Goal: Information Seeking & Learning: Learn about a topic

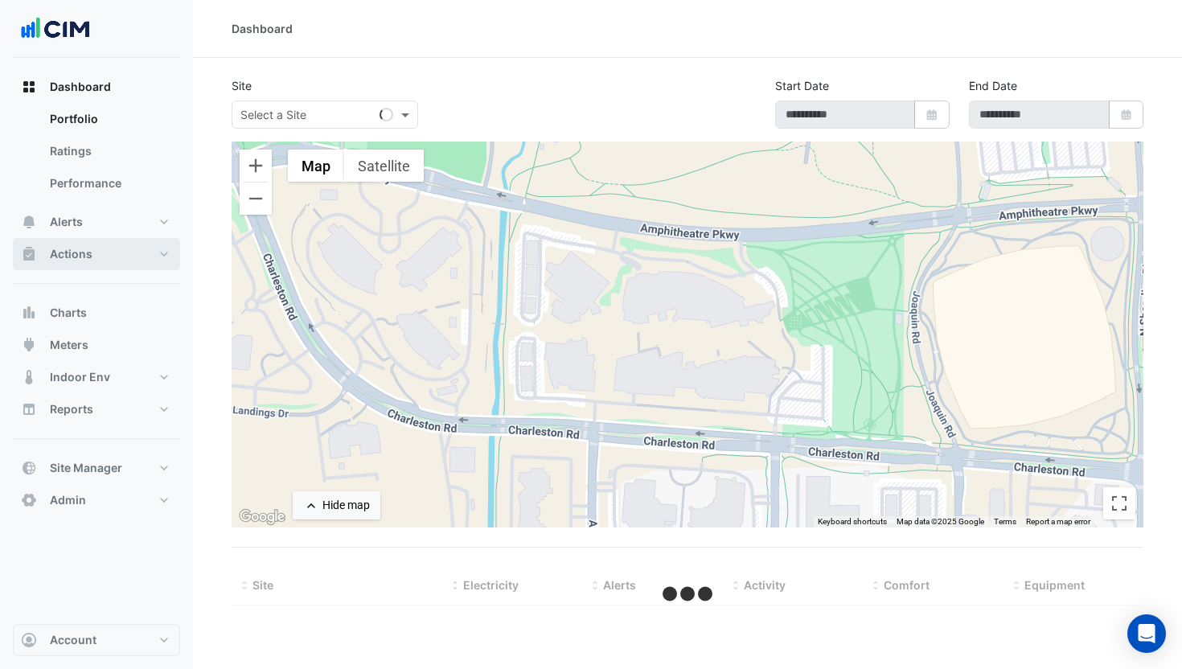
click at [99, 258] on button "Actions" at bounding box center [96, 254] width 167 height 32
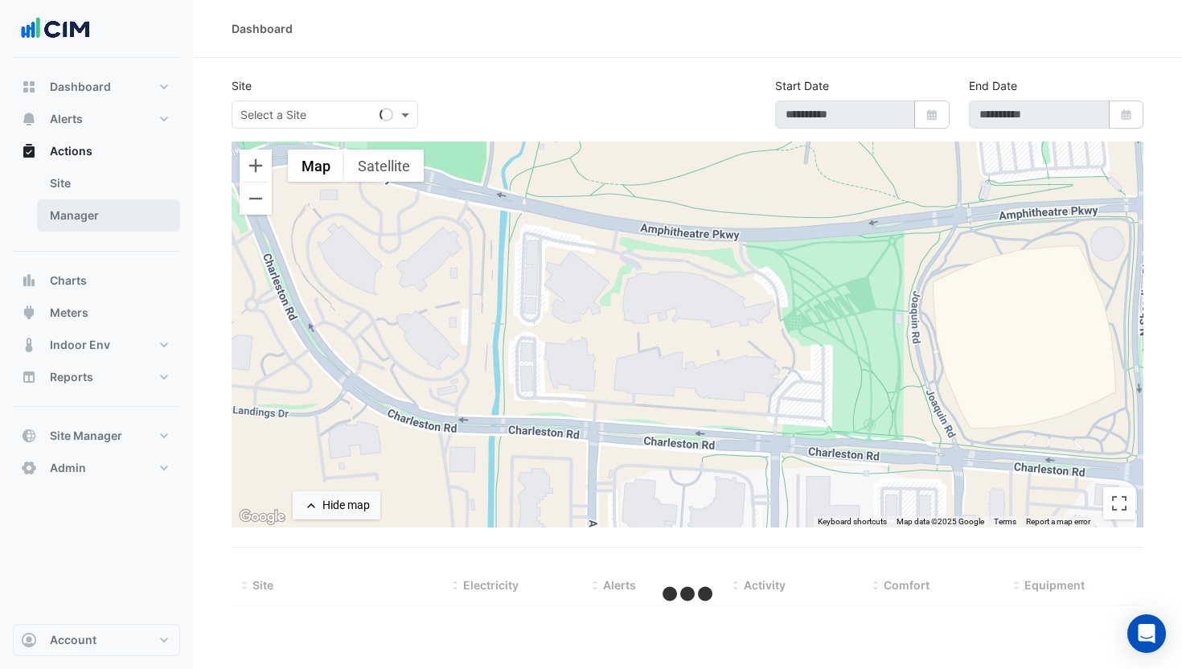
click at [97, 220] on link "Manager" at bounding box center [108, 215] width 143 height 32
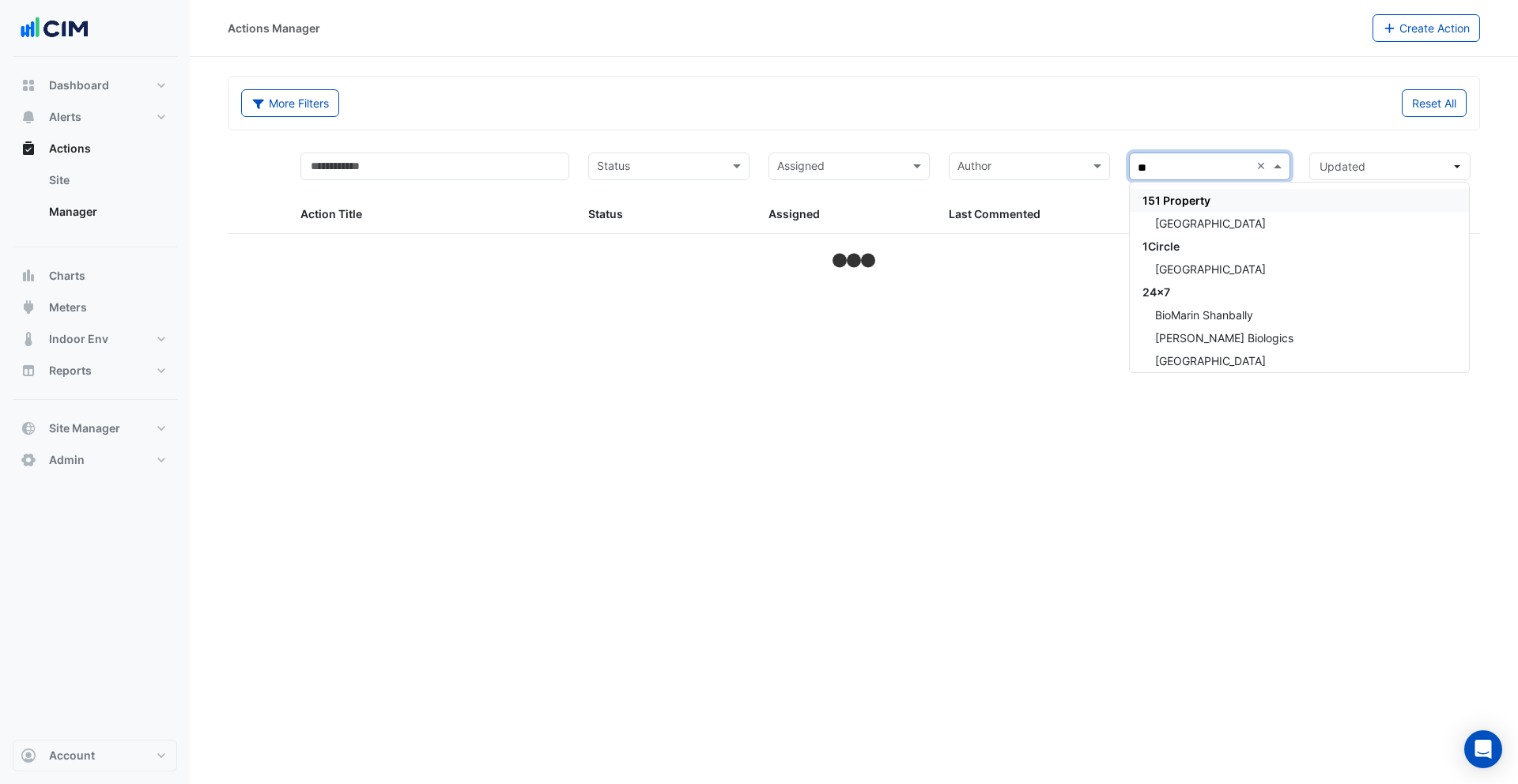
type input "***"
click at [1162, 199] on span "Sonic Automotive BMS Sites" at bounding box center [1218, 201] width 152 height 14
type input "*****"
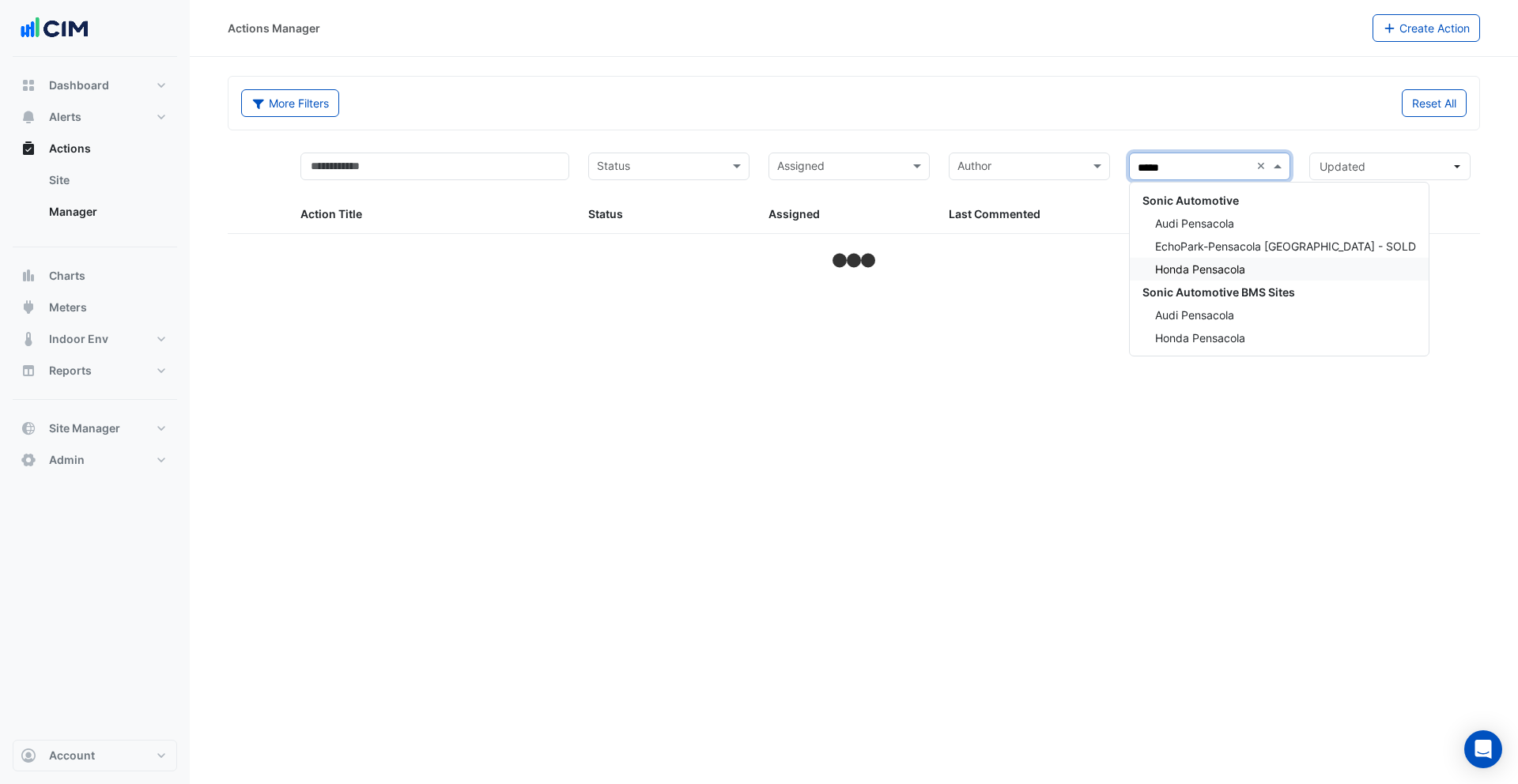
click at [1162, 265] on span "Honda Pensacola" at bounding box center [1200, 270] width 91 height 14
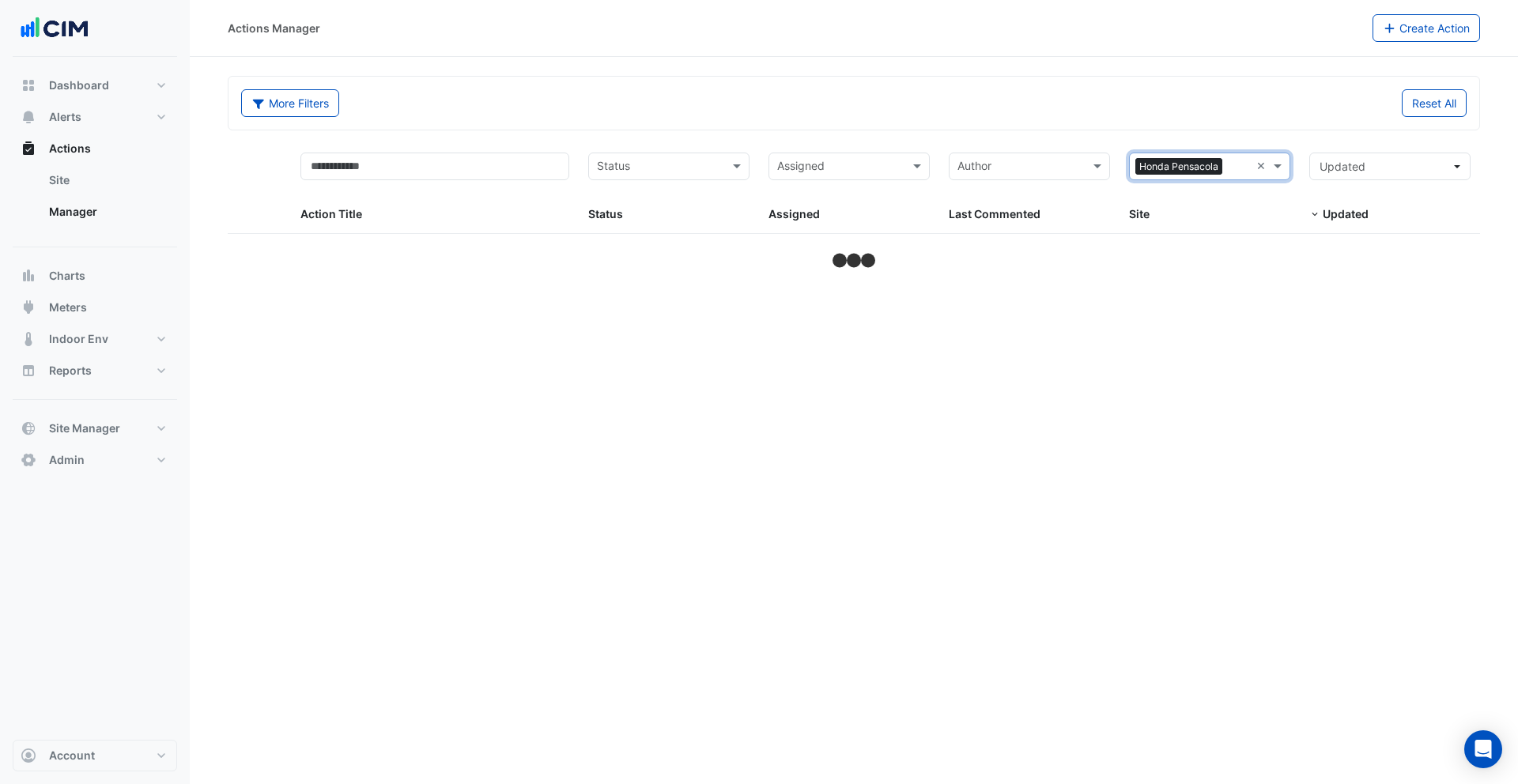
select select "***"
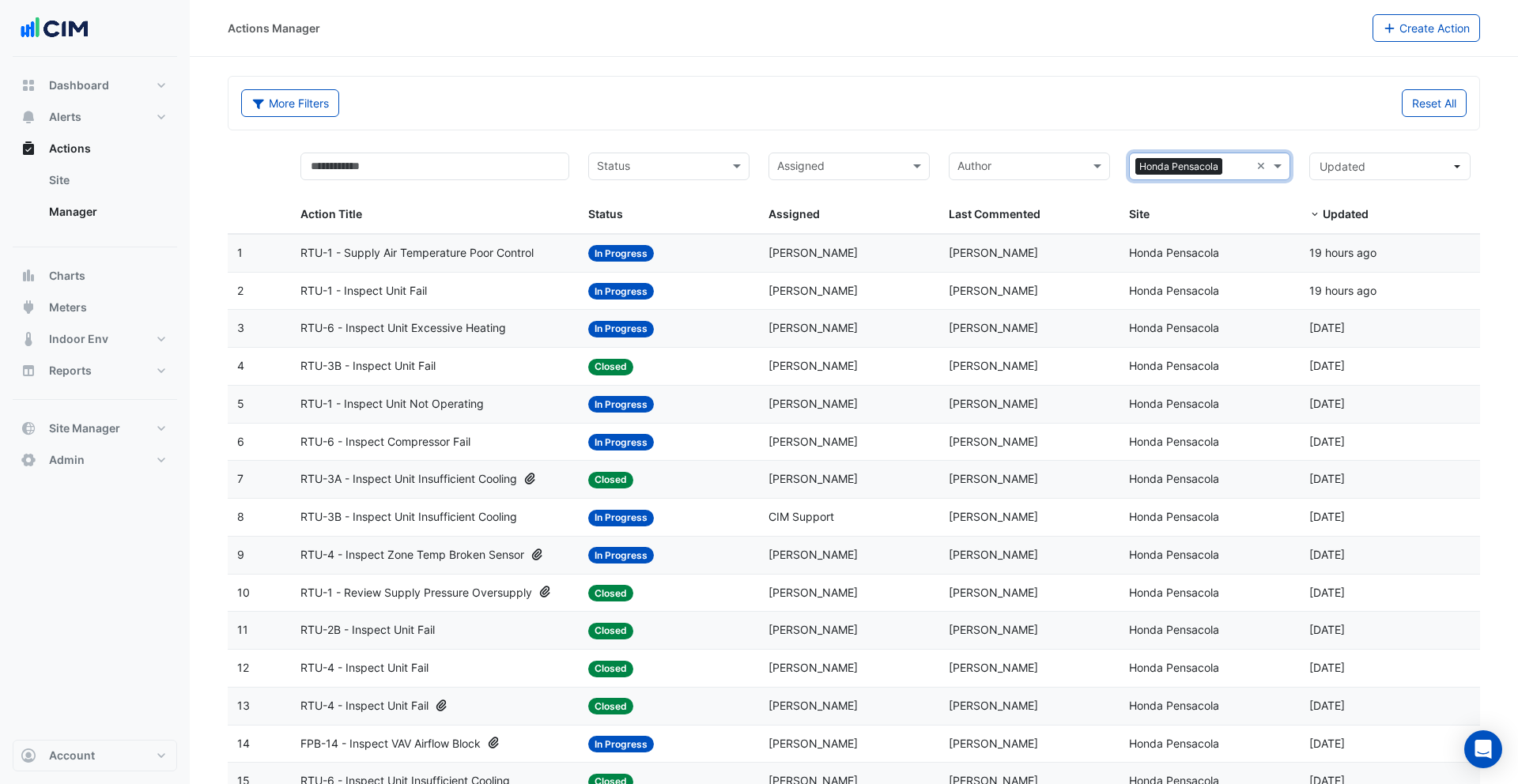
click at [581, 334] on datatable-body-cell "Status: In Progress" at bounding box center [668, 329] width 180 height 37
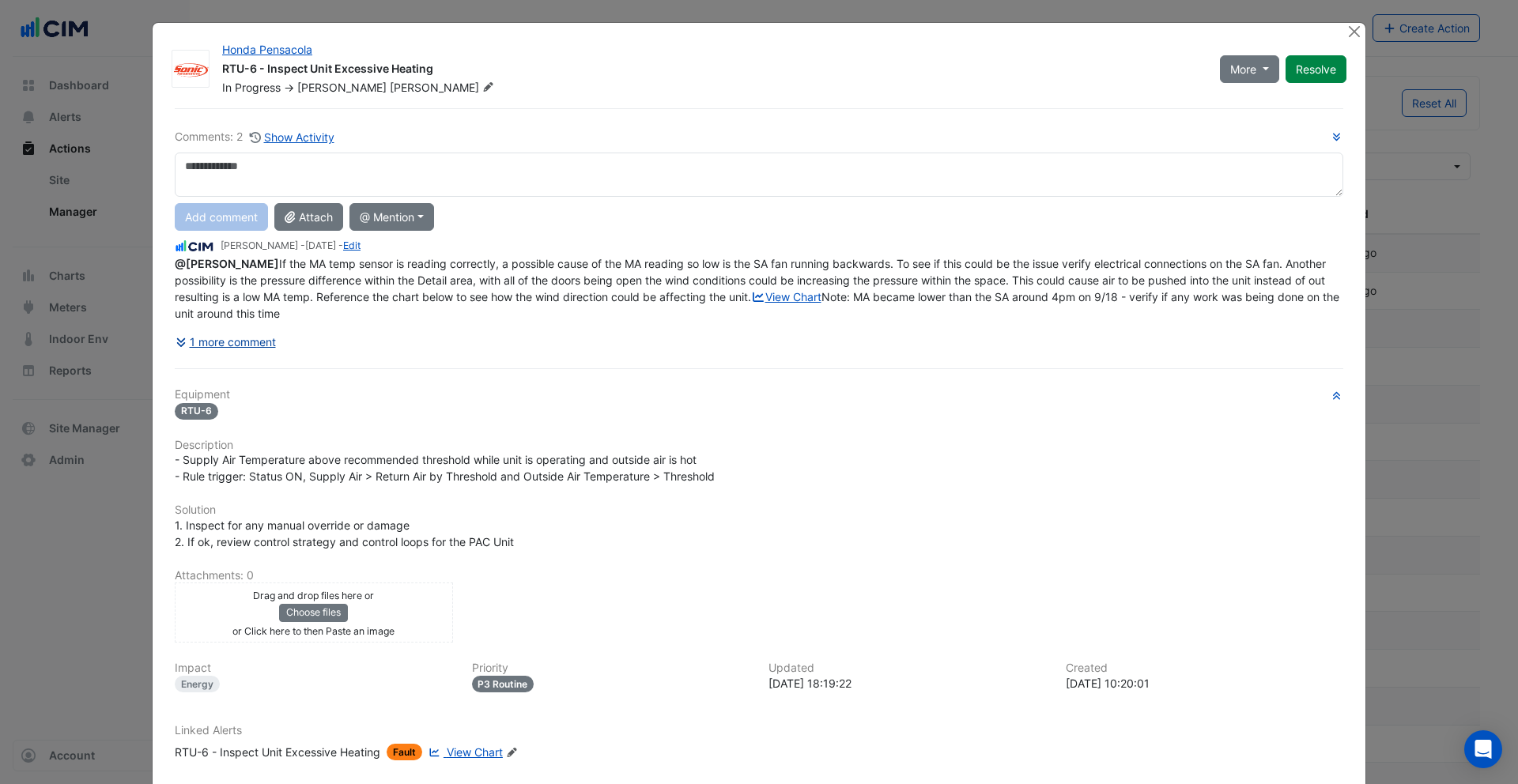
click at [242, 356] on button "1 more comment" at bounding box center [226, 342] width 102 height 28
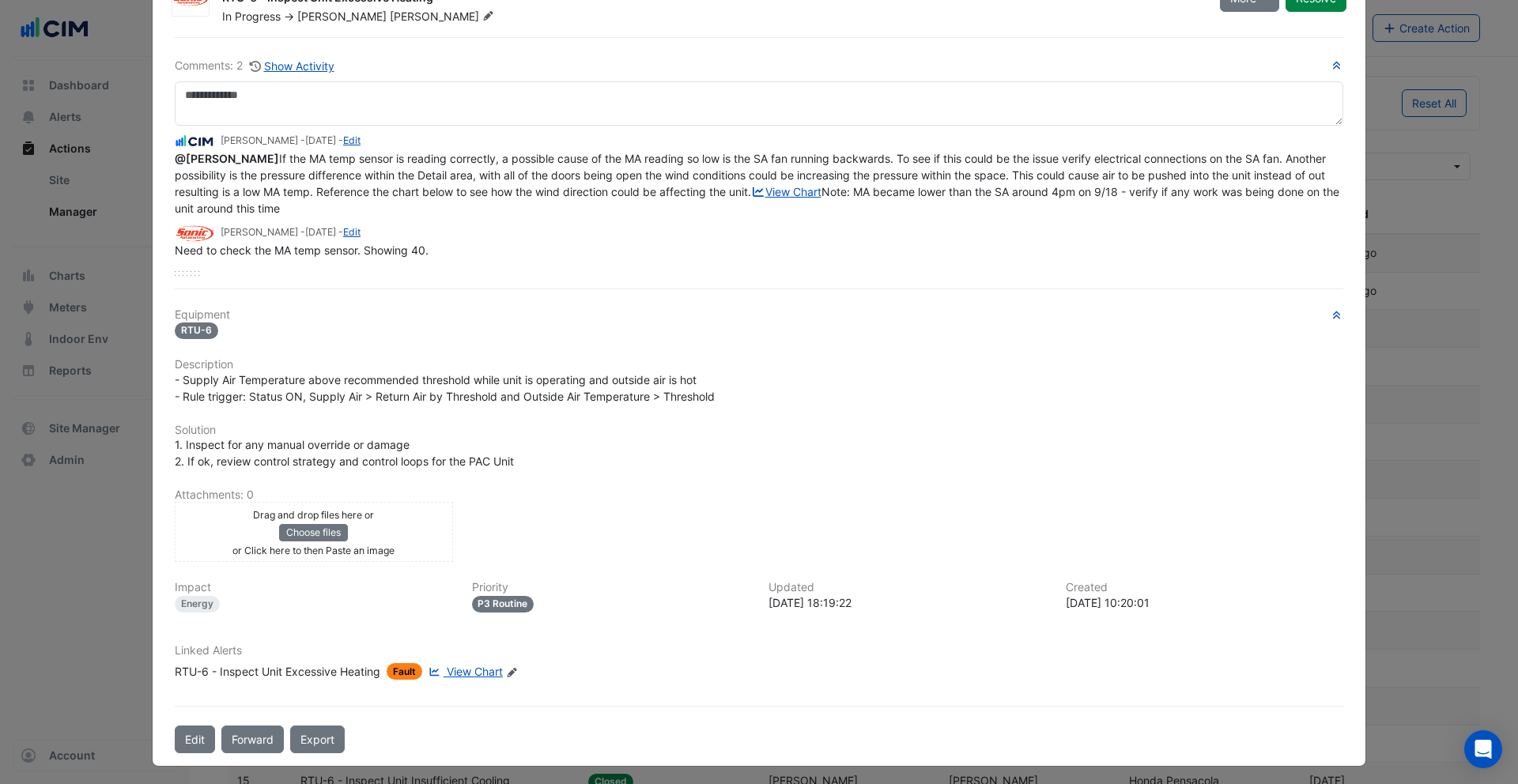
scroll to position [90, 0]
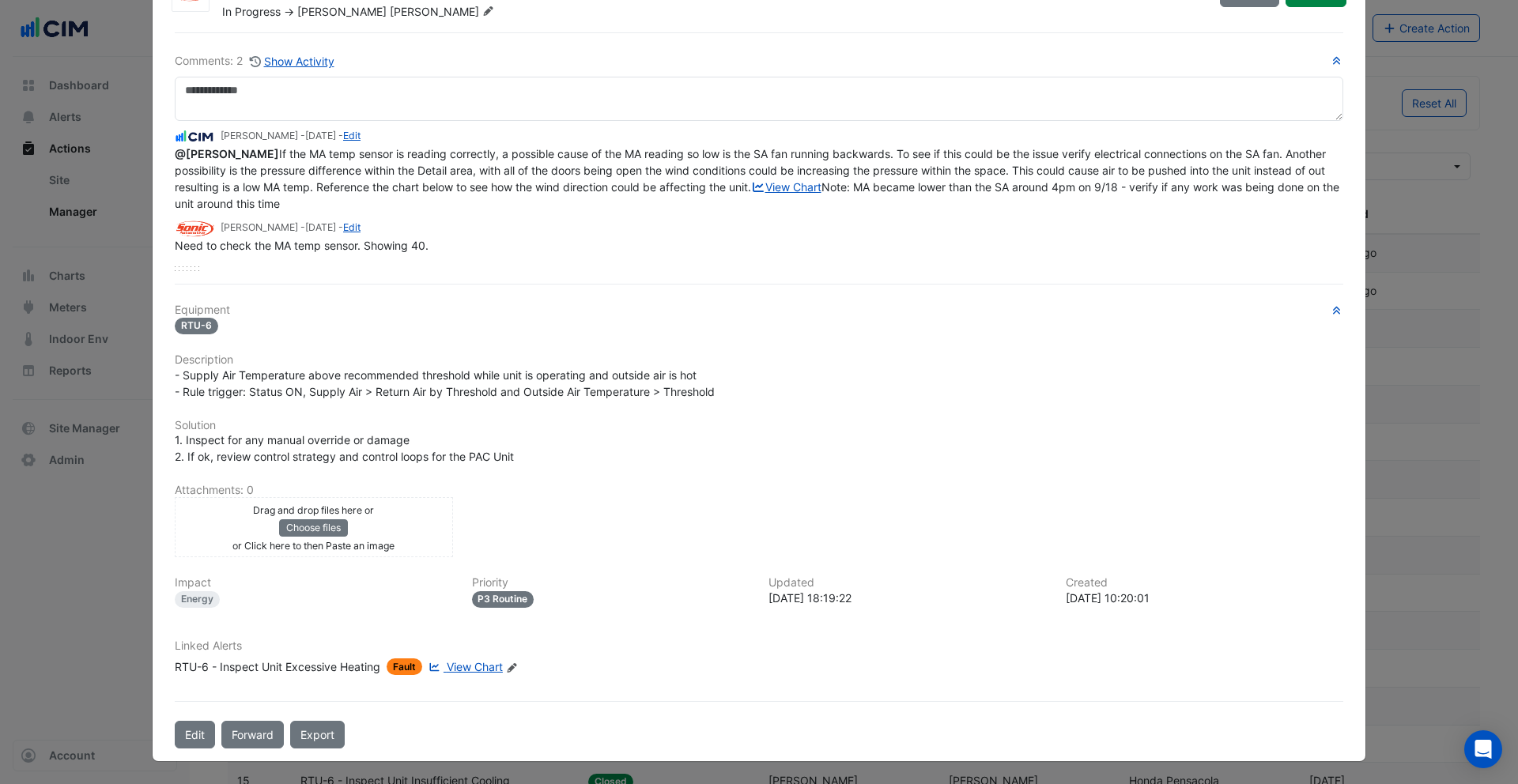
click at [453, 657] on span "View Chart" at bounding box center [474, 667] width 56 height 14
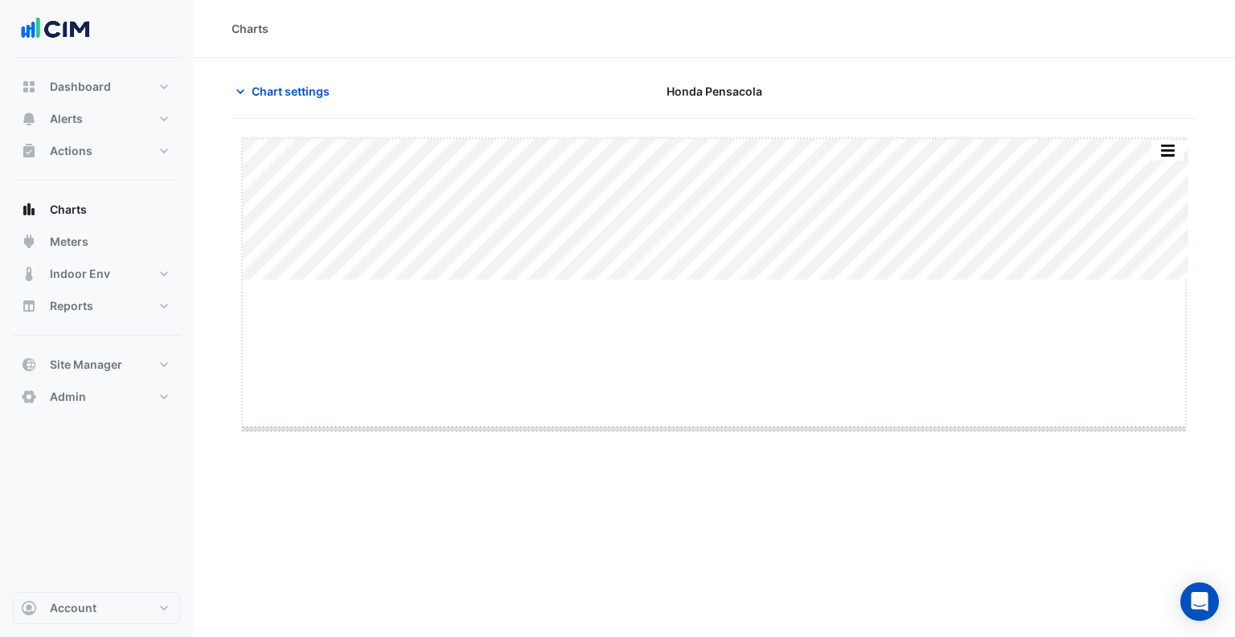
drag, startPoint x: 716, startPoint y: 280, endPoint x: 711, endPoint y: 431, distance: 151.2
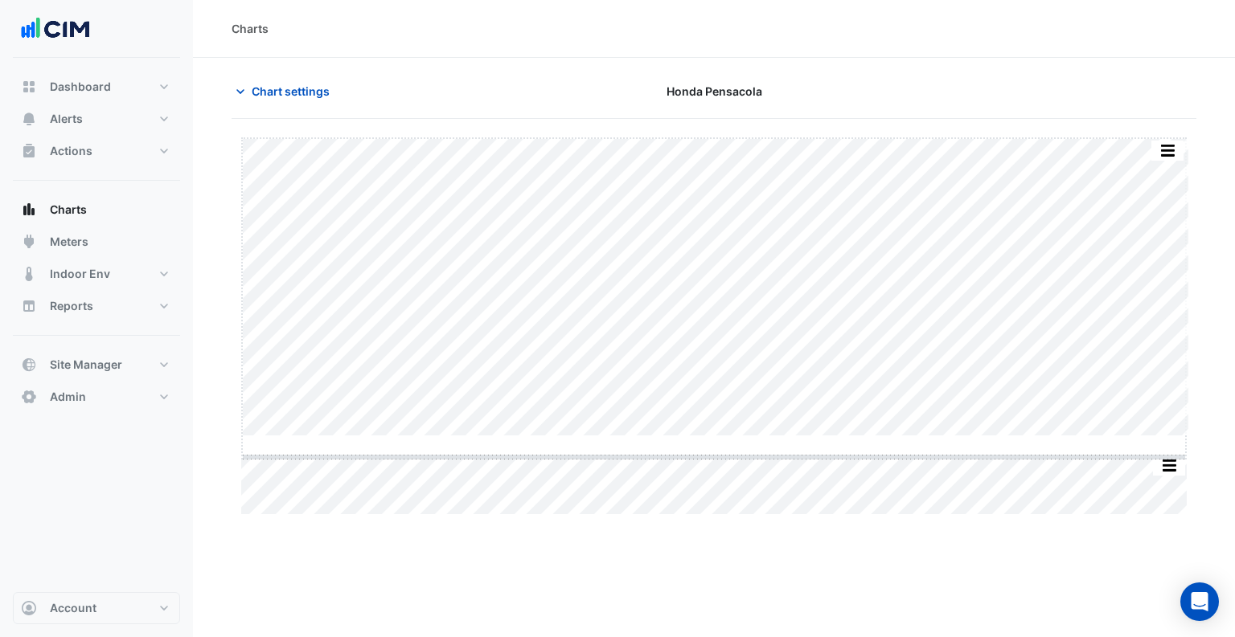
drag, startPoint x: 712, startPoint y: 437, endPoint x: 717, endPoint y: 458, distance: 21.4
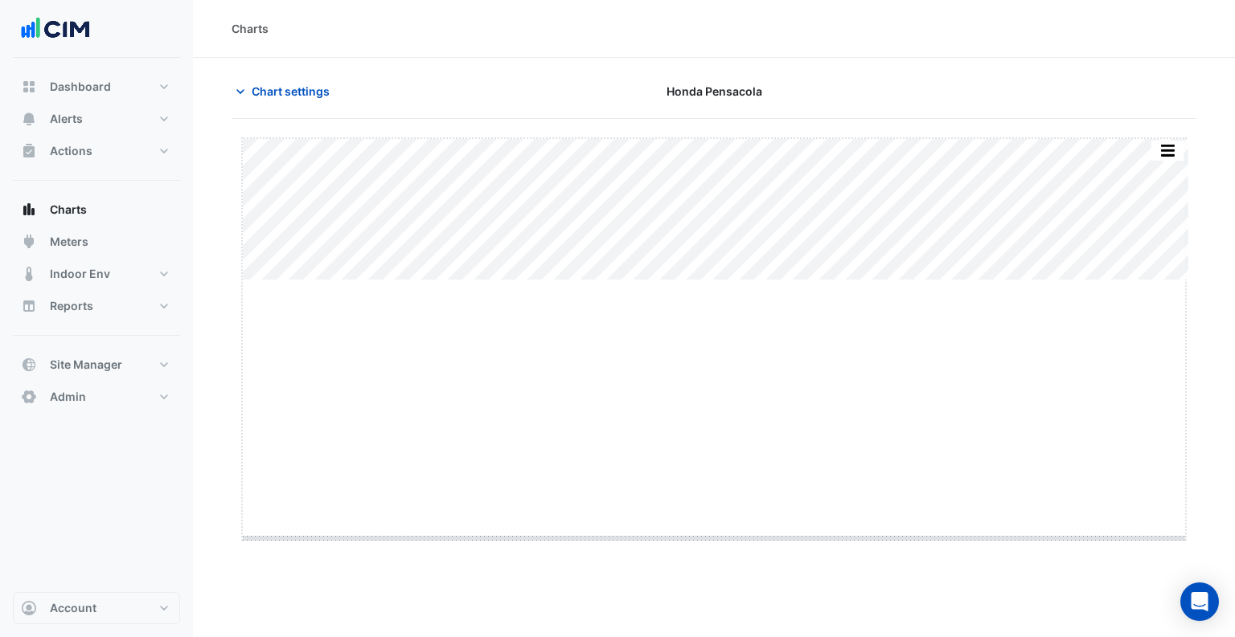
drag, startPoint x: 713, startPoint y: 282, endPoint x: 705, endPoint y: 540, distance: 258.1
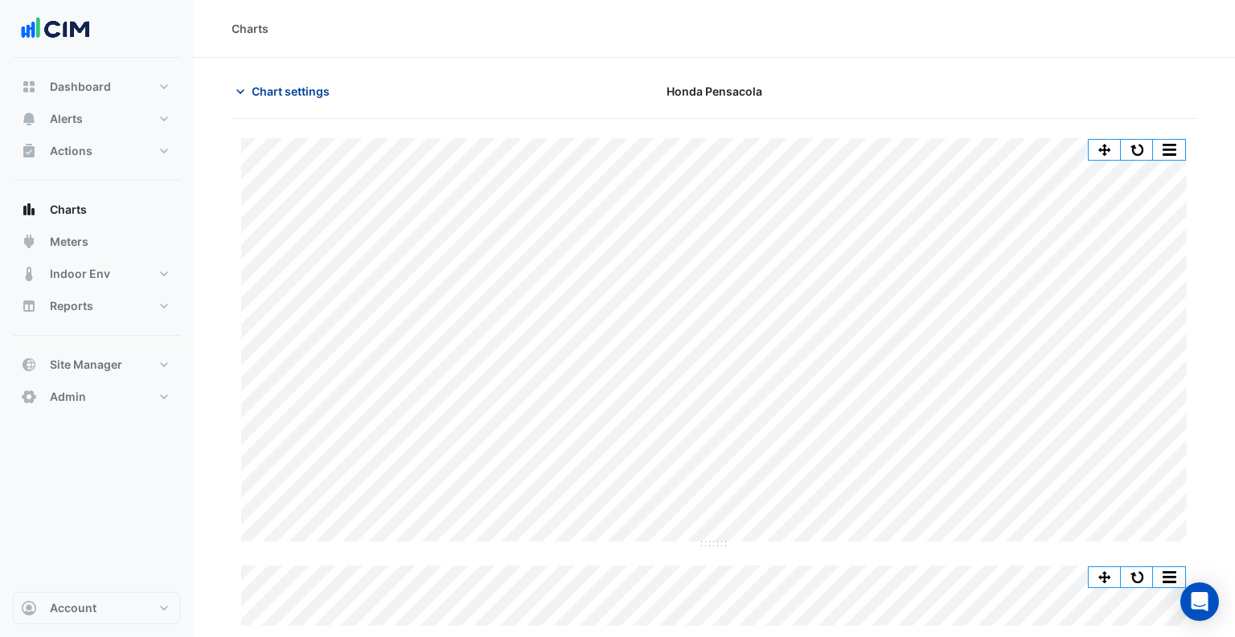
click at [266, 98] on span "Chart settings" at bounding box center [291, 91] width 78 height 17
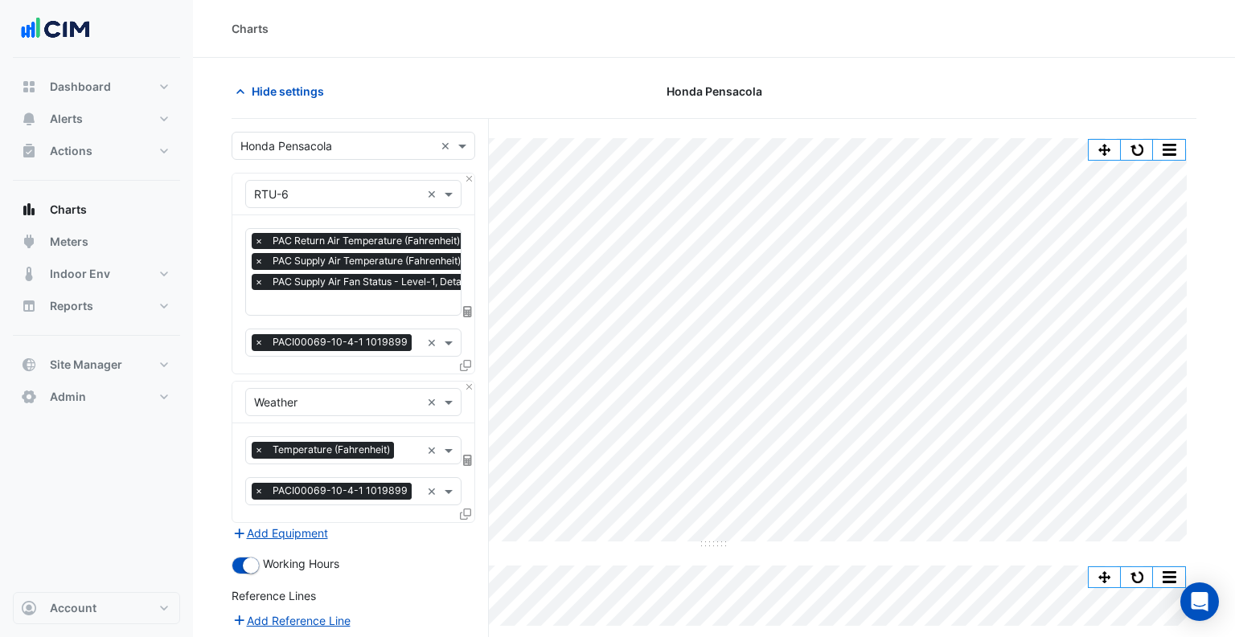
click at [295, 305] on input "text" at bounding box center [398, 304] width 289 height 17
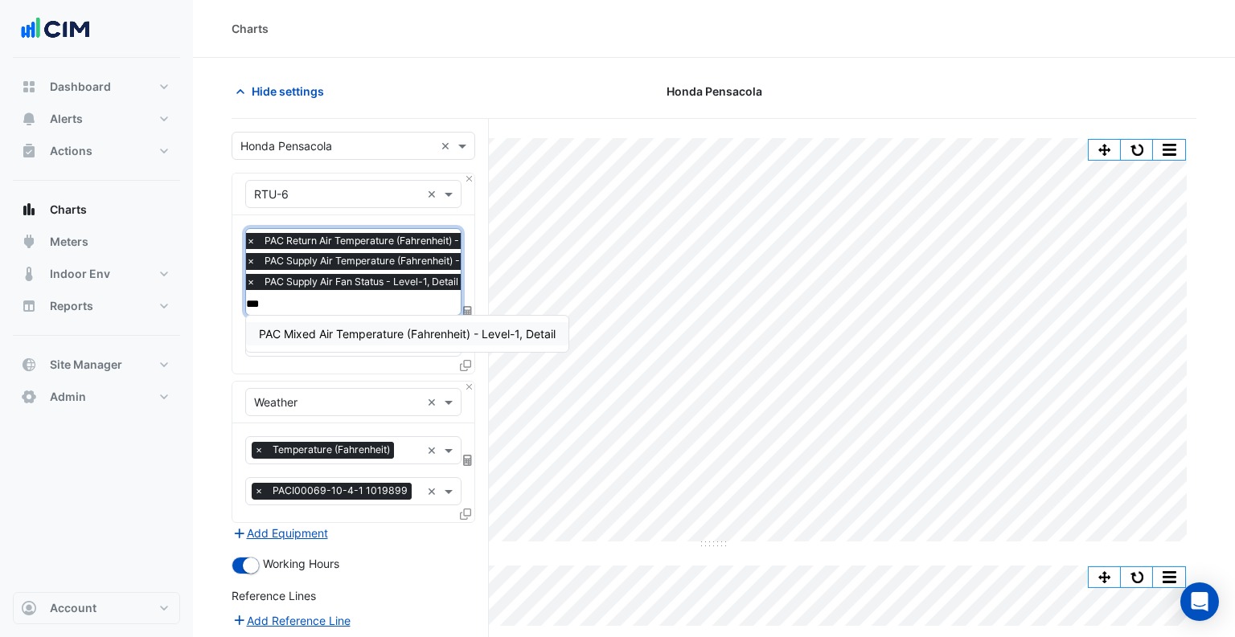
type input "****"
click at [350, 334] on span "PAC Mixed Air Temperature (Fahrenheit) - Level-1, Detail" at bounding box center [407, 334] width 297 height 14
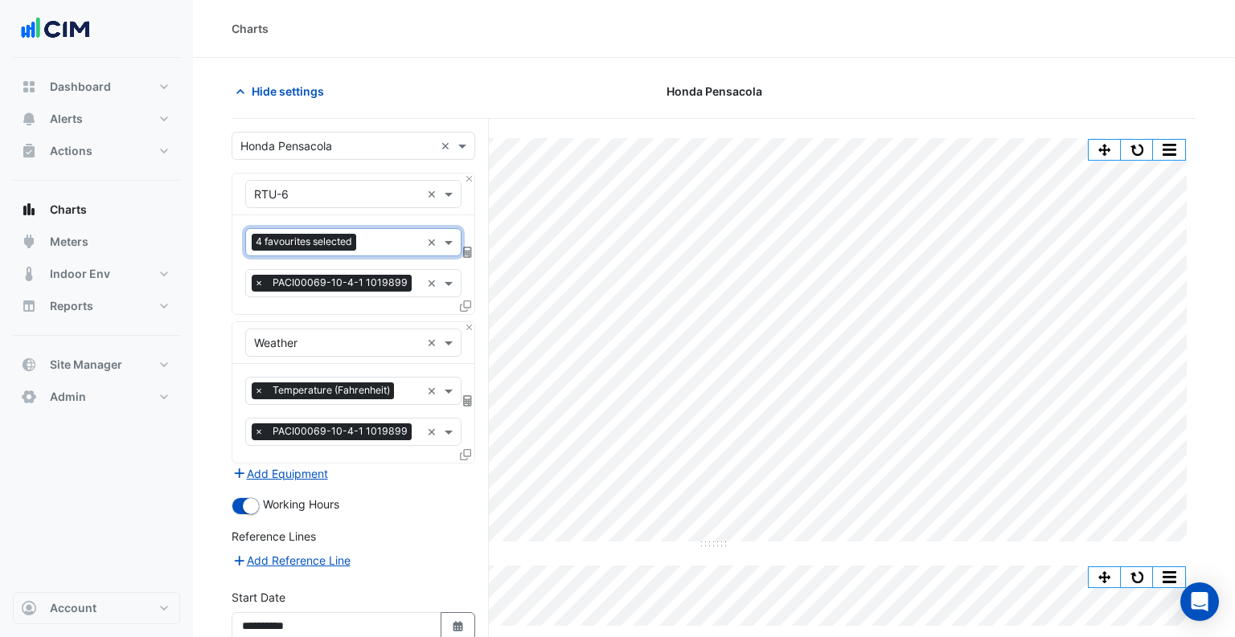
scroll to position [149, 0]
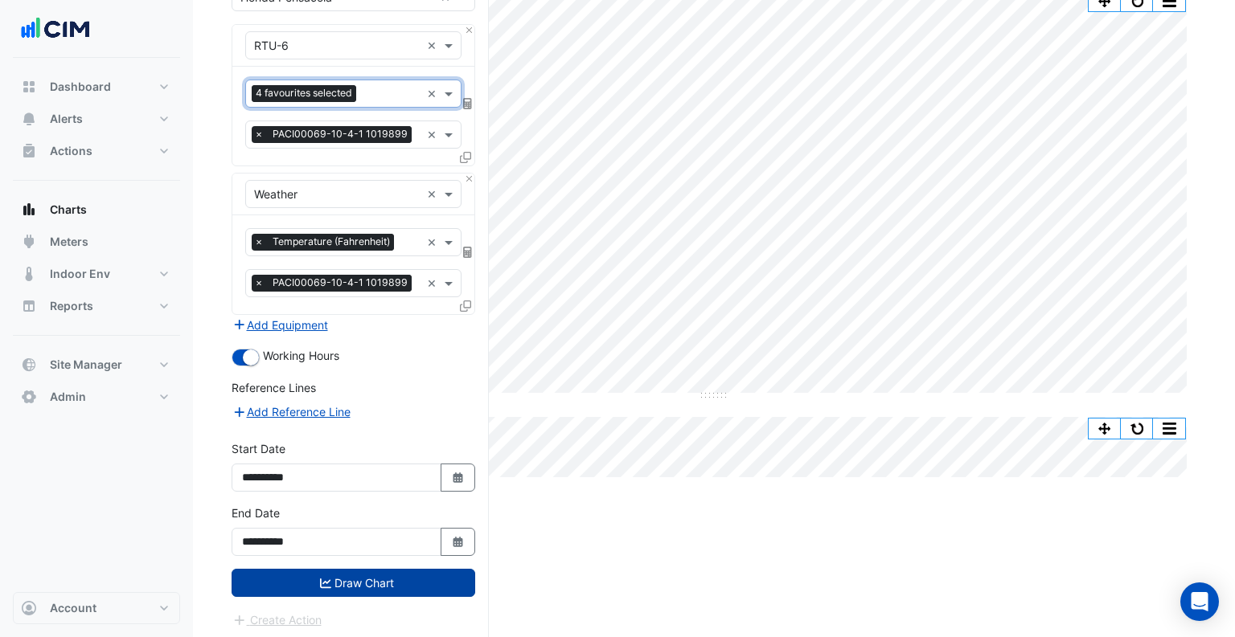
click at [332, 576] on button "Draw Chart" at bounding box center [353, 583] width 244 height 28
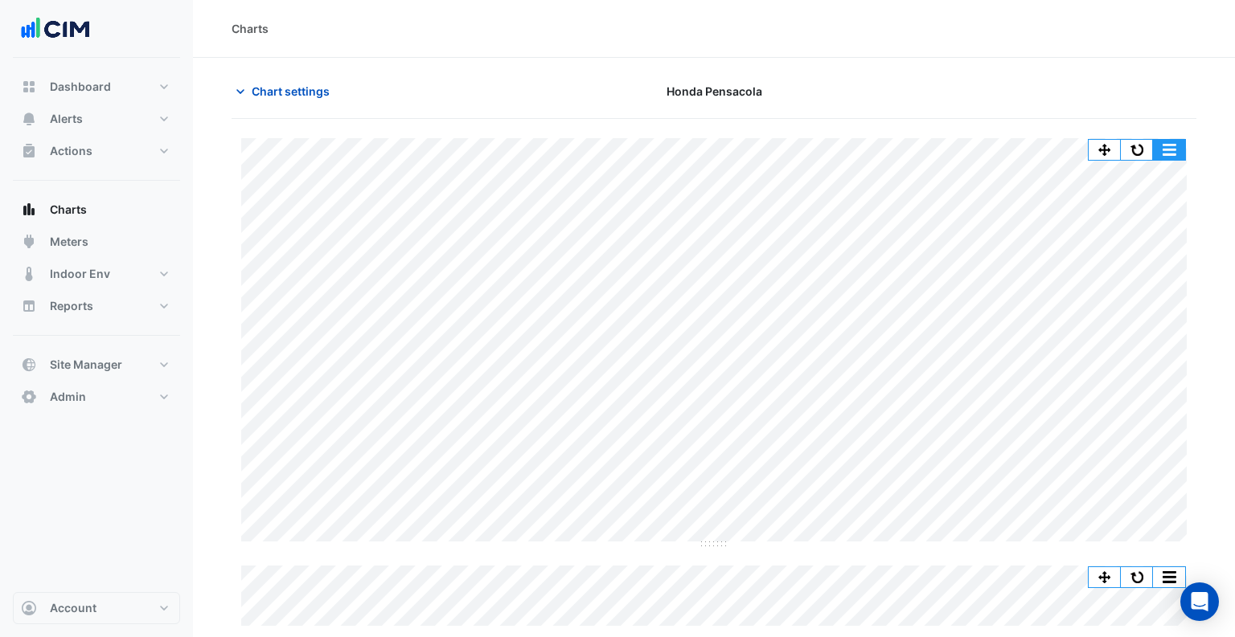
click at [1173, 149] on button "button" at bounding box center [1169, 150] width 32 height 20
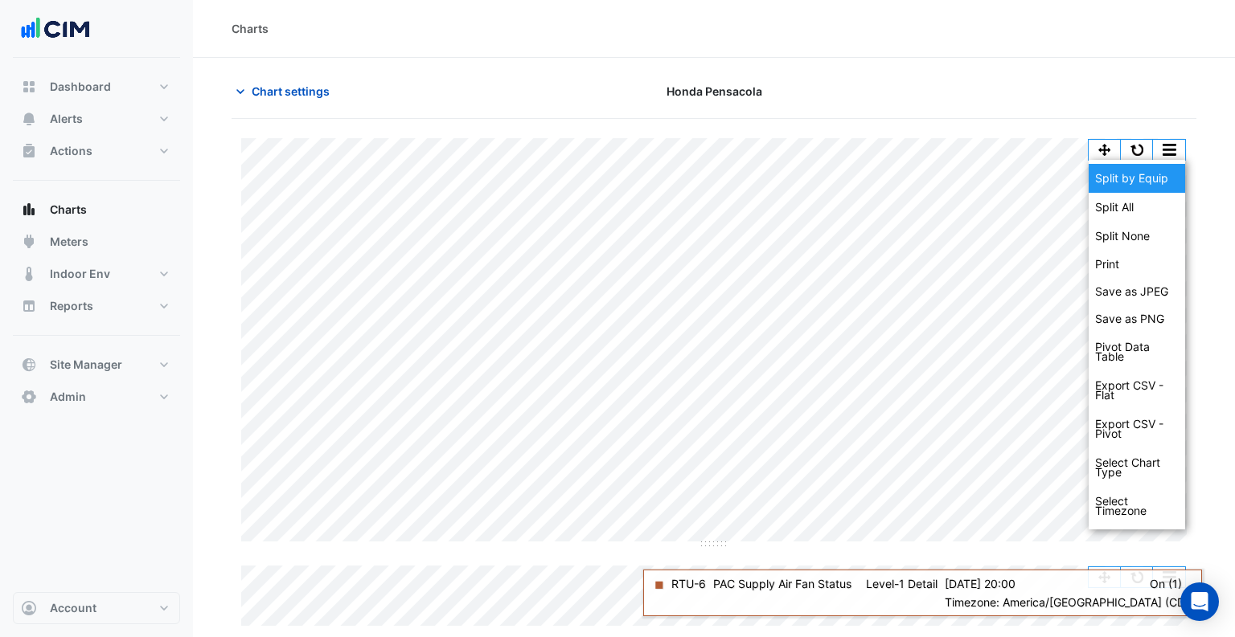
click at [1146, 180] on div "Split by Equip" at bounding box center [1136, 178] width 96 height 29
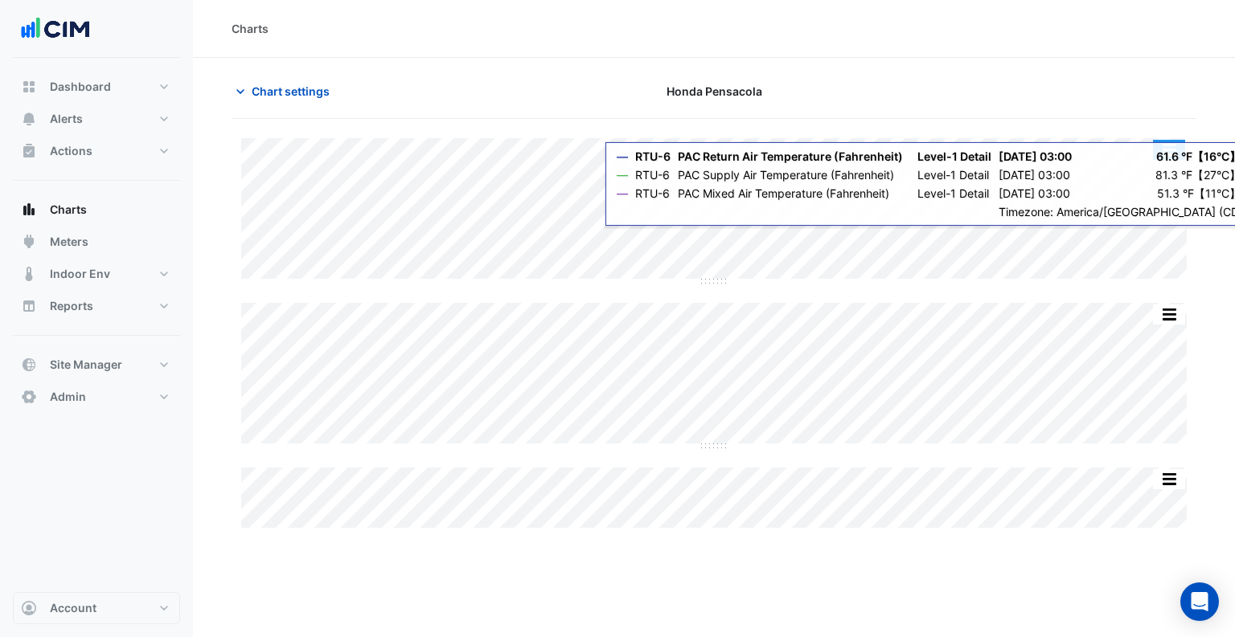
click at [1172, 148] on button "button" at bounding box center [1169, 150] width 32 height 20
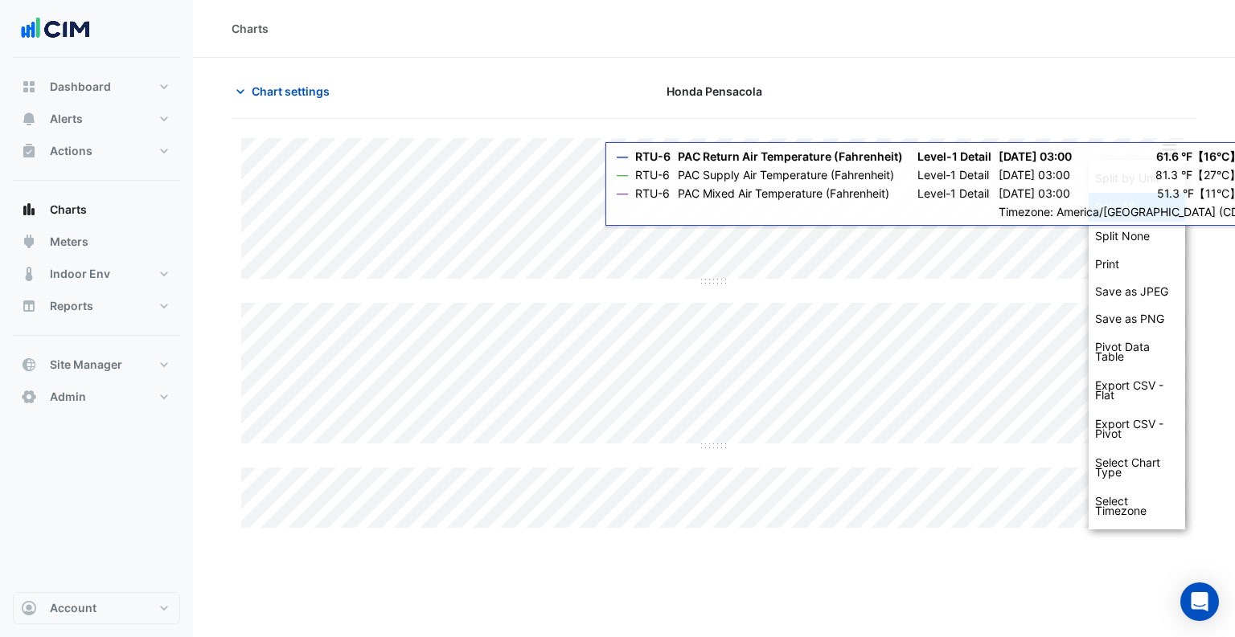
click at [1128, 211] on div "Split All" at bounding box center [1136, 207] width 96 height 29
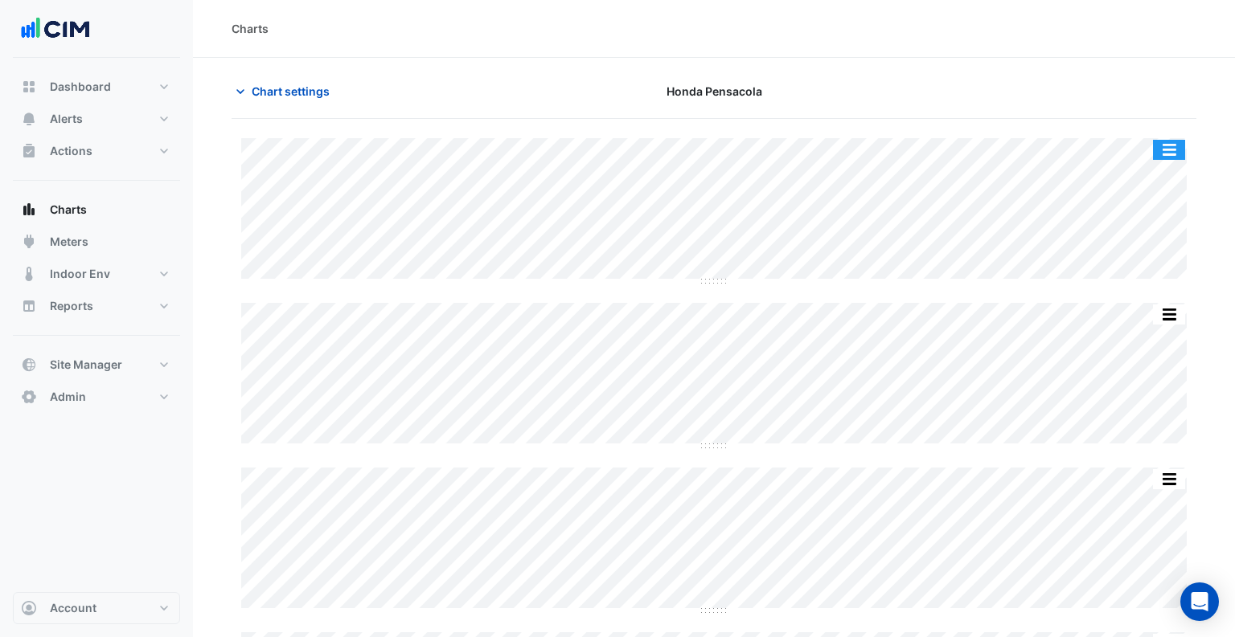
click at [1173, 145] on button "button" at bounding box center [1169, 150] width 32 height 20
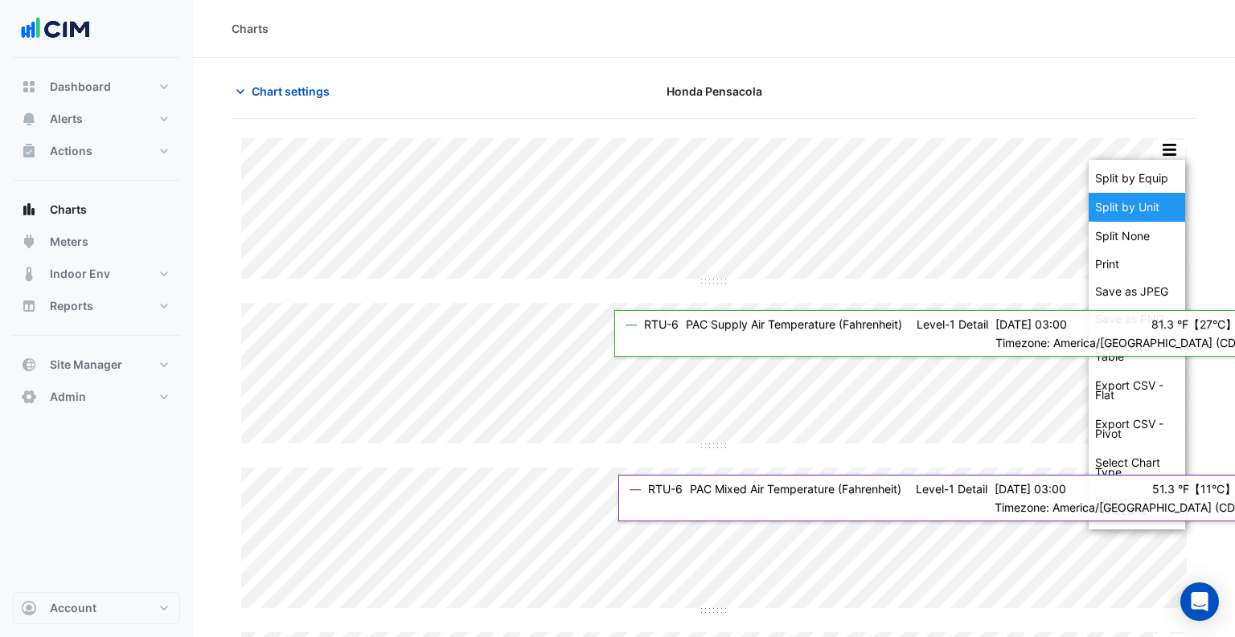
click at [1150, 199] on div "Split by Unit" at bounding box center [1136, 207] width 96 height 29
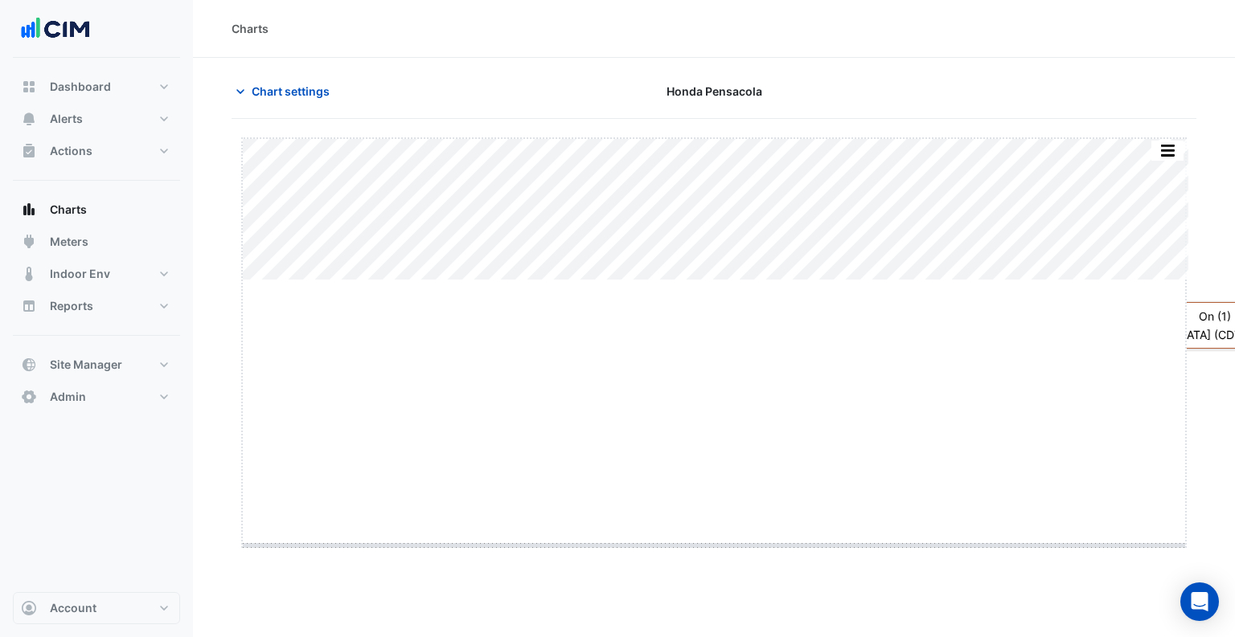
drag, startPoint x: 722, startPoint y: 281, endPoint x: 695, endPoint y: 544, distance: 264.2
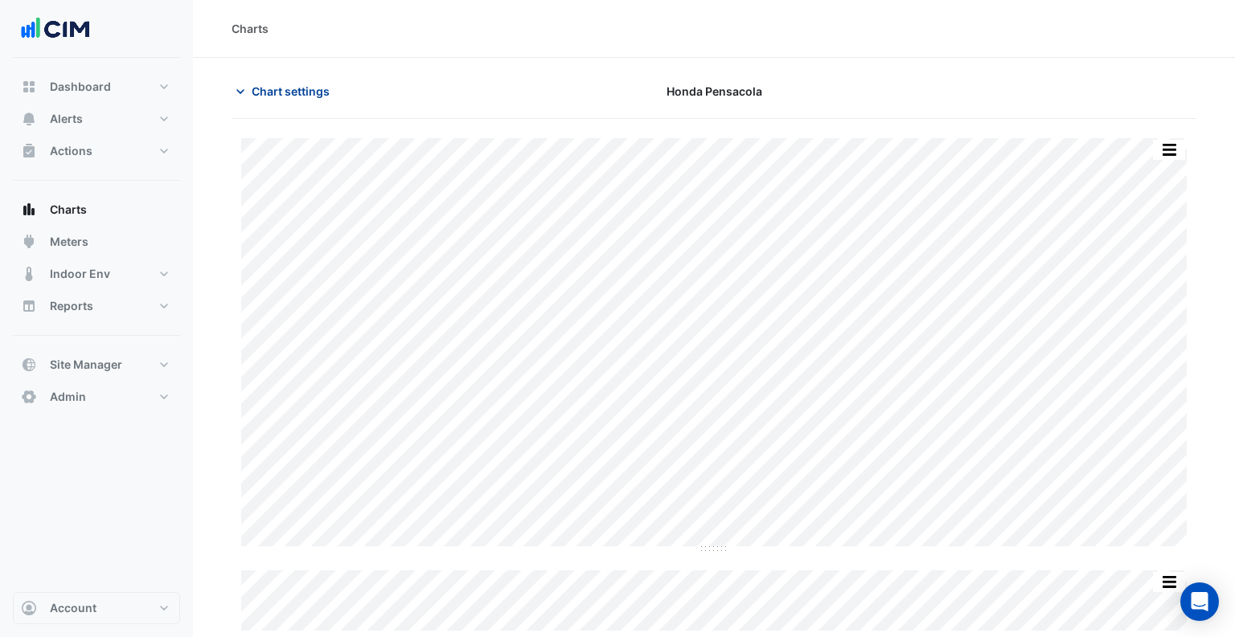
click at [301, 89] on span "Chart settings" at bounding box center [291, 91] width 78 height 17
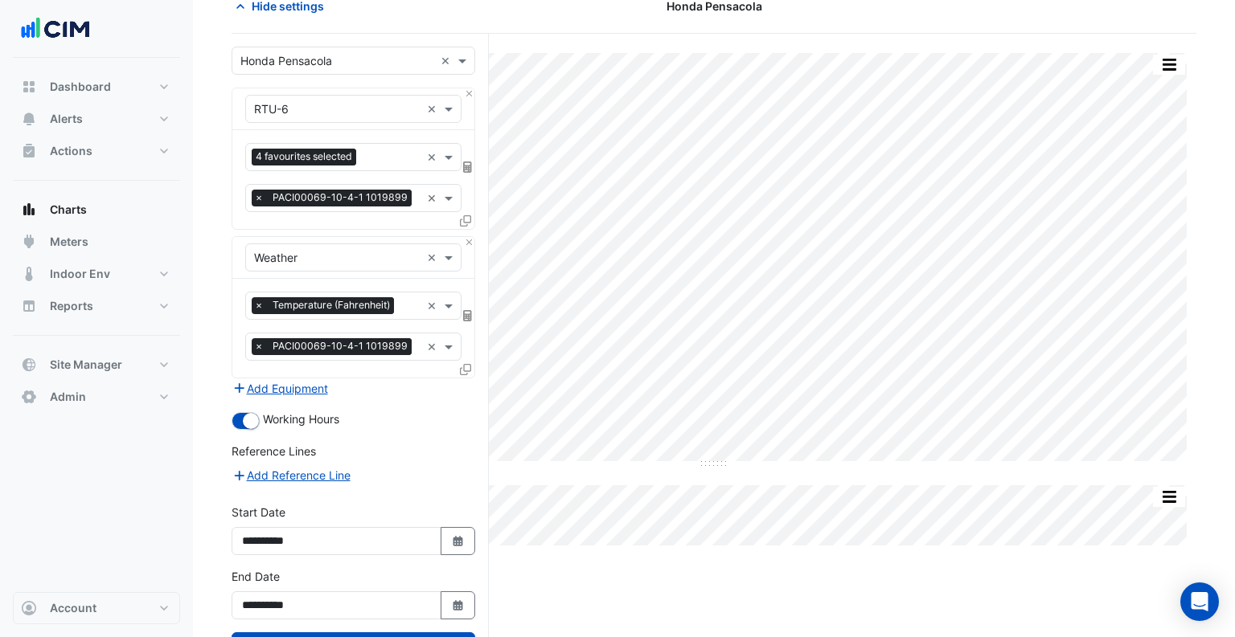
scroll to position [149, 0]
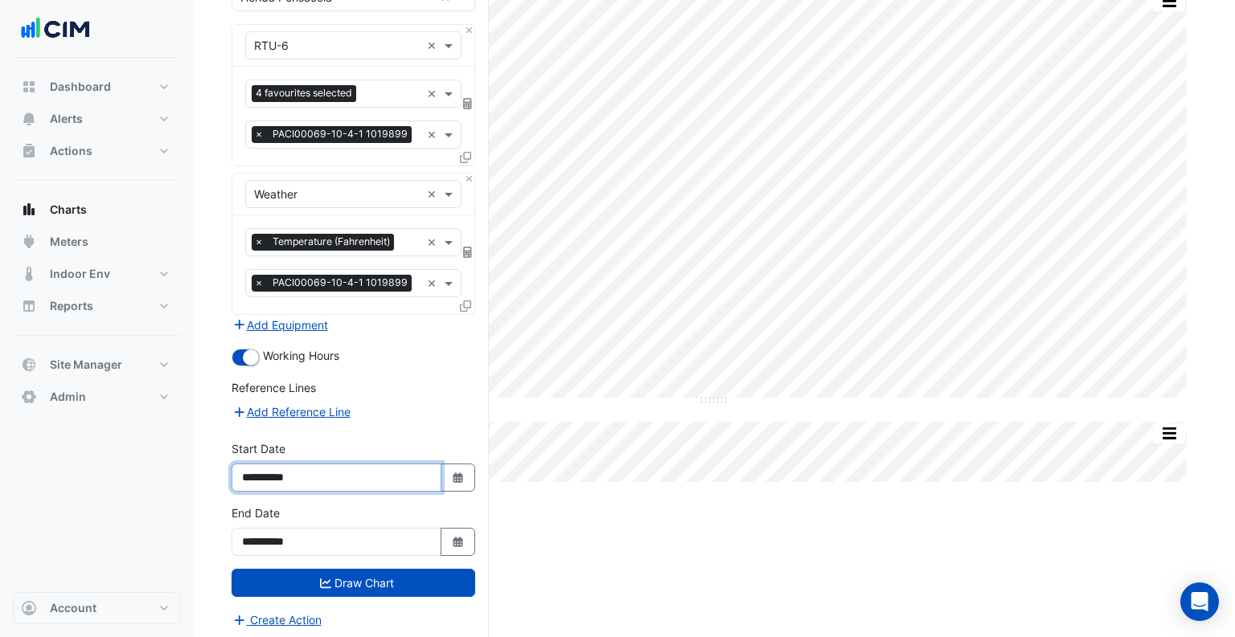
click at [303, 469] on input "**********" at bounding box center [336, 478] width 210 height 28
type input "**********"
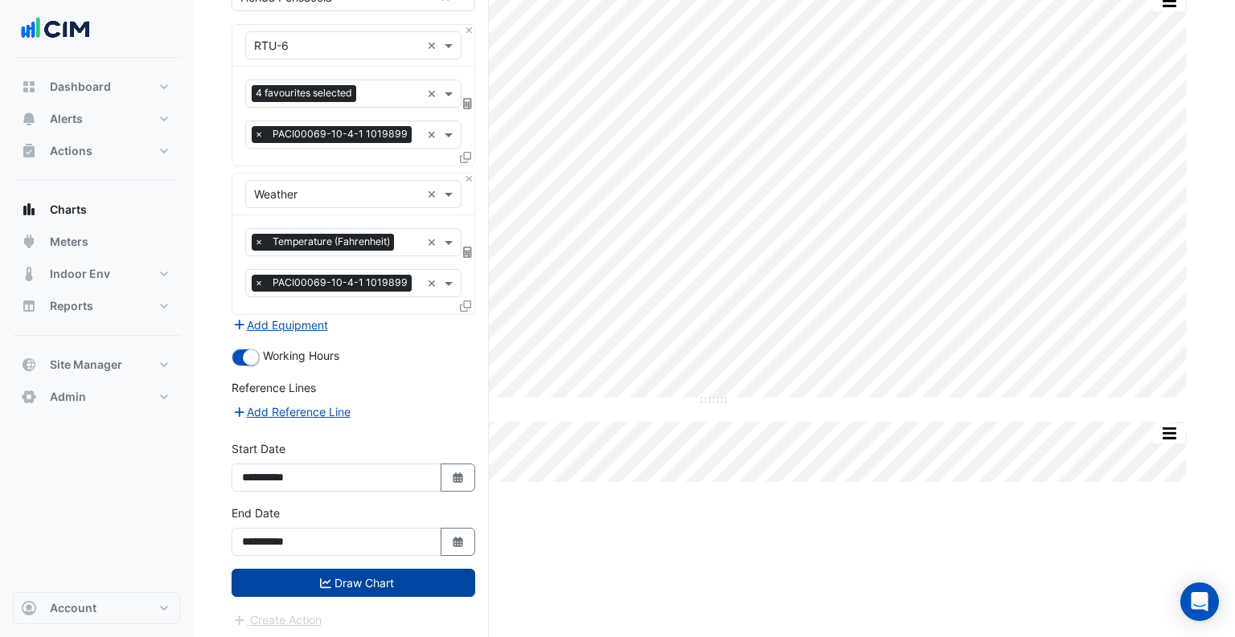
click at [335, 578] on button "Draw Chart" at bounding box center [353, 583] width 244 height 28
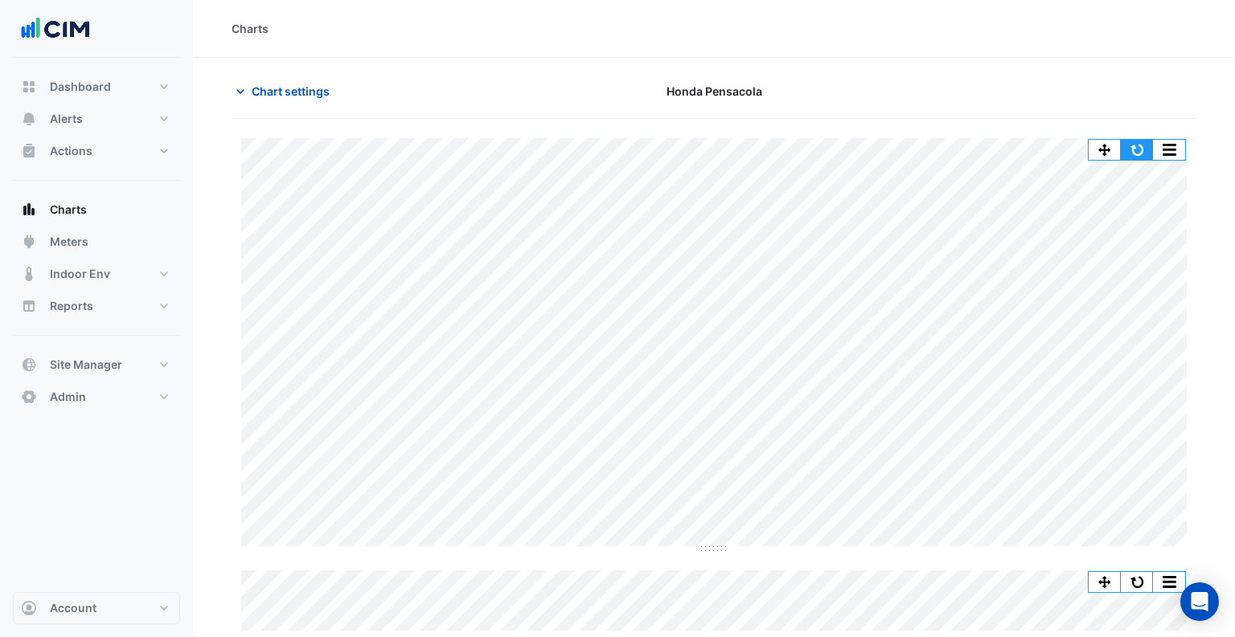
click at [1139, 140] on button "button" at bounding box center [1136, 150] width 32 height 20
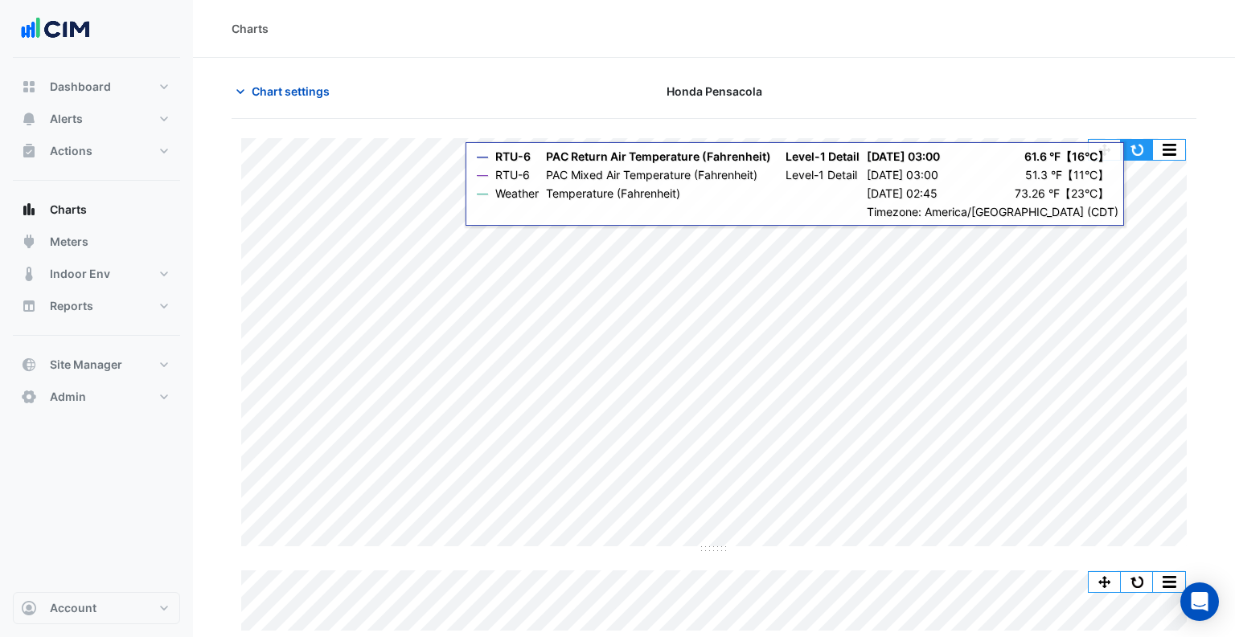
click at [1137, 156] on button "button" at bounding box center [1136, 150] width 32 height 20
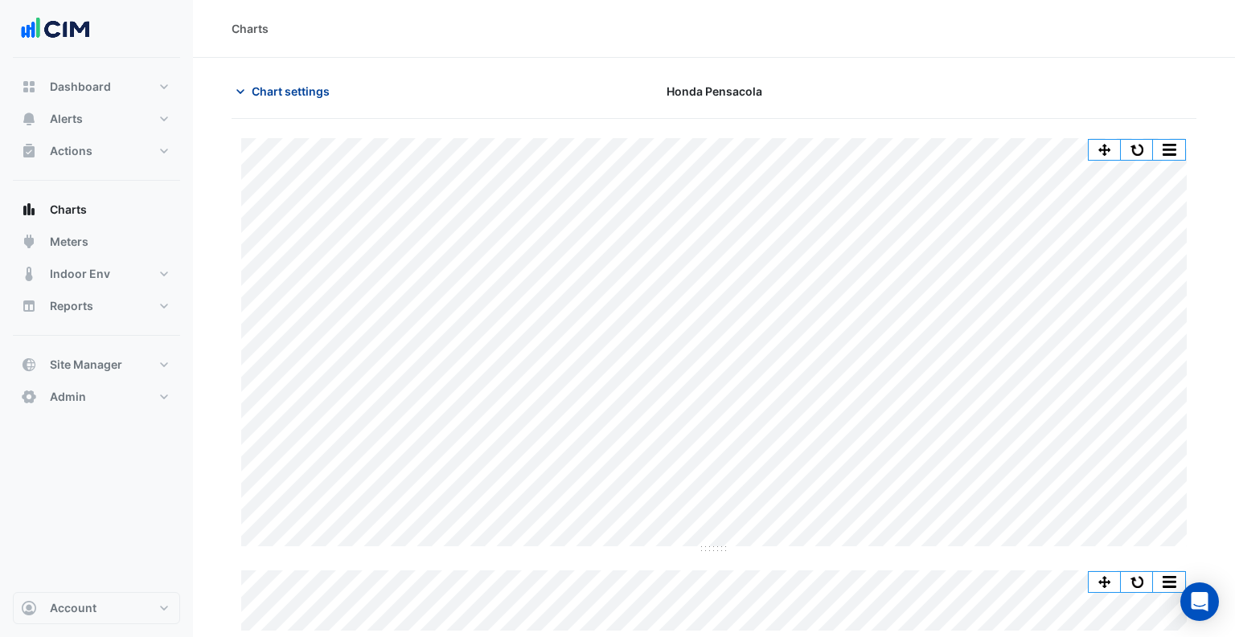
click at [305, 98] on span "Chart settings" at bounding box center [291, 91] width 78 height 17
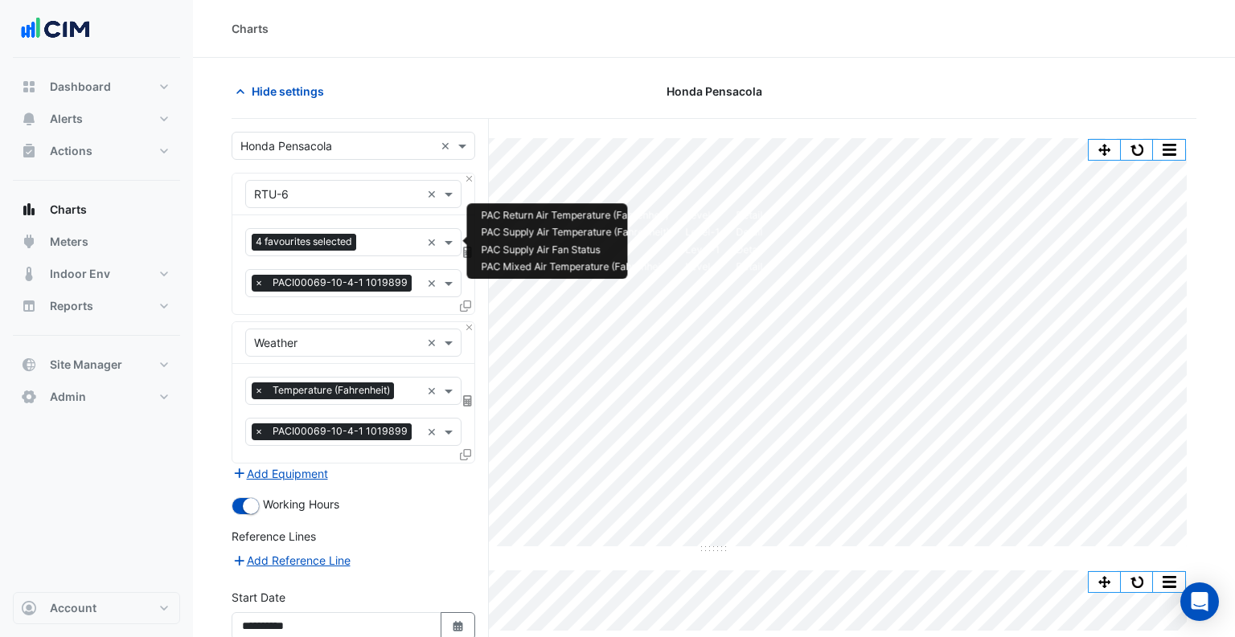
click at [327, 242] on span "4 favourites selected" at bounding box center [304, 242] width 104 height 16
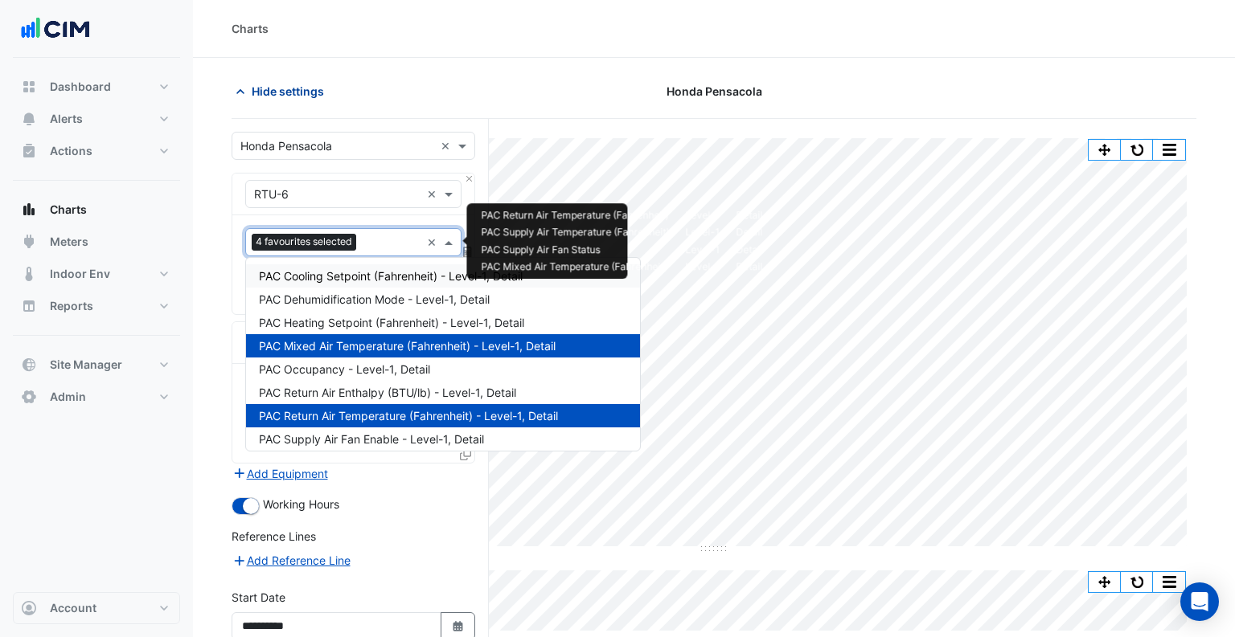
click at [304, 98] on span "Hide settings" at bounding box center [288, 91] width 72 height 17
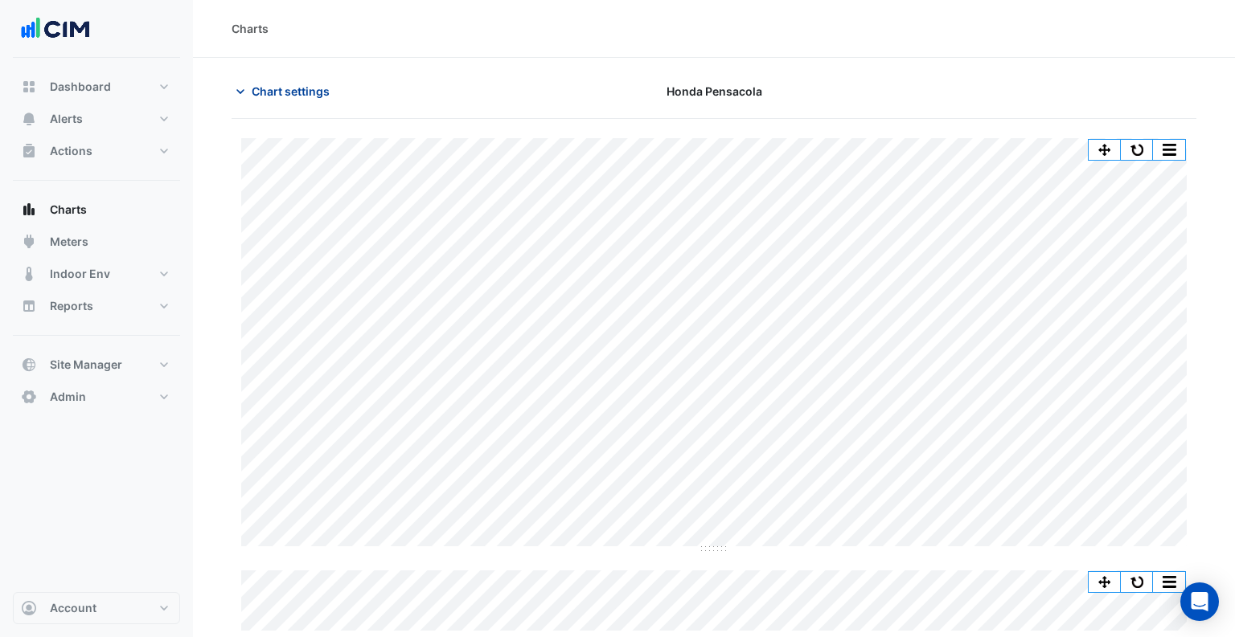
click at [306, 103] on button "Chart settings" at bounding box center [285, 91] width 109 height 28
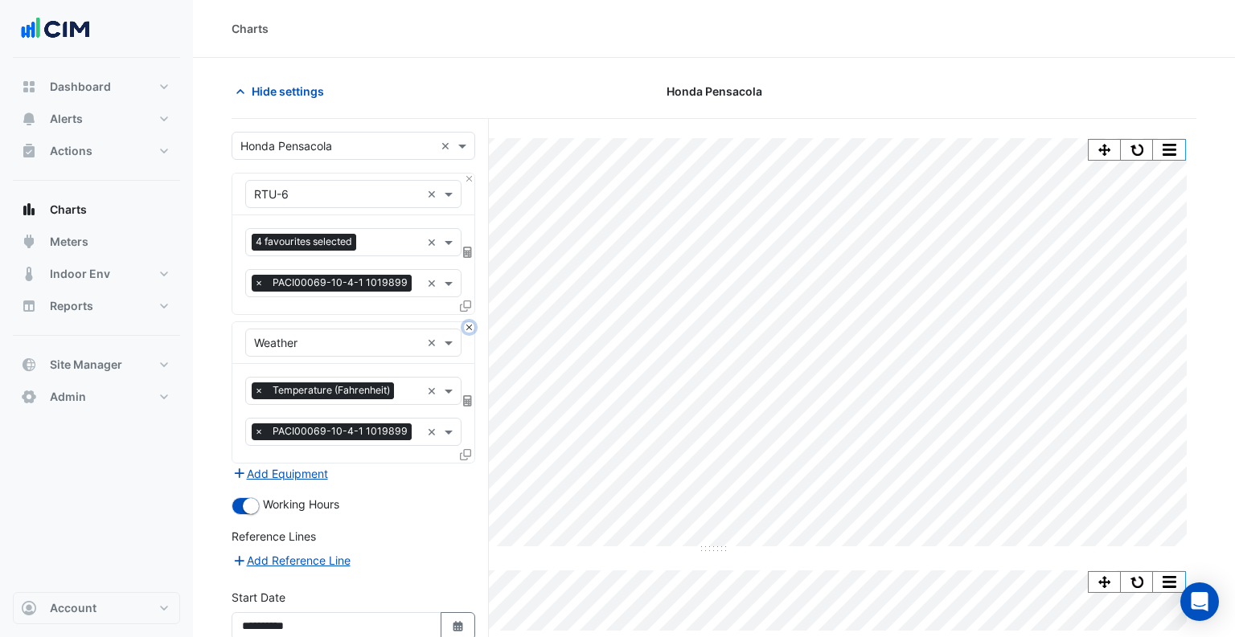
click at [470, 331] on button "Close" at bounding box center [469, 327] width 10 height 10
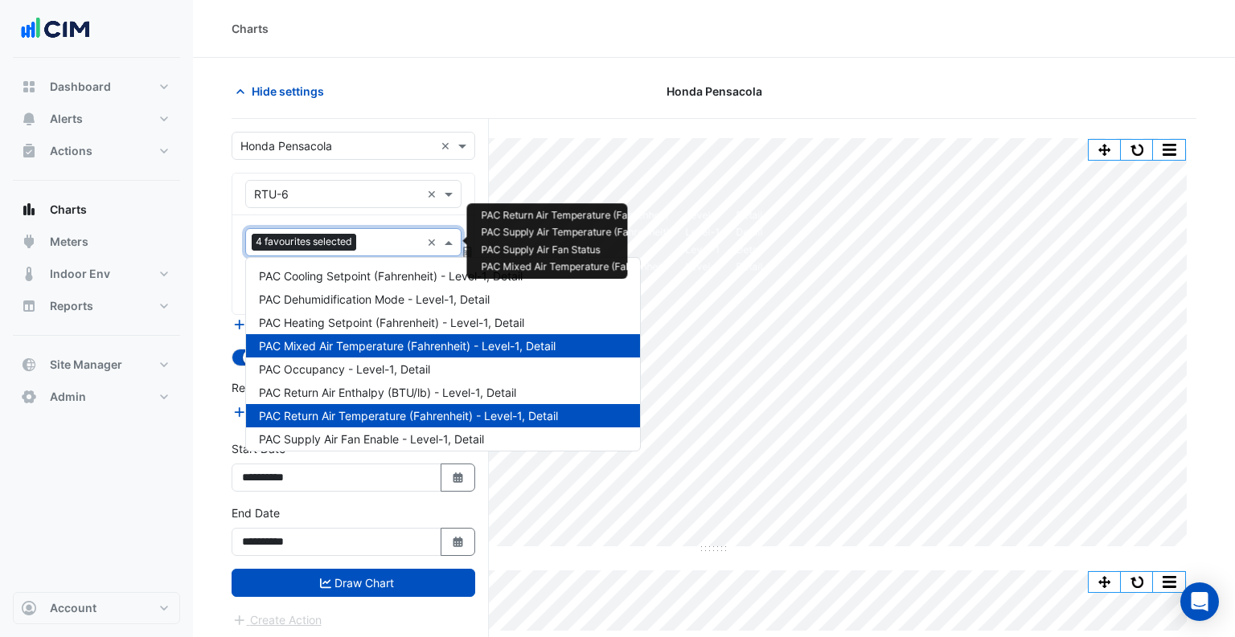
click at [303, 253] on div "4 favourites selected" at bounding box center [306, 244] width 109 height 20
click at [425, 240] on div "4 favourites selected ×" at bounding box center [353, 242] width 216 height 28
click at [368, 219] on div "4 favourites selected × × PACI00069-10-4-1 1019899 ×" at bounding box center [353, 264] width 242 height 99
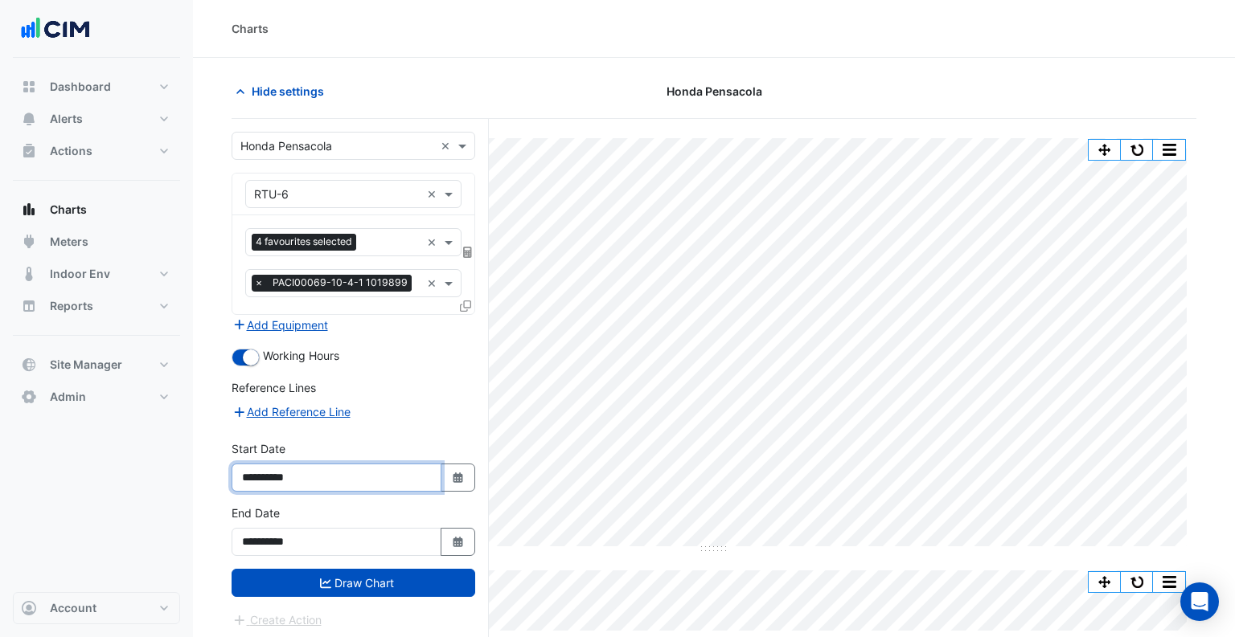
click at [282, 476] on input "**********" at bounding box center [336, 478] width 210 height 28
click at [292, 319] on button "Add Equipment" at bounding box center [279, 325] width 97 height 18
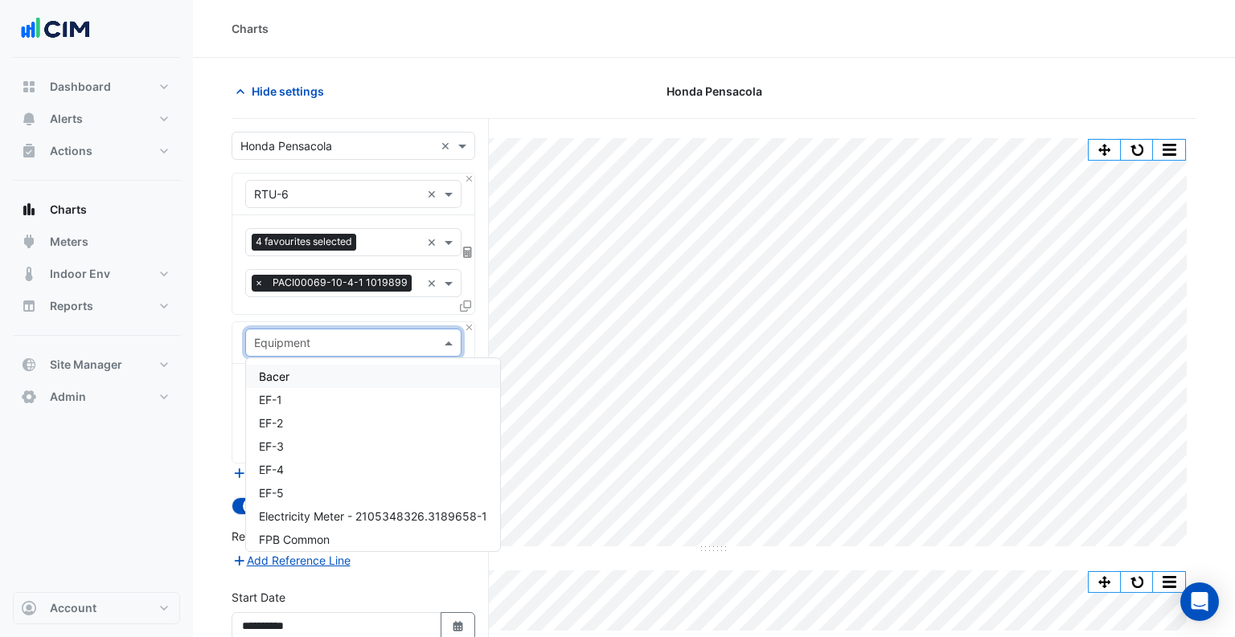
click at [305, 336] on input "text" at bounding box center [337, 343] width 166 height 17
type input "***"
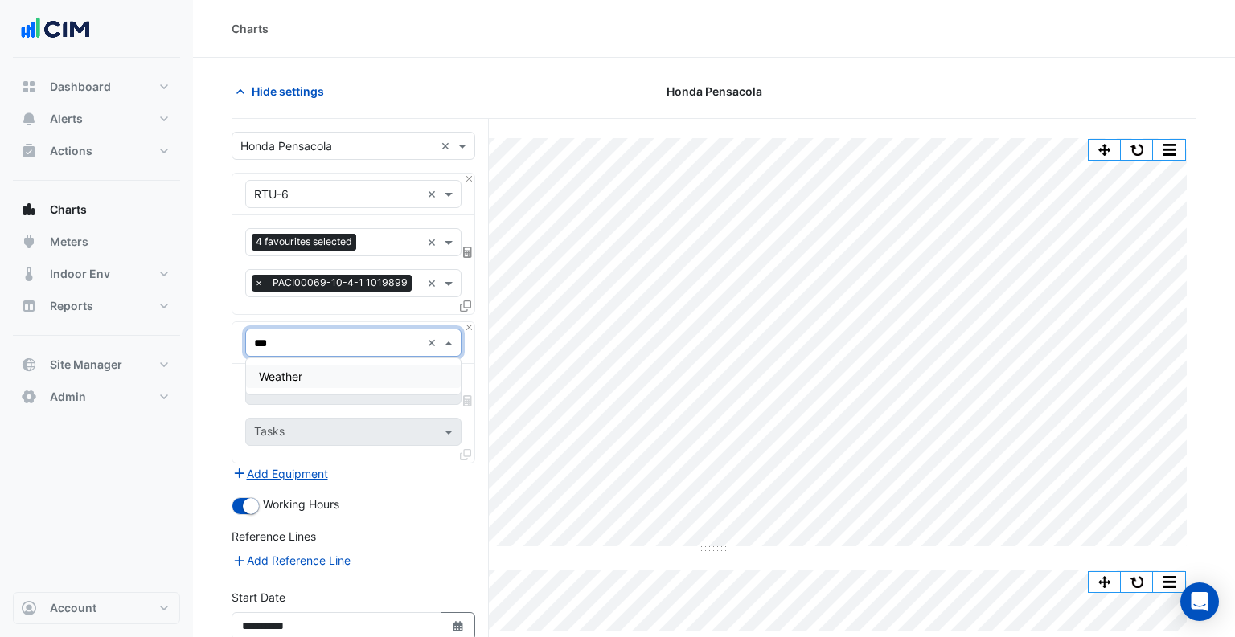
click at [293, 358] on div "Weather" at bounding box center [353, 376] width 215 height 36
click at [292, 371] on span "Weather" at bounding box center [280, 377] width 43 height 14
click at [296, 378] on div "Favourites" at bounding box center [353, 391] width 216 height 28
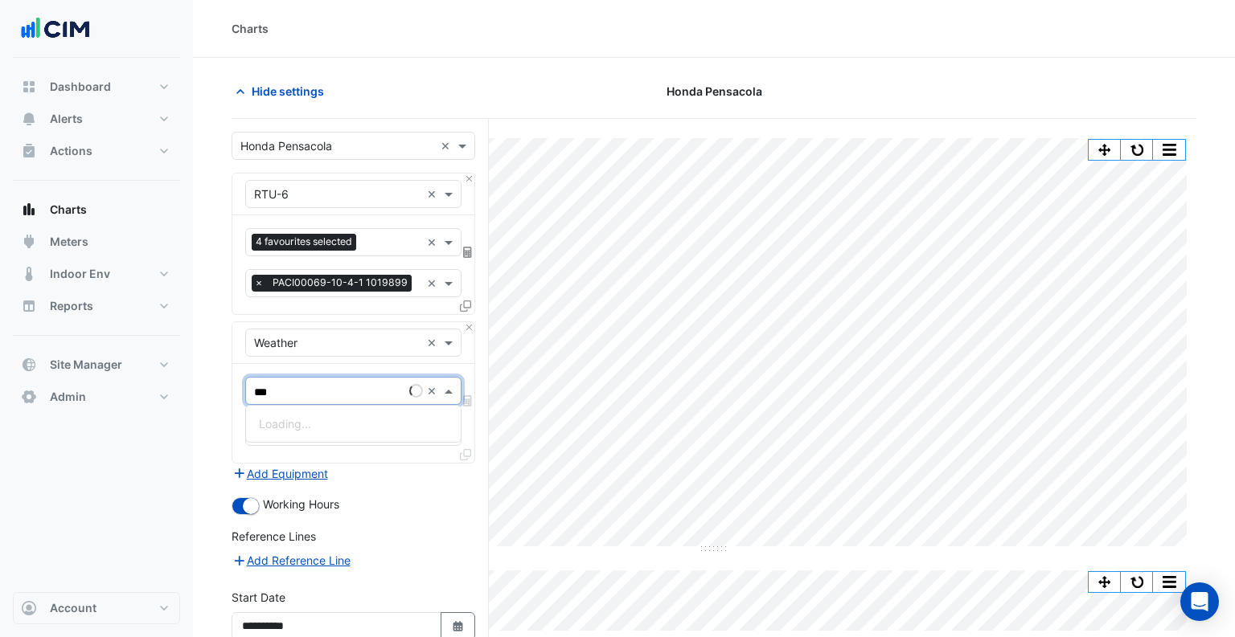
type input "****"
click at [295, 422] on span "Temperature (Fahrenheit)" at bounding box center [326, 424] width 134 height 14
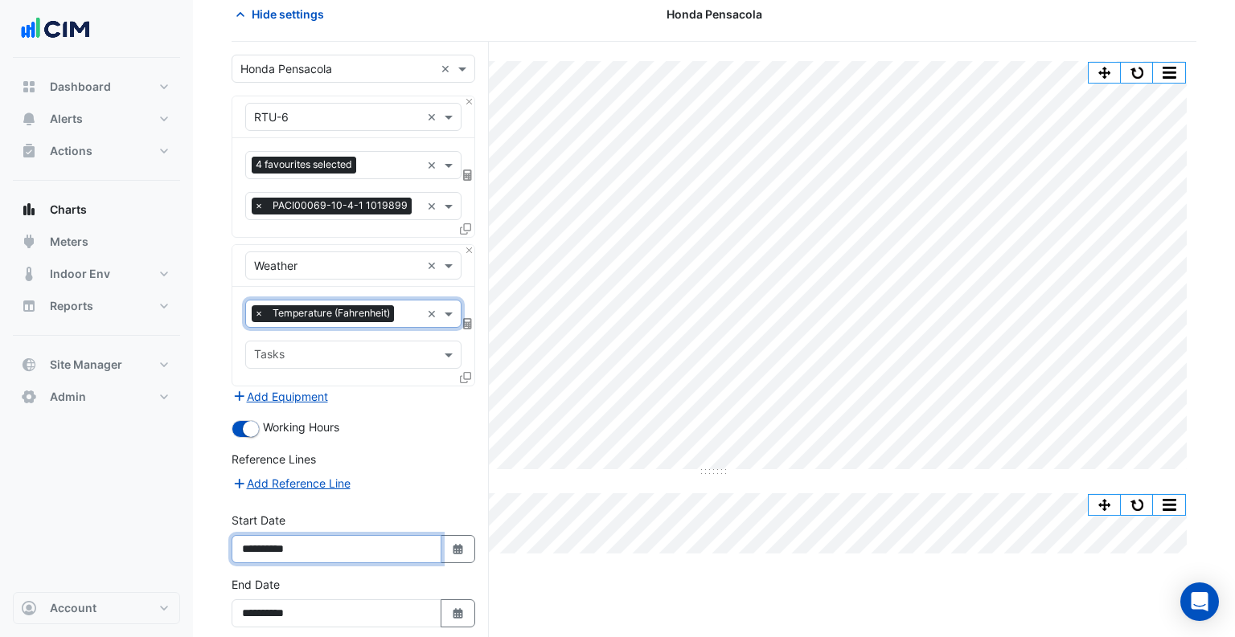
click at [285, 549] on input "**********" at bounding box center [336, 549] width 210 height 28
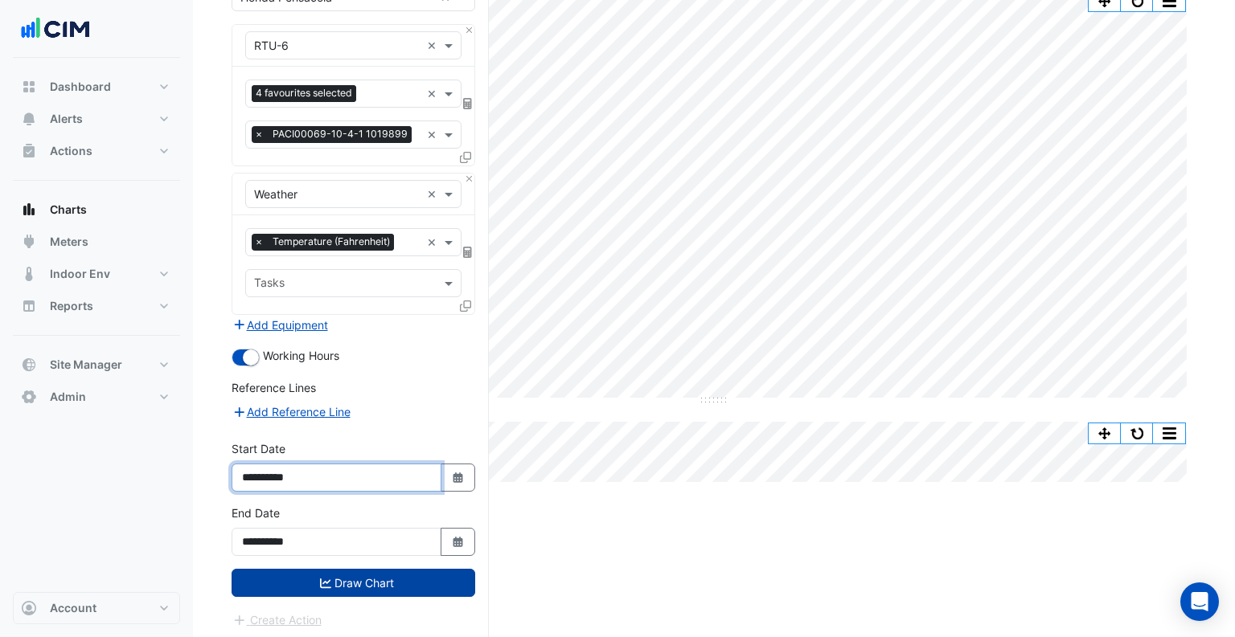
type input "**********"
click at [315, 586] on button "Draw Chart" at bounding box center [353, 583] width 244 height 28
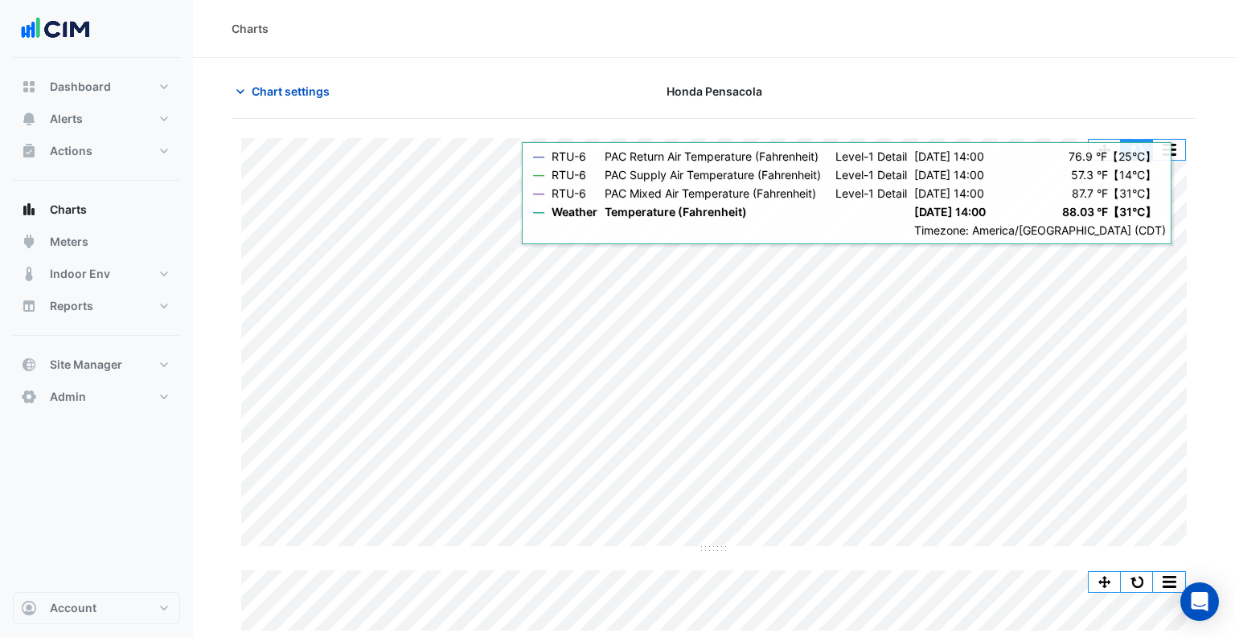
click at [1133, 152] on button "button" at bounding box center [1136, 150] width 32 height 20
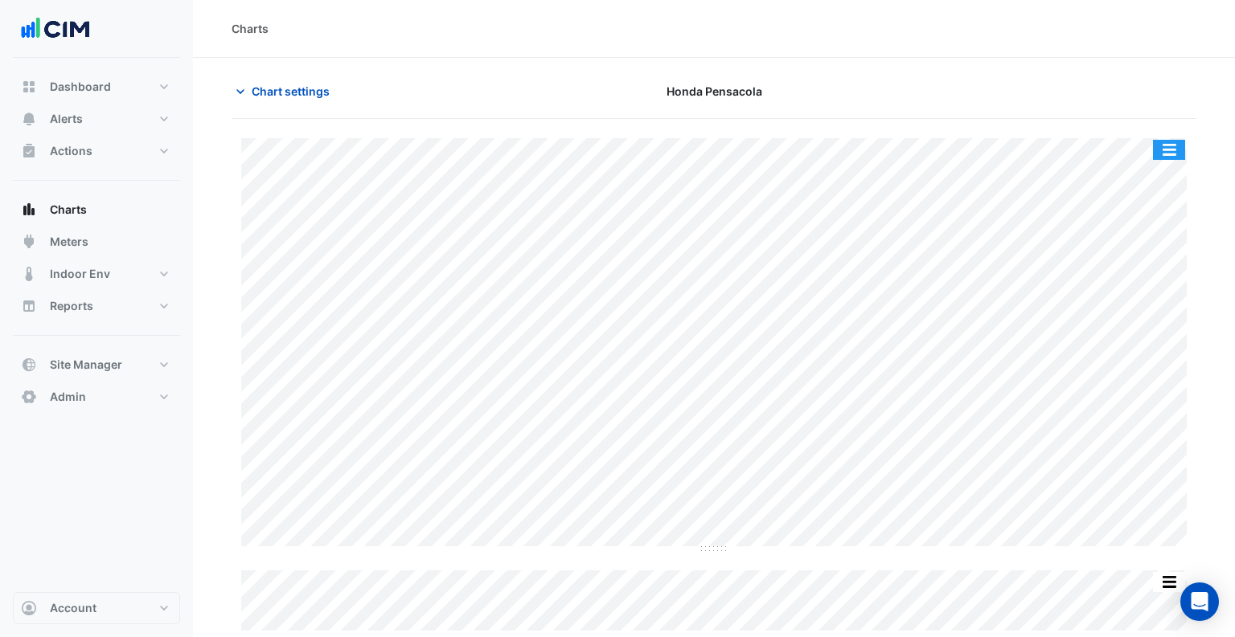
click at [1169, 151] on button "button" at bounding box center [1169, 150] width 32 height 20
click at [1186, 149] on div "Split by Equip Split All Split None Print Save as JPEG Save as PNG Pivot Data T…" at bounding box center [713, 384] width 965 height 493
click at [1180, 149] on button "button" at bounding box center [1169, 150] width 32 height 20
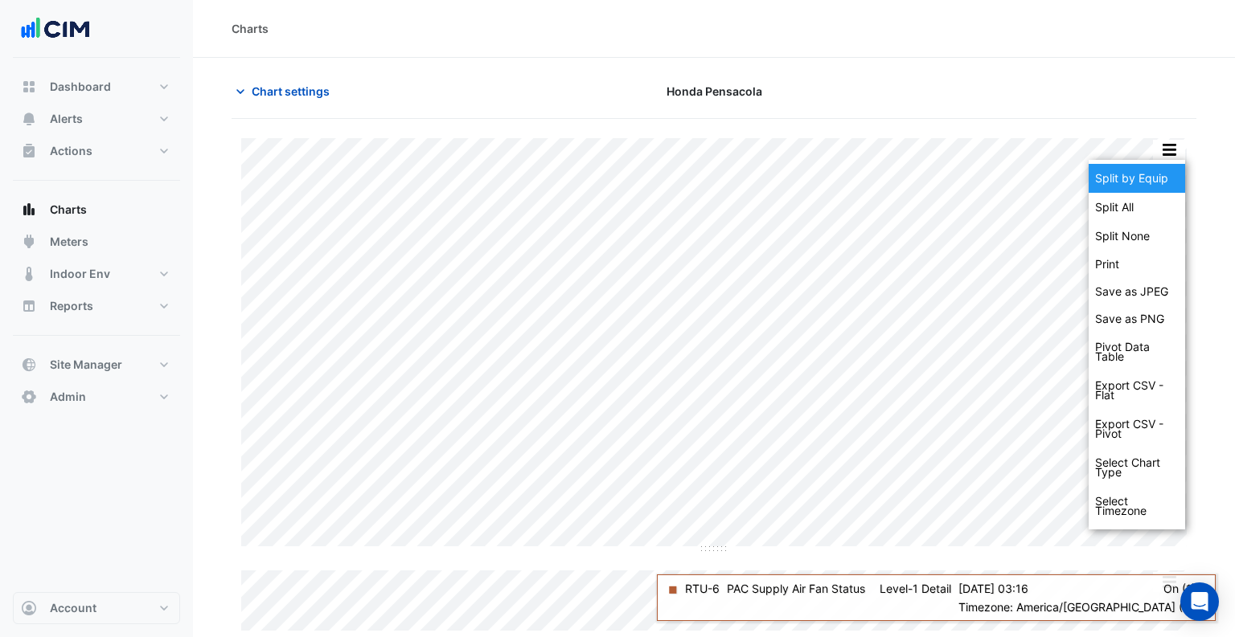
click at [1165, 168] on div "Split by Equip" at bounding box center [1136, 178] width 96 height 29
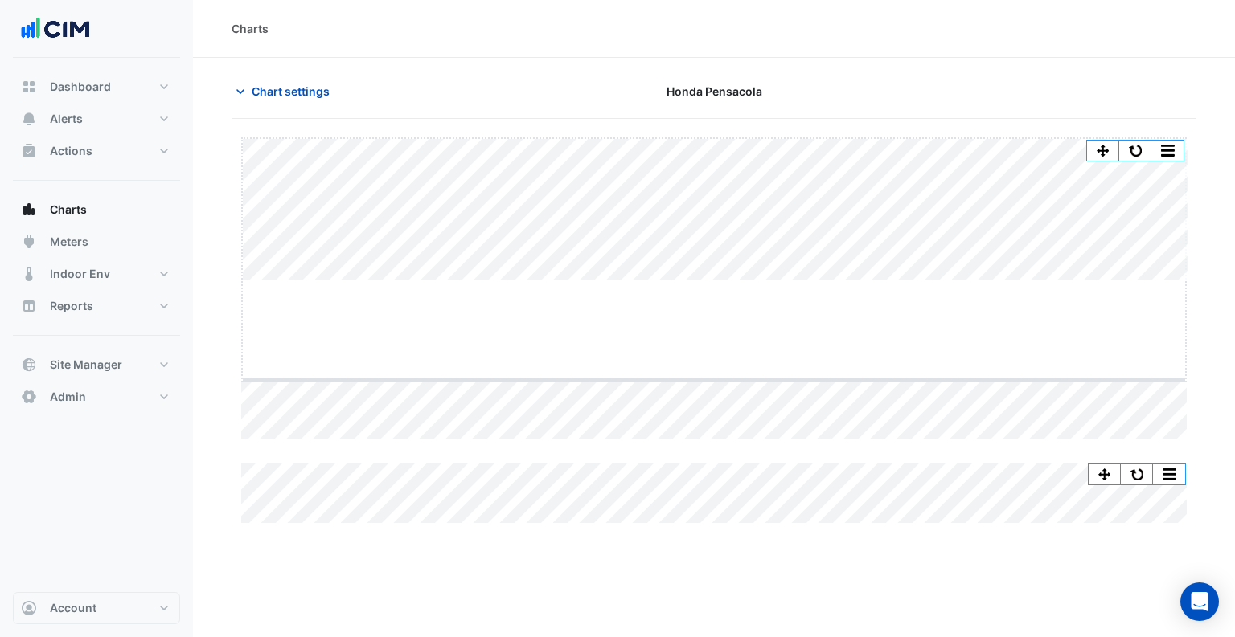
drag, startPoint x: 714, startPoint y: 281, endPoint x: 697, endPoint y: 383, distance: 103.5
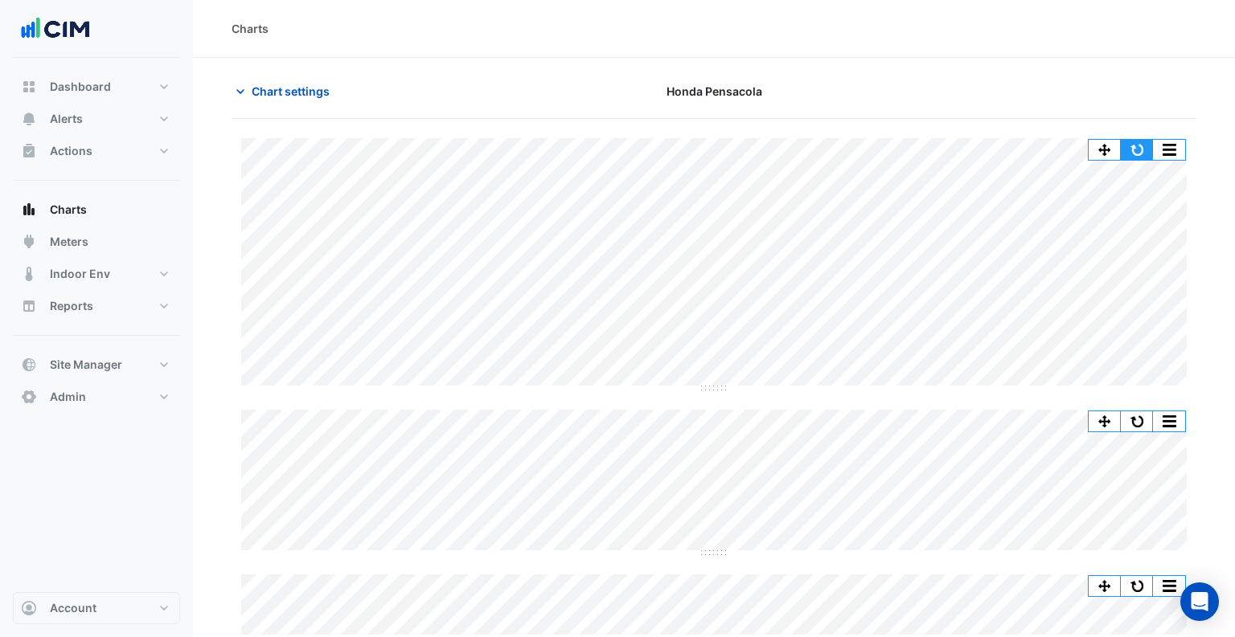
click at [1134, 152] on button "button" at bounding box center [1136, 150] width 32 height 20
click at [1143, 149] on button "button" at bounding box center [1136, 150] width 32 height 20
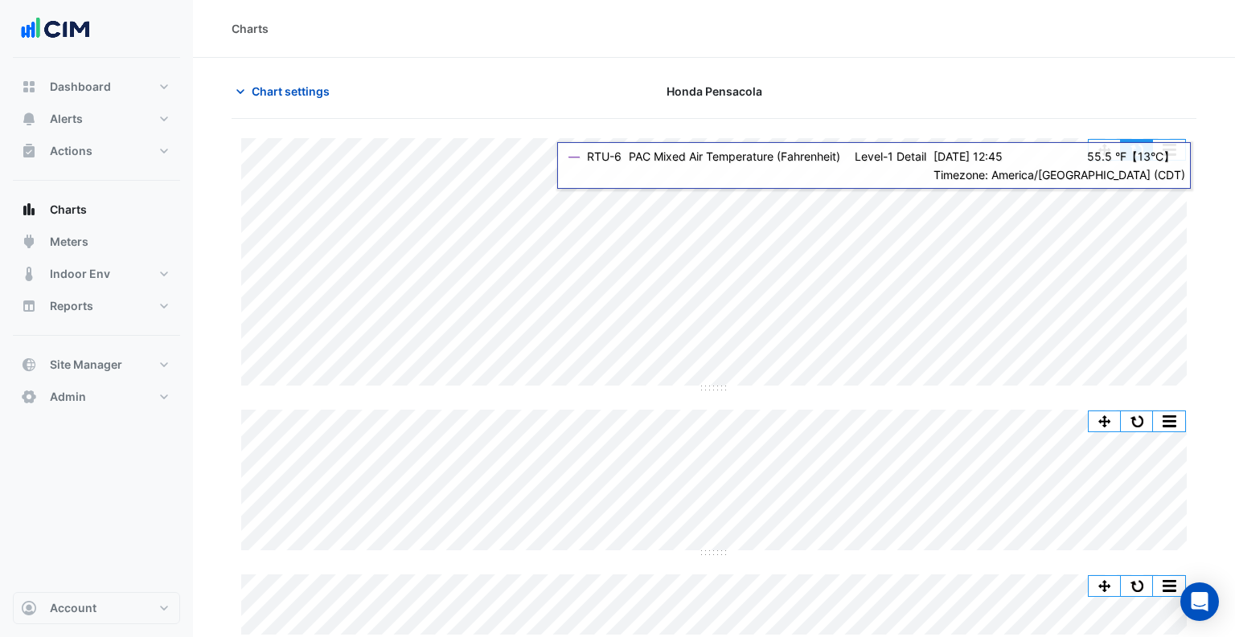
click at [1137, 154] on button "button" at bounding box center [1136, 150] width 32 height 20
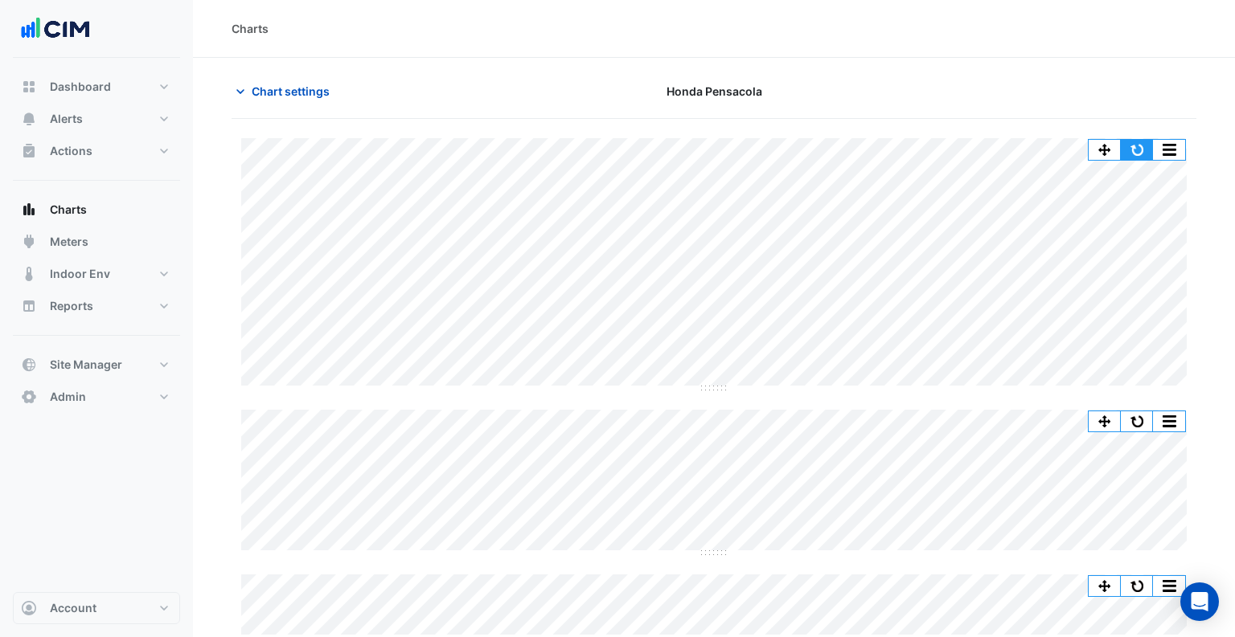
click at [1132, 148] on button "button" at bounding box center [1136, 150] width 32 height 20
click at [1142, 149] on button "button" at bounding box center [1136, 150] width 32 height 20
click at [302, 96] on span "Chart settings" at bounding box center [291, 91] width 78 height 17
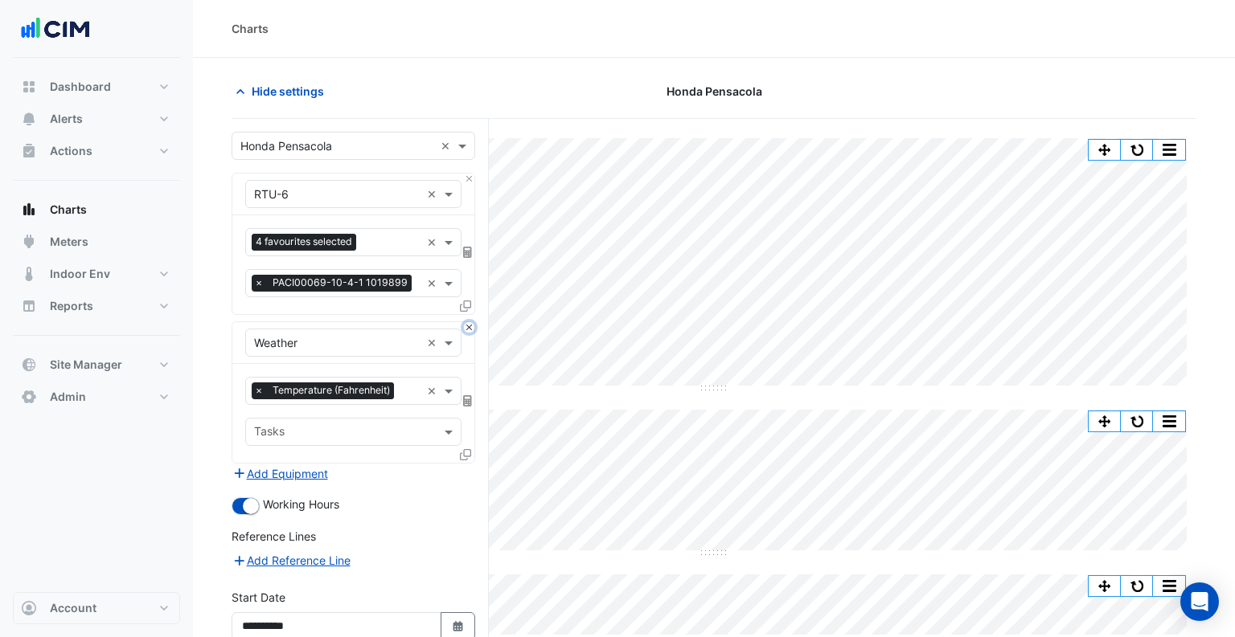
click at [469, 330] on button "Close" at bounding box center [469, 327] width 10 height 10
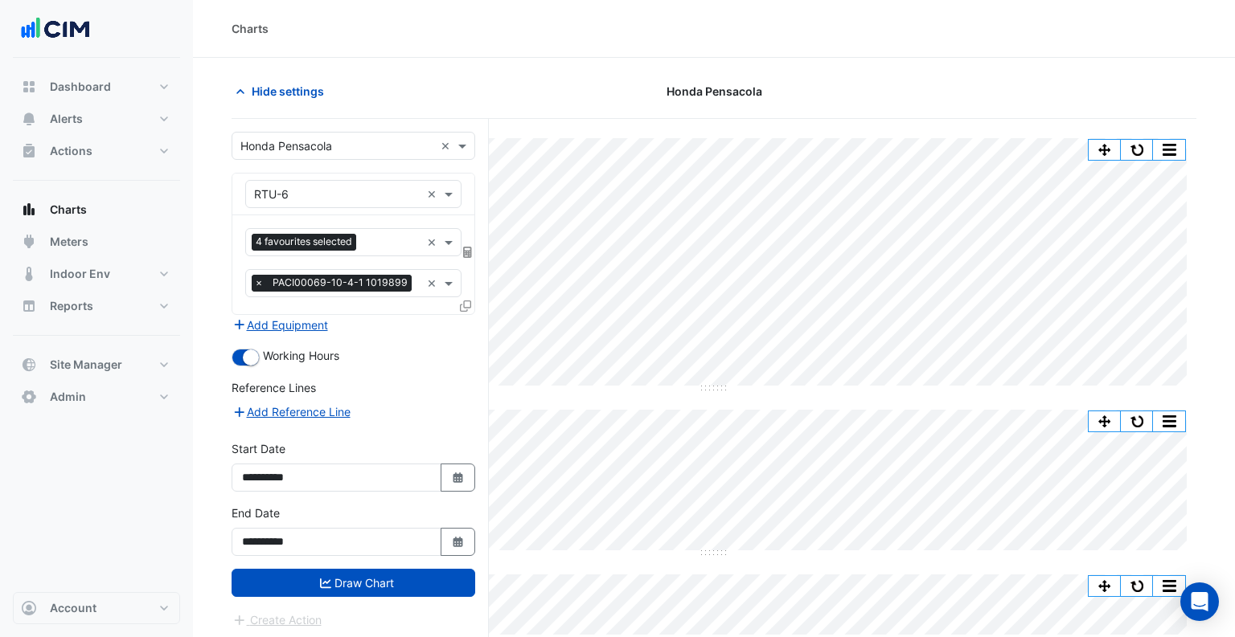
click at [256, 279] on span "×" at bounding box center [259, 283] width 14 height 16
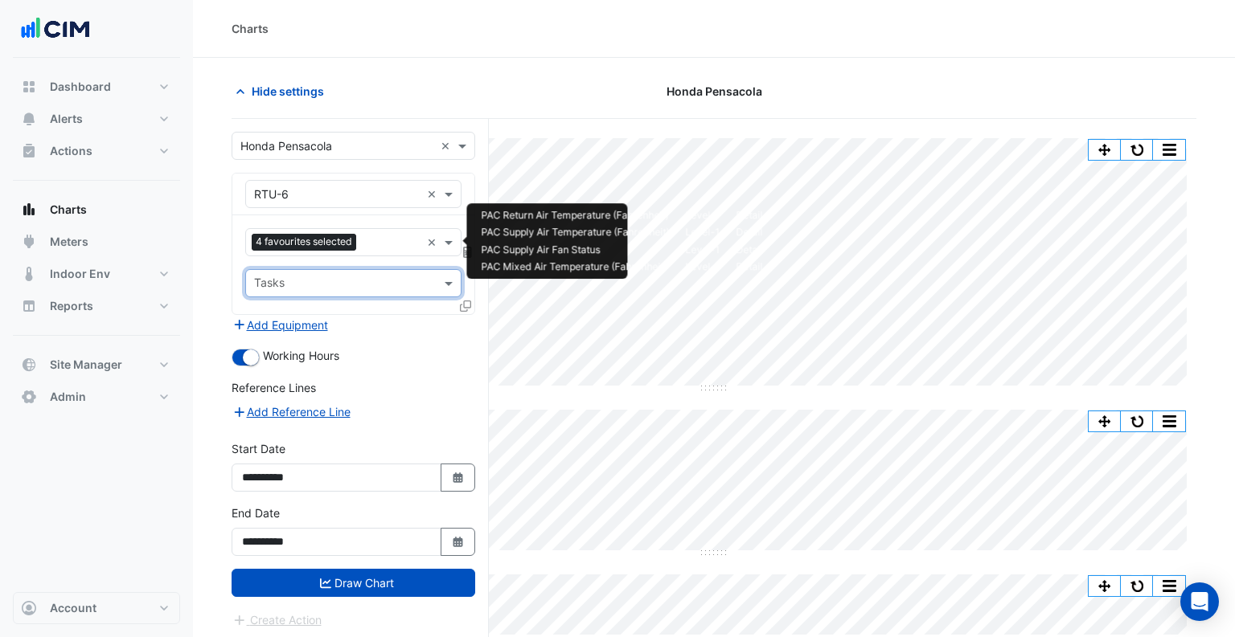
click at [360, 241] on div "4 favourites selected" at bounding box center [306, 244] width 109 height 20
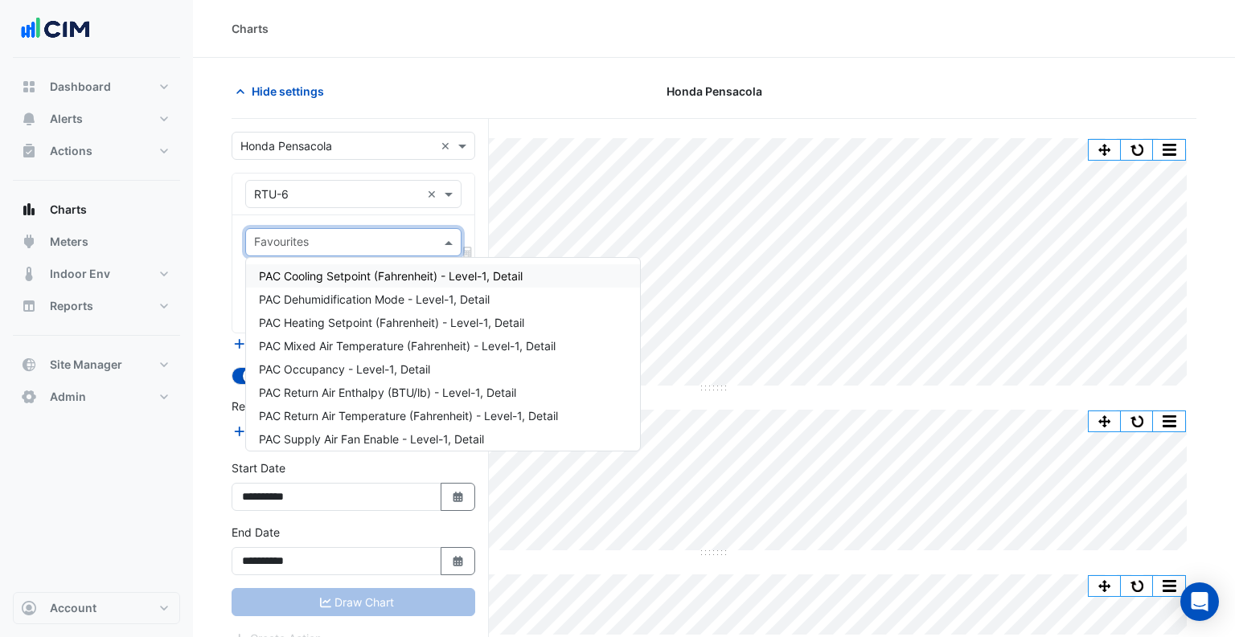
type input "*"
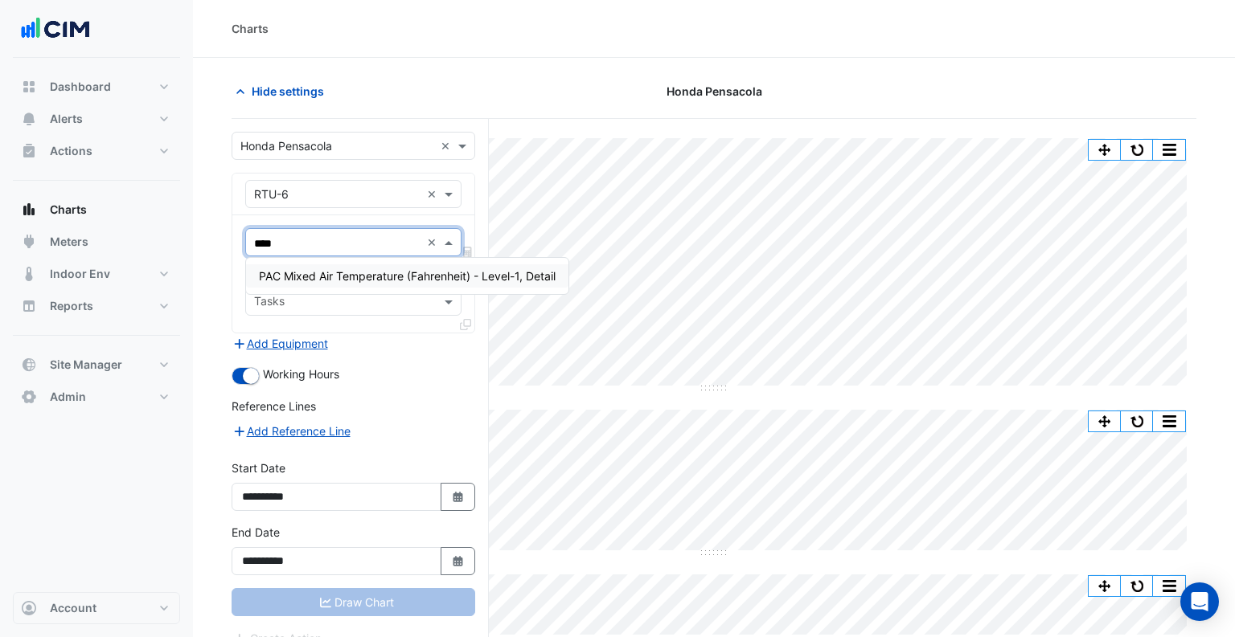
type input "*****"
click at [371, 271] on span "PAC Mixed Air Temperature (Fahrenheit) - Level-1, Detail" at bounding box center [407, 276] width 297 height 14
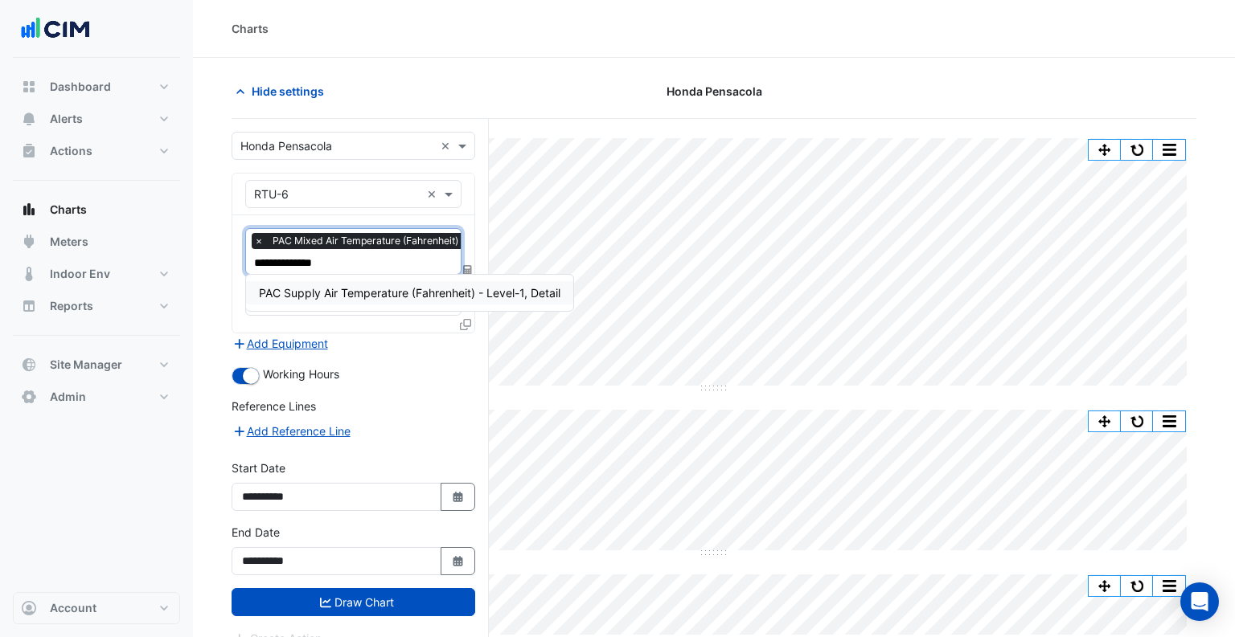
type input "**********"
click at [330, 293] on span "PAC Supply Air Temperature (Fahrenheit) - Level-1, Detail" at bounding box center [409, 293] width 301 height 14
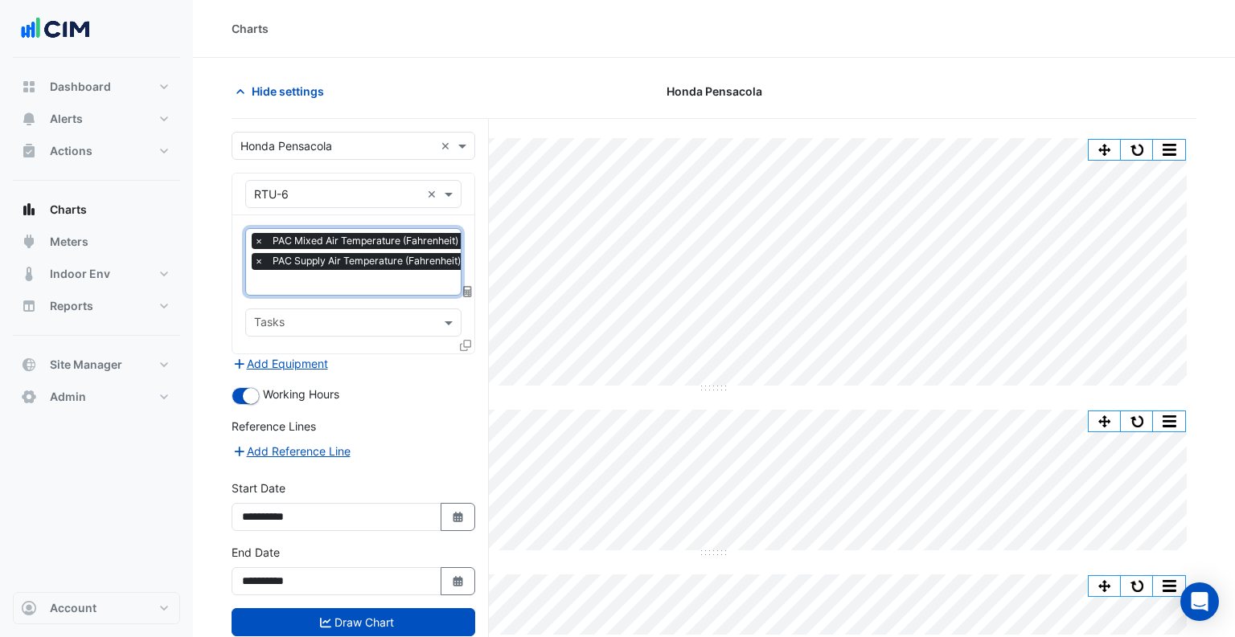
click at [466, 342] on icon at bounding box center [465, 345] width 11 height 11
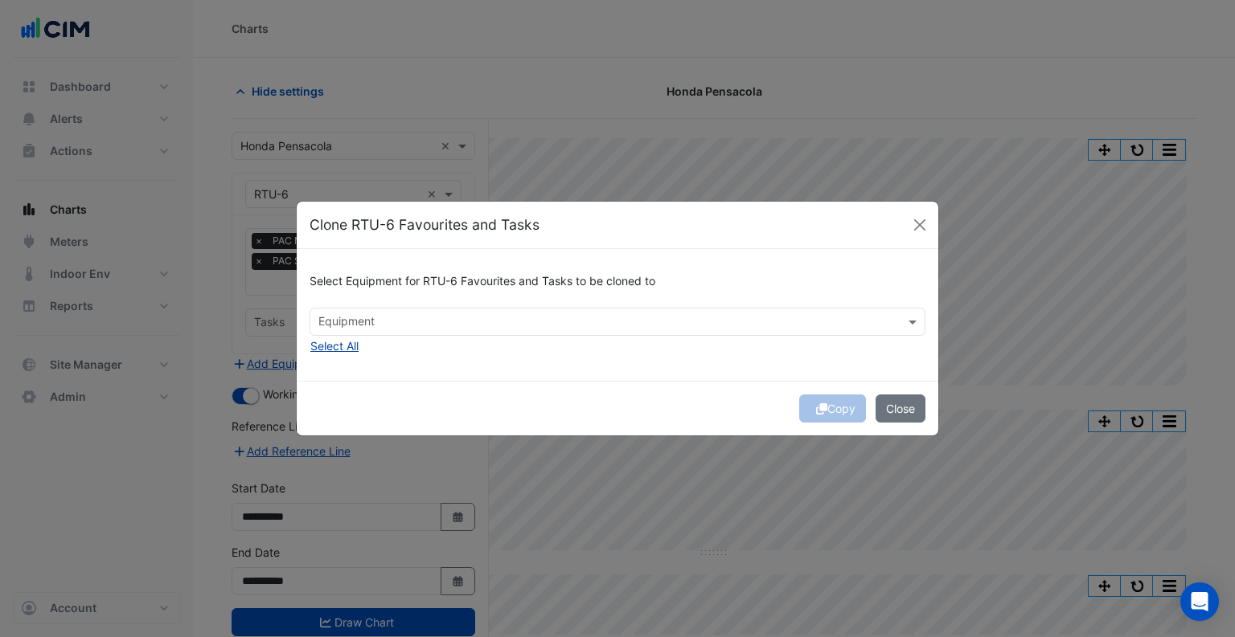
click at [350, 351] on button "Select All" at bounding box center [334, 346] width 50 height 18
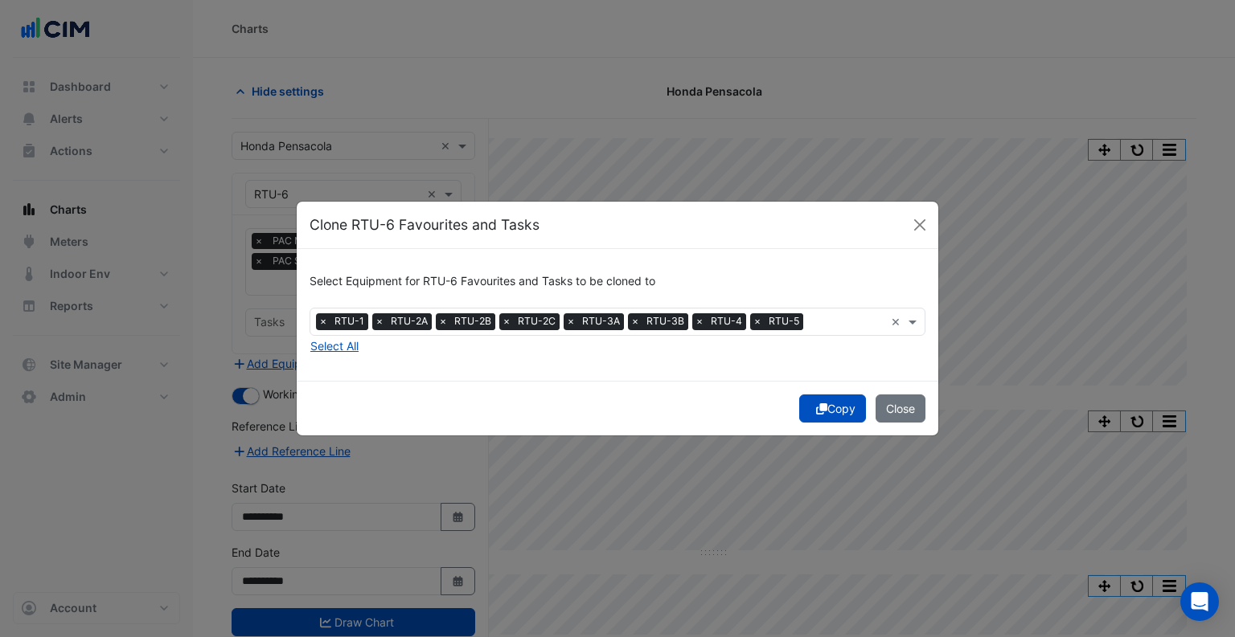
click at [828, 410] on button "Copy" at bounding box center [832, 409] width 67 height 28
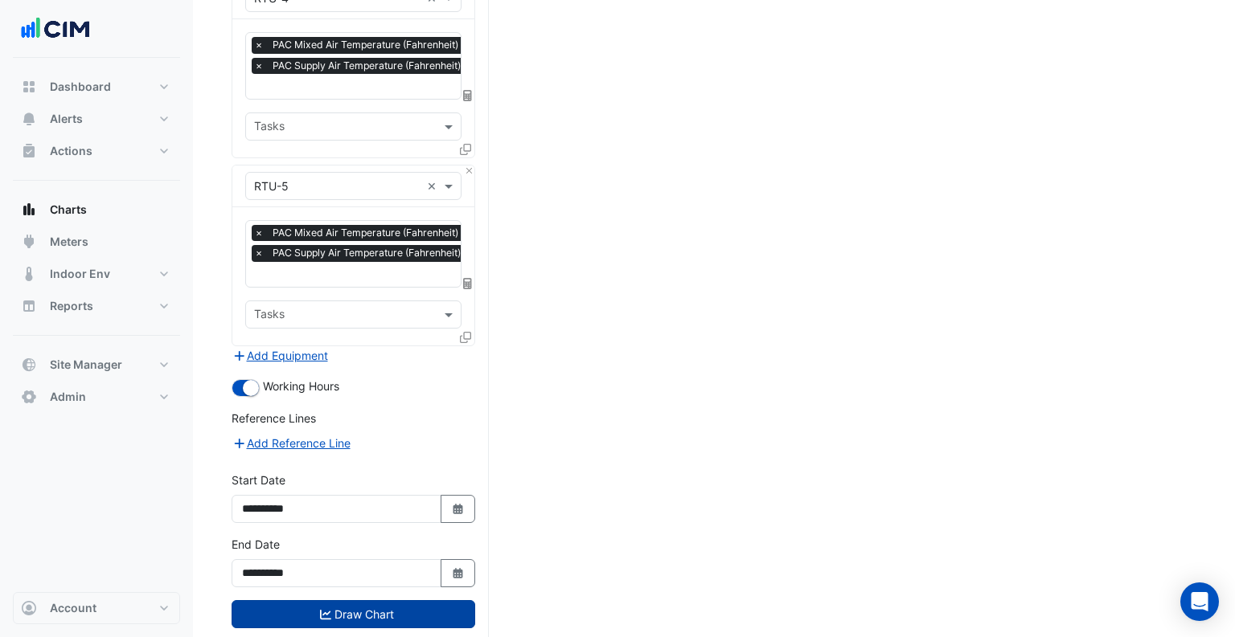
click at [383, 600] on button "Draw Chart" at bounding box center [353, 614] width 244 height 28
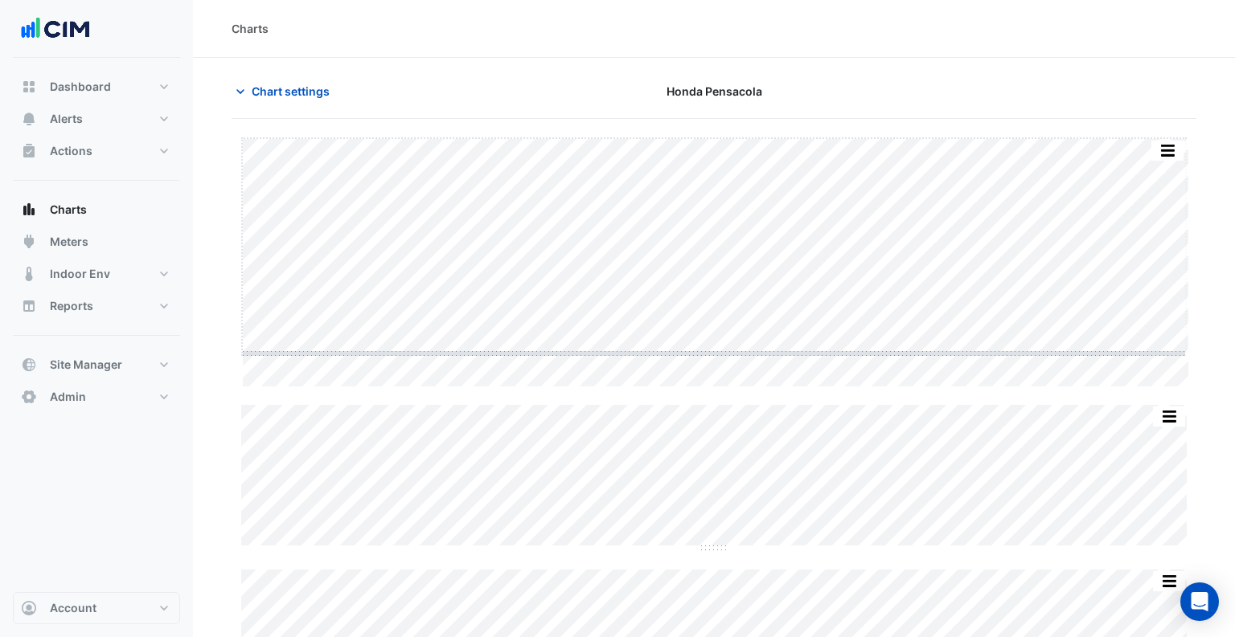
drag, startPoint x: 713, startPoint y: 387, endPoint x: 719, endPoint y: 342, distance: 45.4
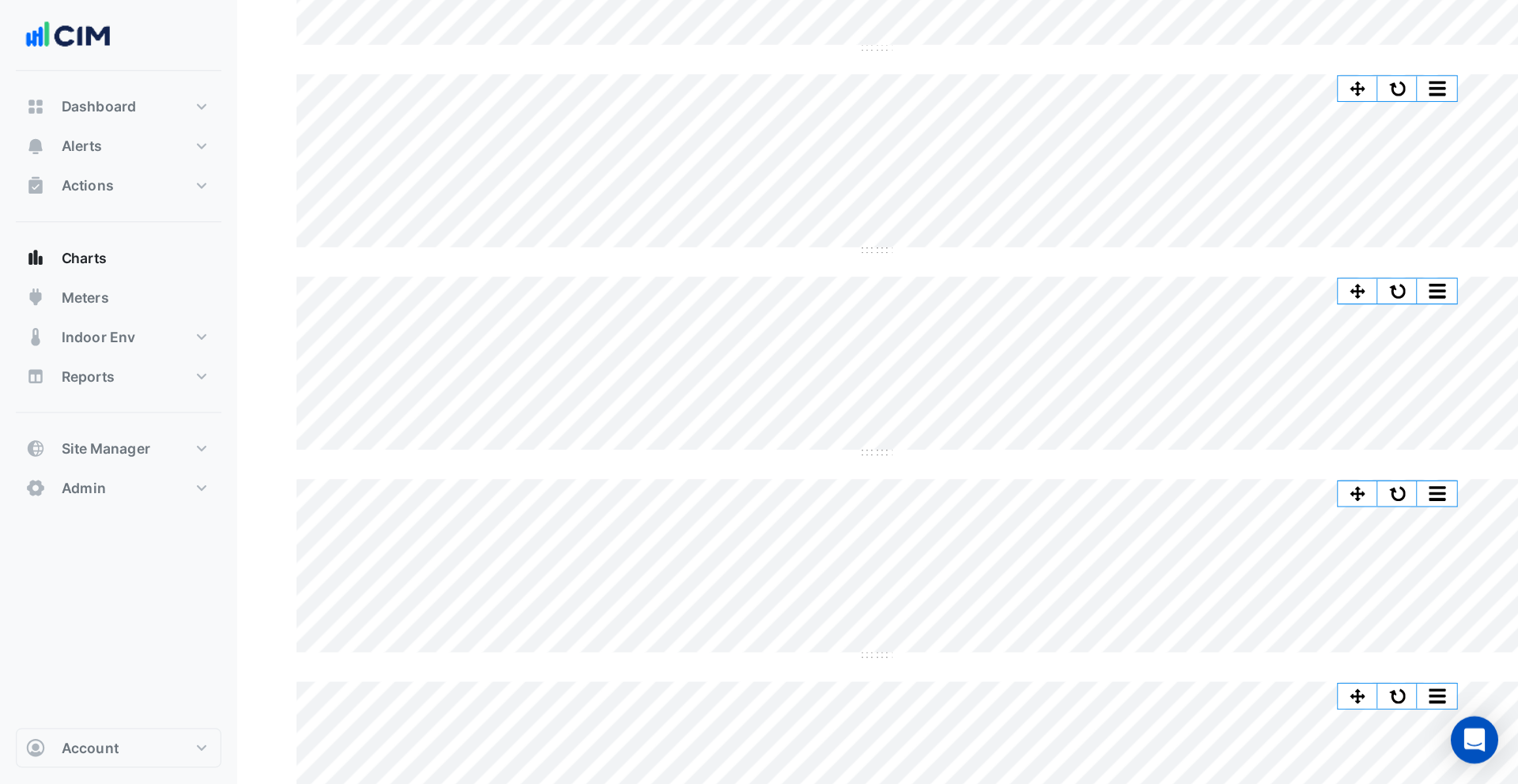
scroll to position [304, 0]
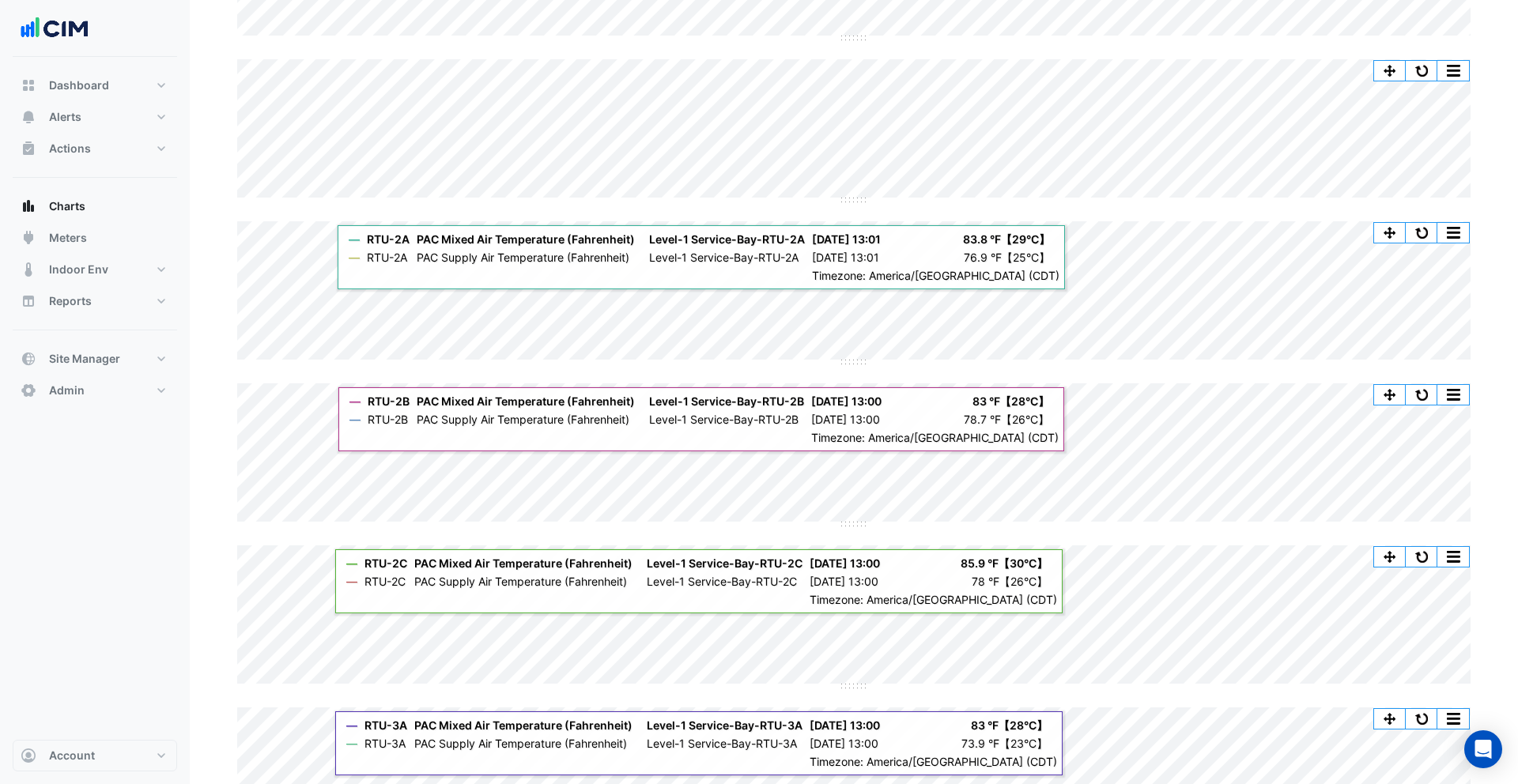
click at [1214, 67] on button "button" at bounding box center [1453, 71] width 31 height 20
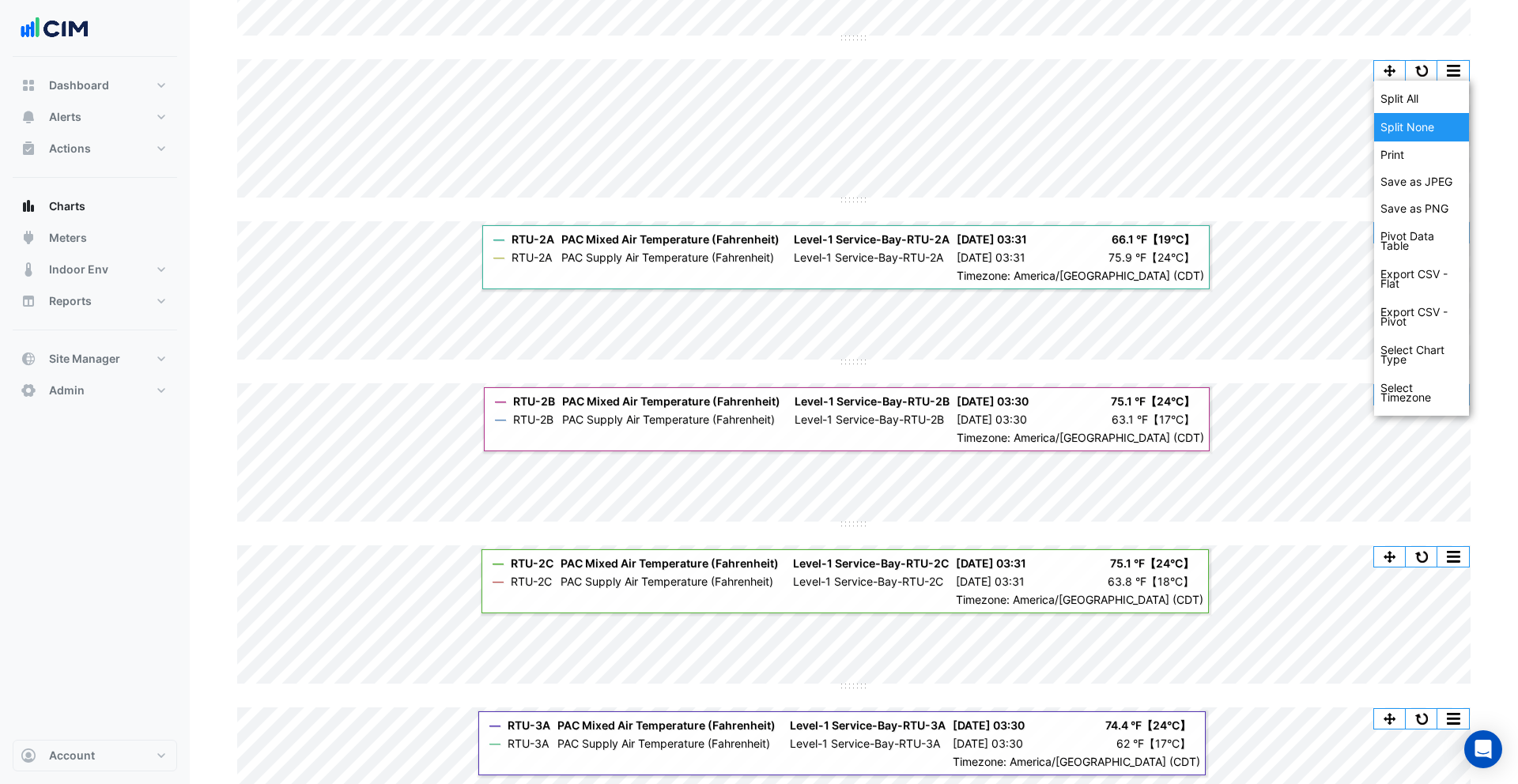
click at [1214, 127] on div "Split None" at bounding box center [1422, 127] width 94 height 29
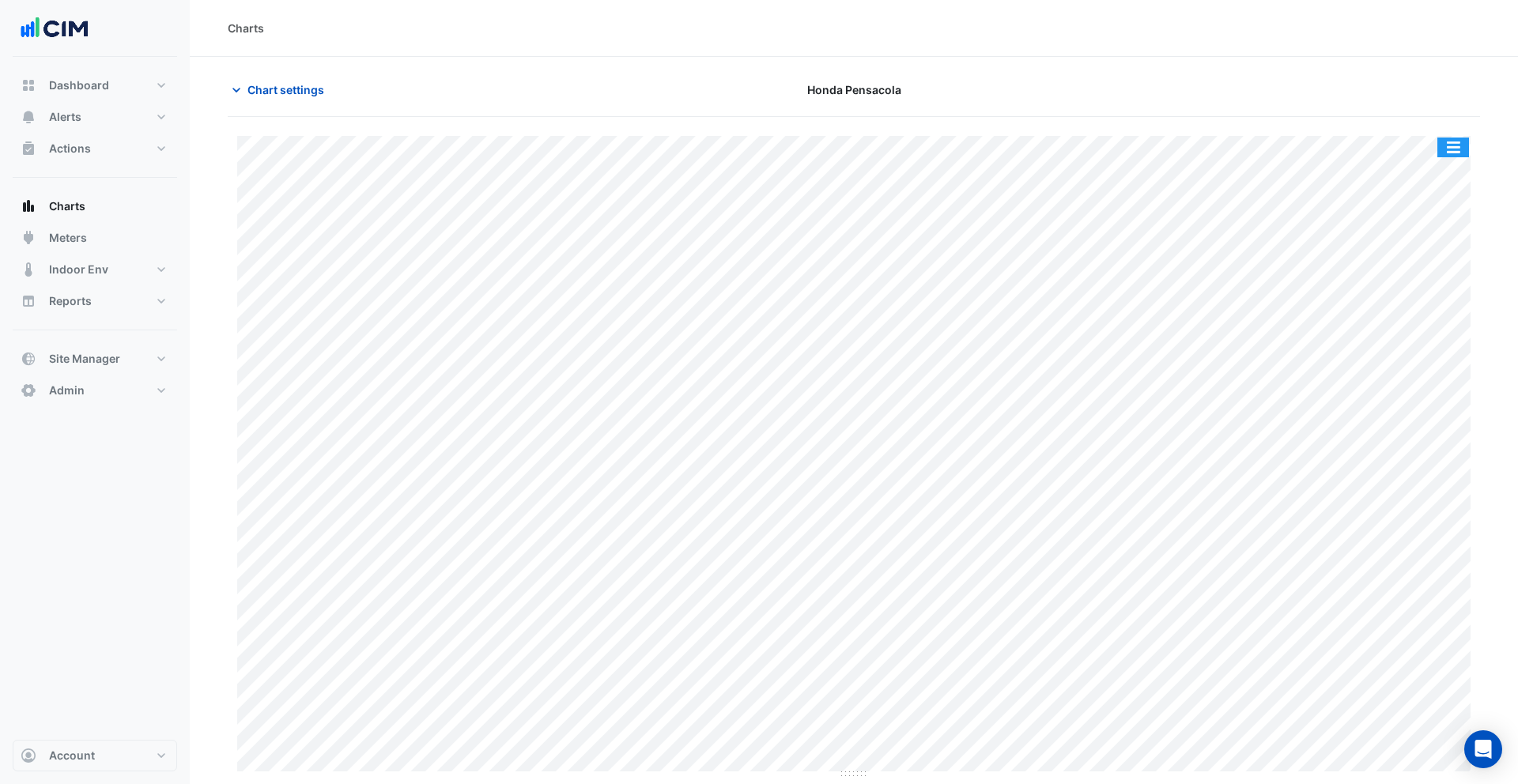
click at [1214, 150] on button "button" at bounding box center [1453, 148] width 31 height 20
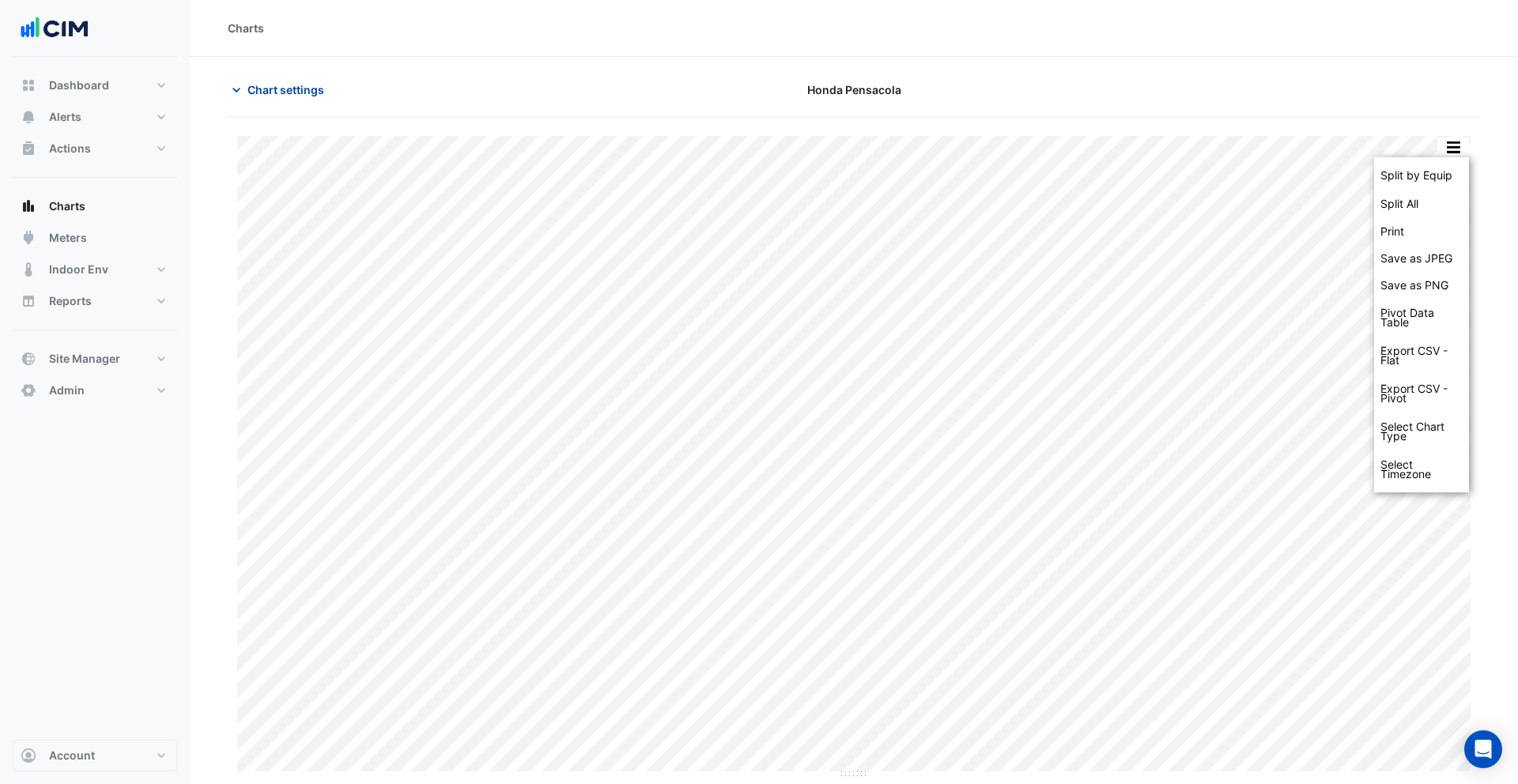
click at [283, 96] on span "Chart settings" at bounding box center [286, 90] width 77 height 17
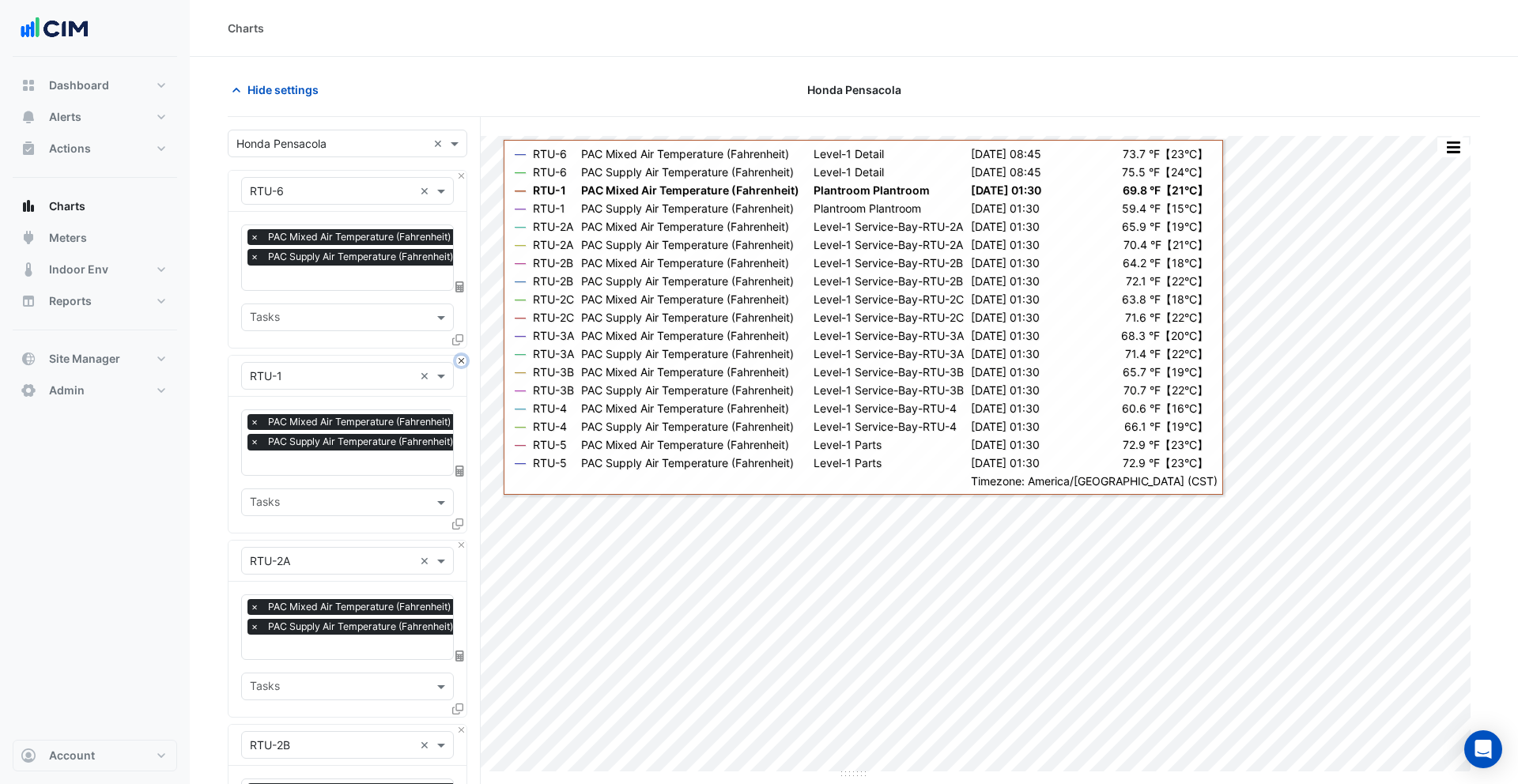
click at [461, 361] on button "Close" at bounding box center [461, 361] width 10 height 10
click at [461, 541] on button "Close" at bounding box center [461, 546] width 10 height 10
click at [461, 361] on button "Close" at bounding box center [461, 361] width 10 height 10
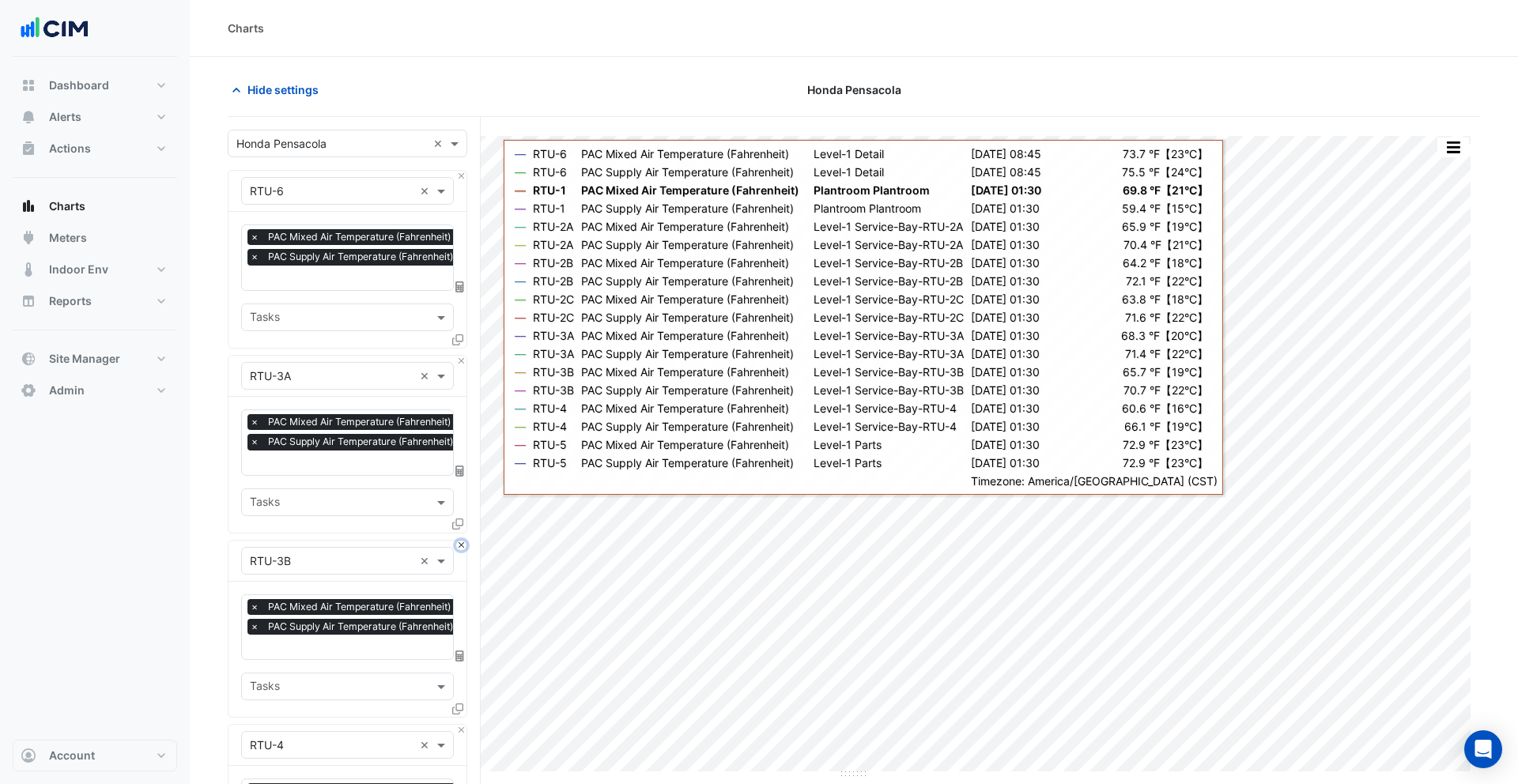
click at [461, 541] on button "Close" at bounding box center [461, 546] width 10 height 10
click at [461, 361] on button "Close" at bounding box center [461, 361] width 10 height 10
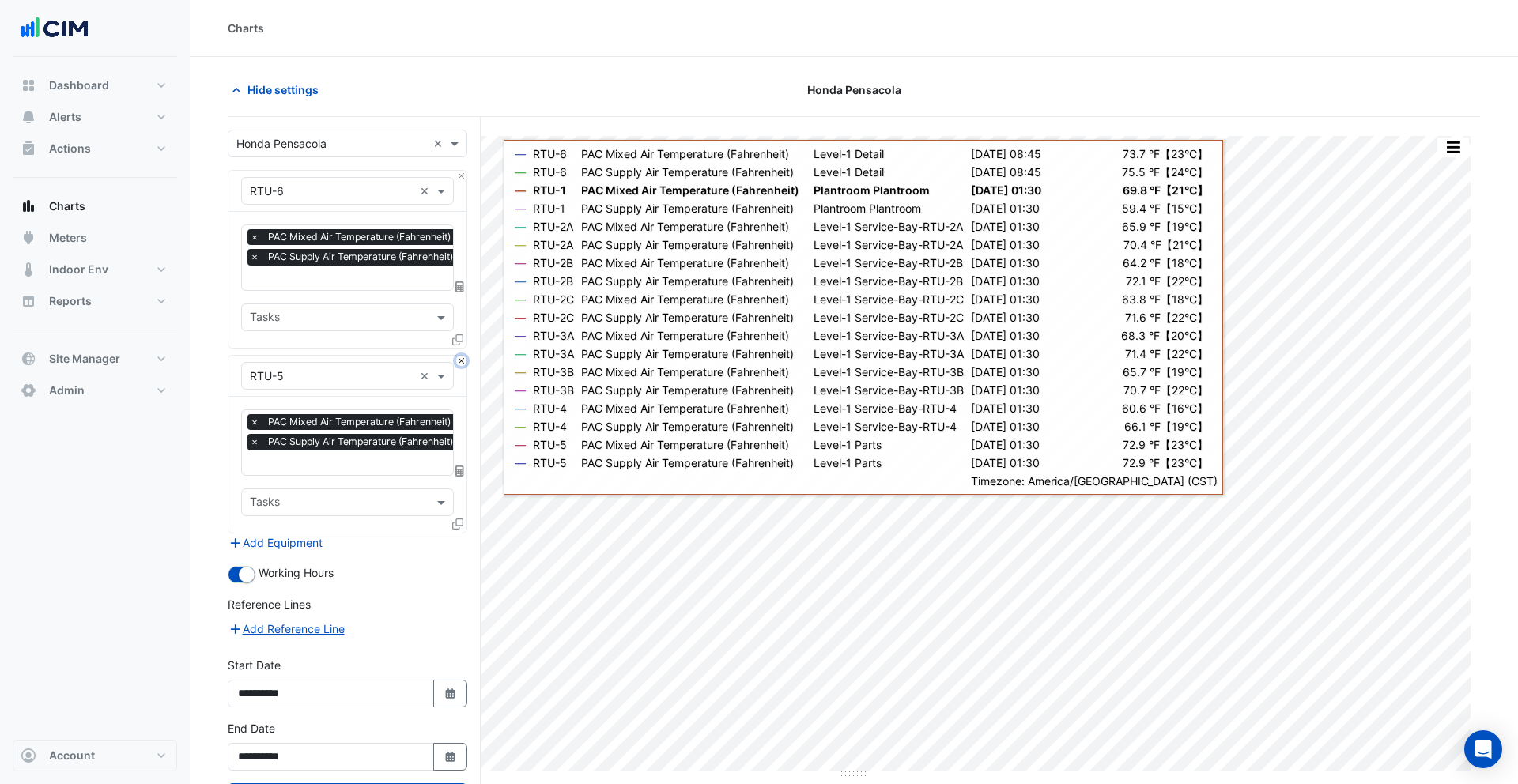
click at [461, 361] on button "Close" at bounding box center [461, 361] width 10 height 10
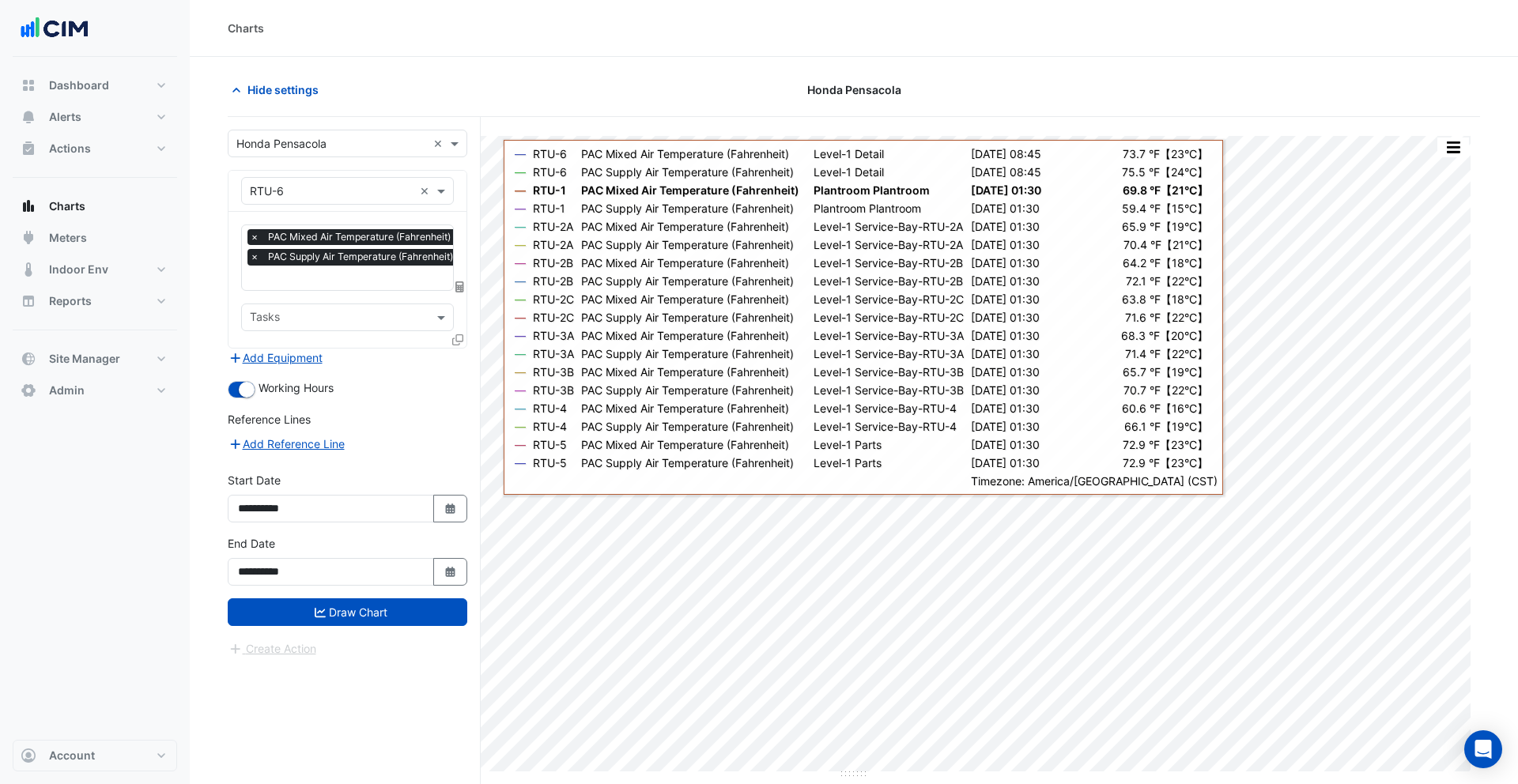
click at [461, 361] on div "Add Equipment" at bounding box center [347, 357] width 240 height 19
click at [329, 278] on input "text" at bounding box center [392, 279] width 284 height 17
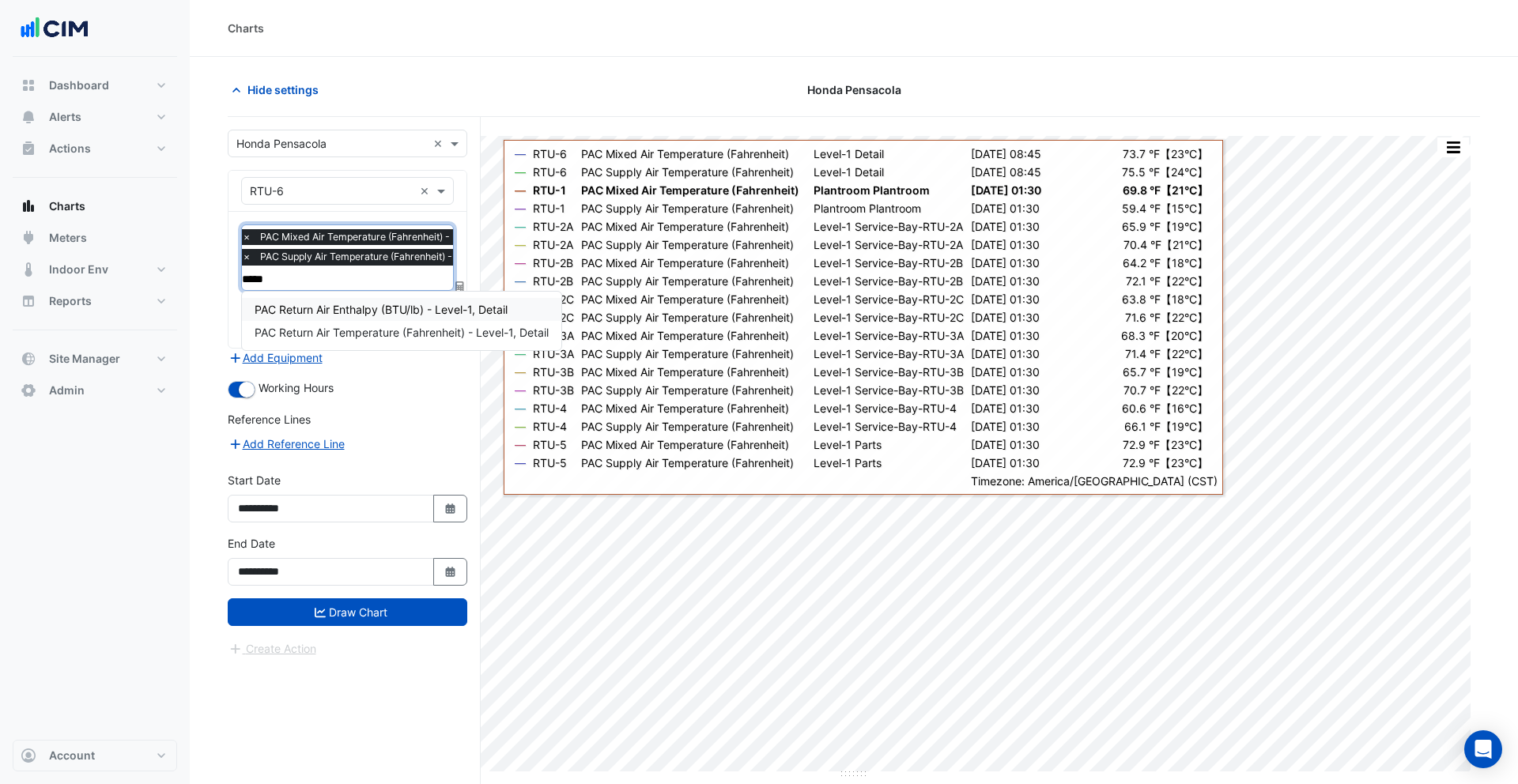
type input "******"
click at [385, 329] on span "PAC Return Air Temperature (Fahrenheit) - Level-1, Detail" at bounding box center [401, 332] width 294 height 14
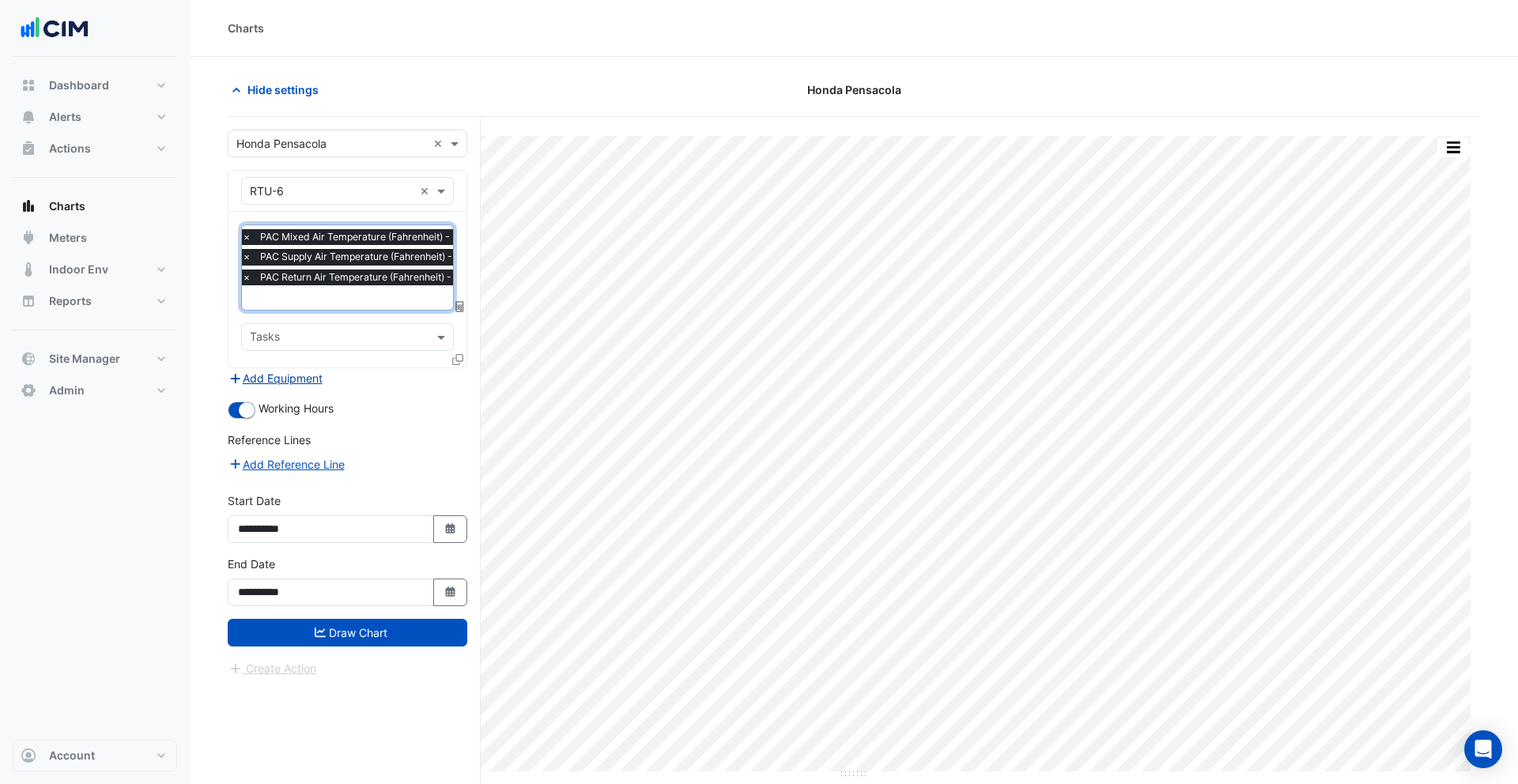
click at [272, 377] on button "Add Equipment" at bounding box center [274, 378] width 95 height 18
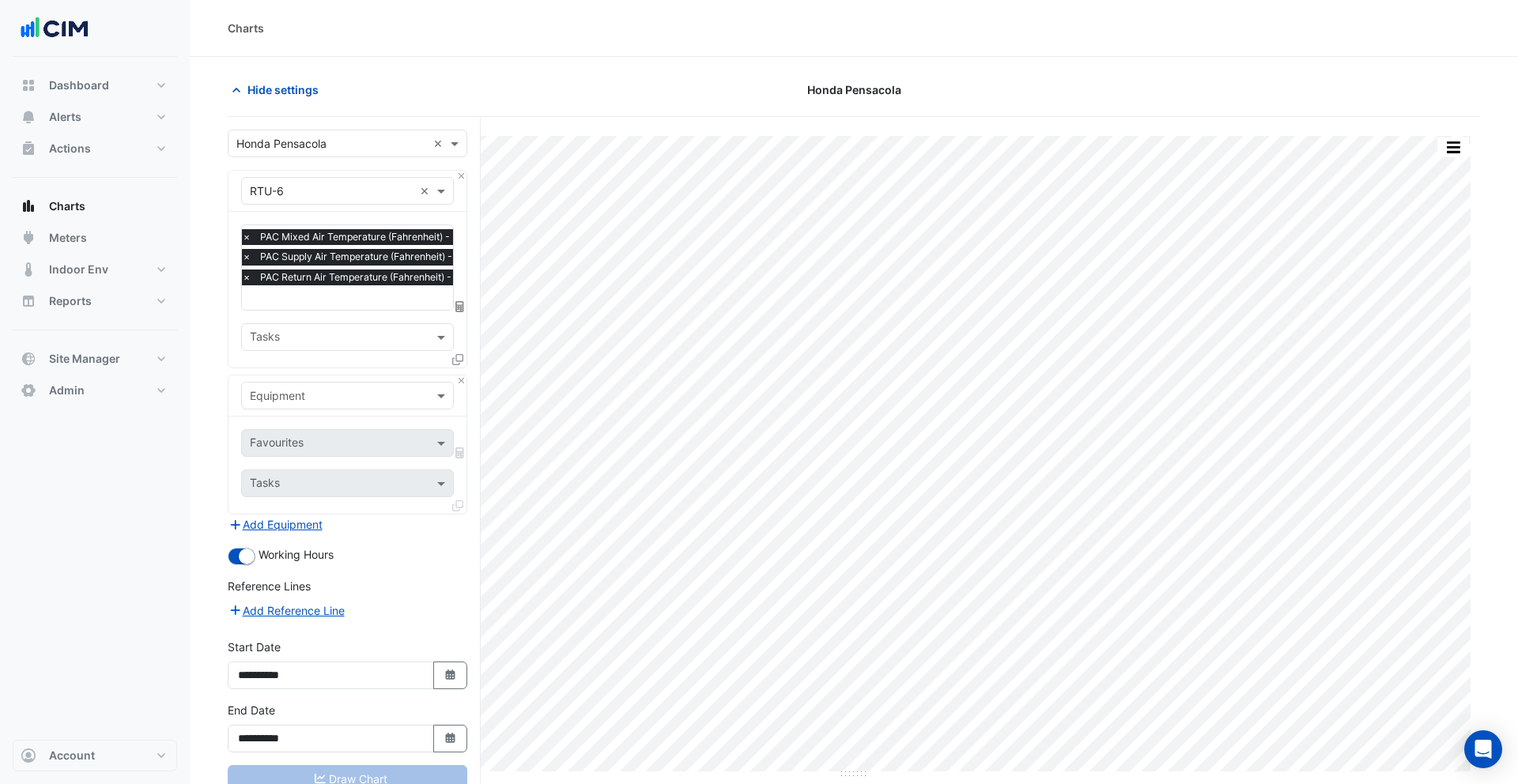
click at [305, 400] on input "text" at bounding box center [332, 396] width 163 height 17
type input "*******"
click at [331, 429] on div "Weather" at bounding box center [347, 428] width 212 height 23
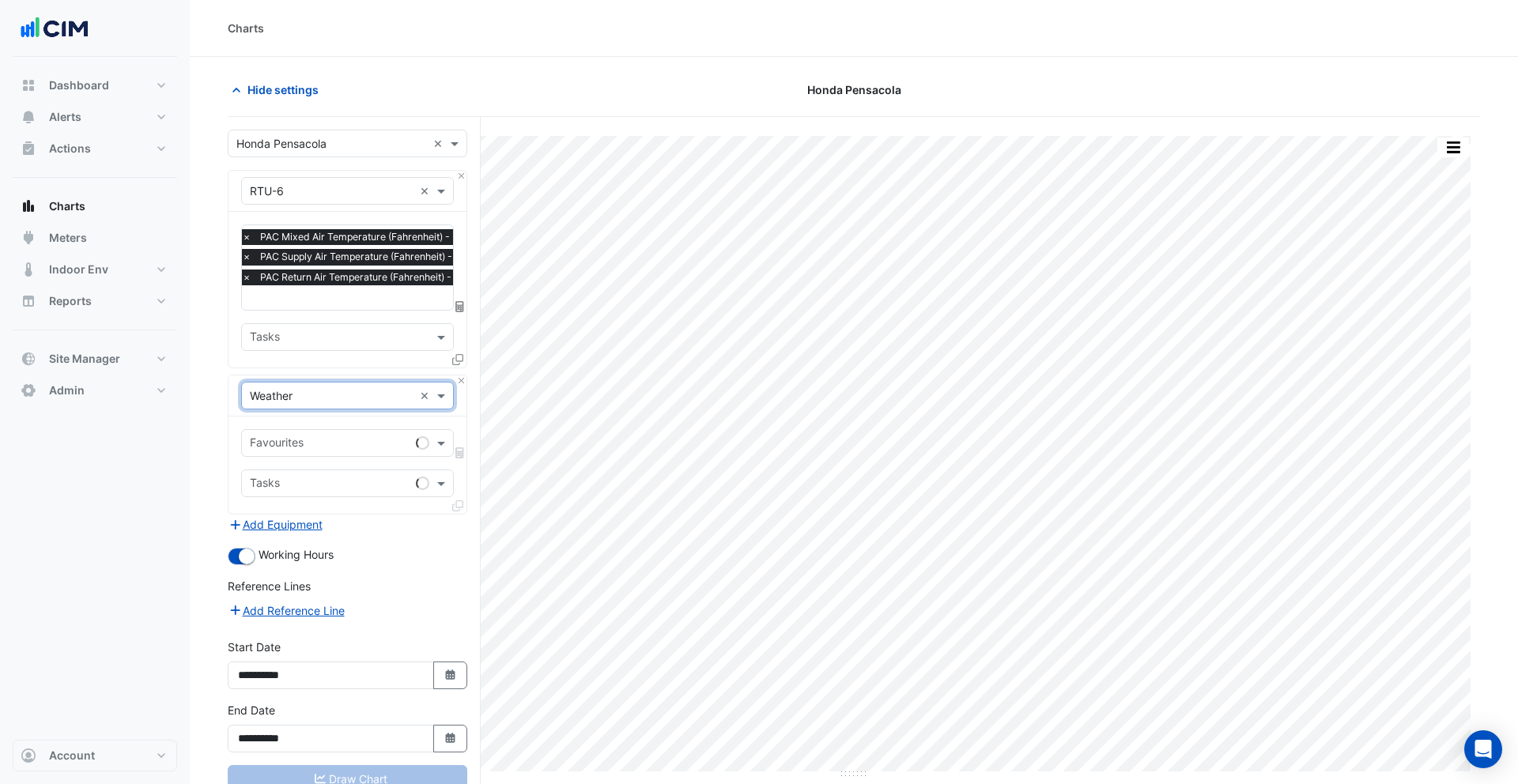
click at [326, 452] on div at bounding box center [329, 445] width 162 height 21
type input "****"
click at [342, 481] on span "Temperature (Fahrenheit)" at bounding box center [321, 476] width 132 height 14
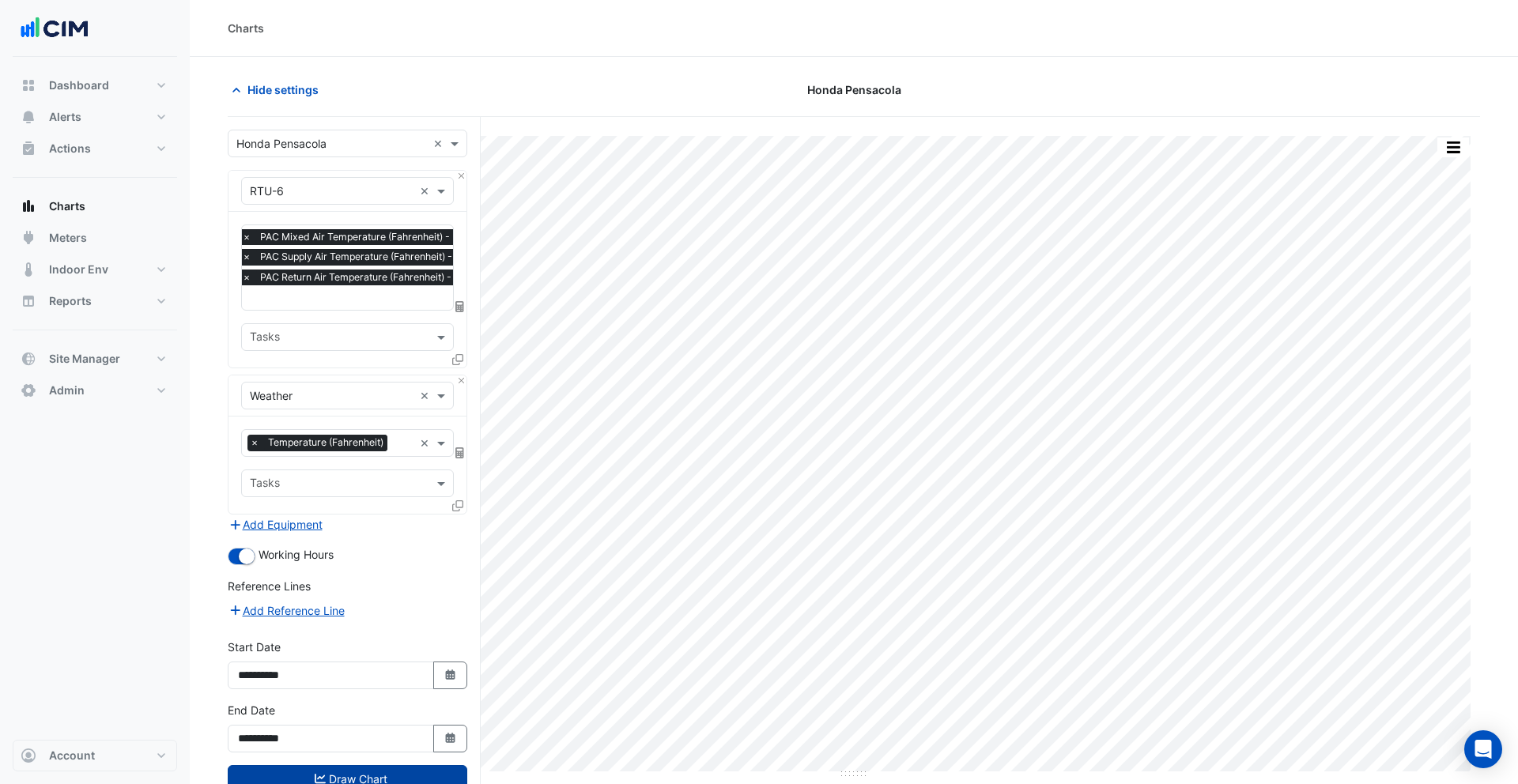
click at [377, 627] on button "Draw Chart" at bounding box center [347, 779] width 240 height 28
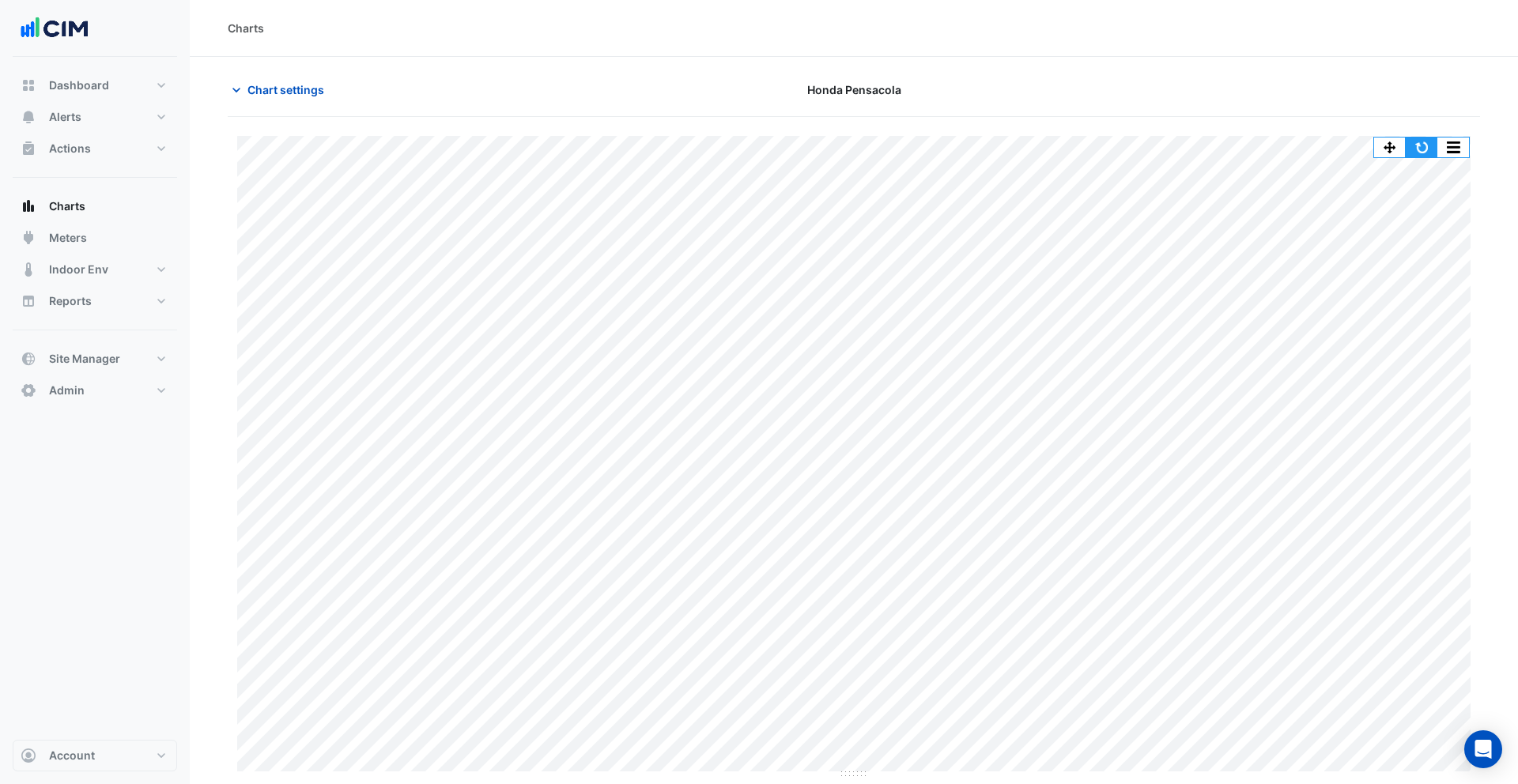
click at [1214, 149] on button "button" at bounding box center [1422, 148] width 31 height 20
click at [1214, 145] on button "button" at bounding box center [1422, 148] width 31 height 20
click at [1214, 146] on button "button" at bounding box center [1453, 148] width 31 height 20
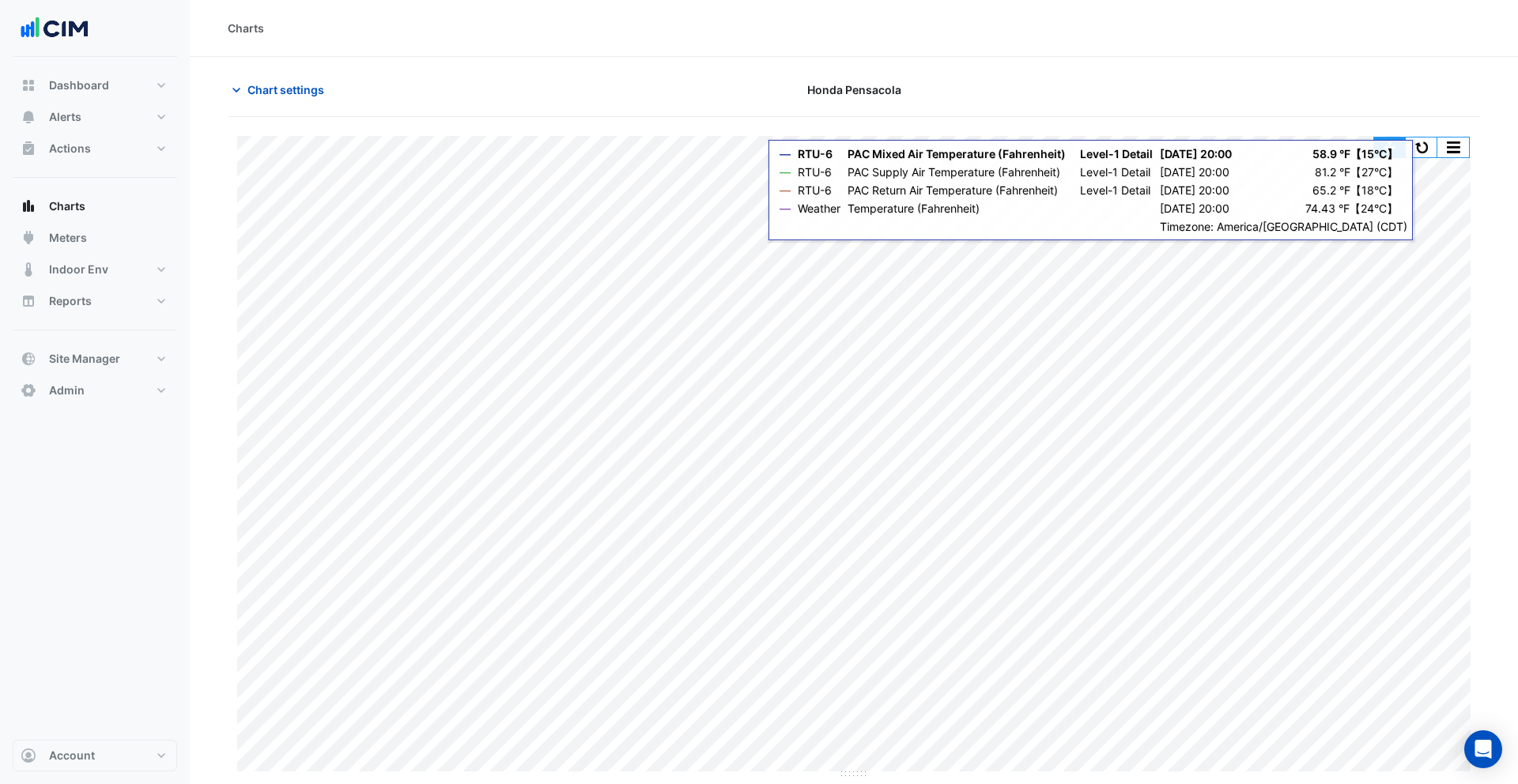
click at [1214, 148] on button "button" at bounding box center [1390, 148] width 31 height 20
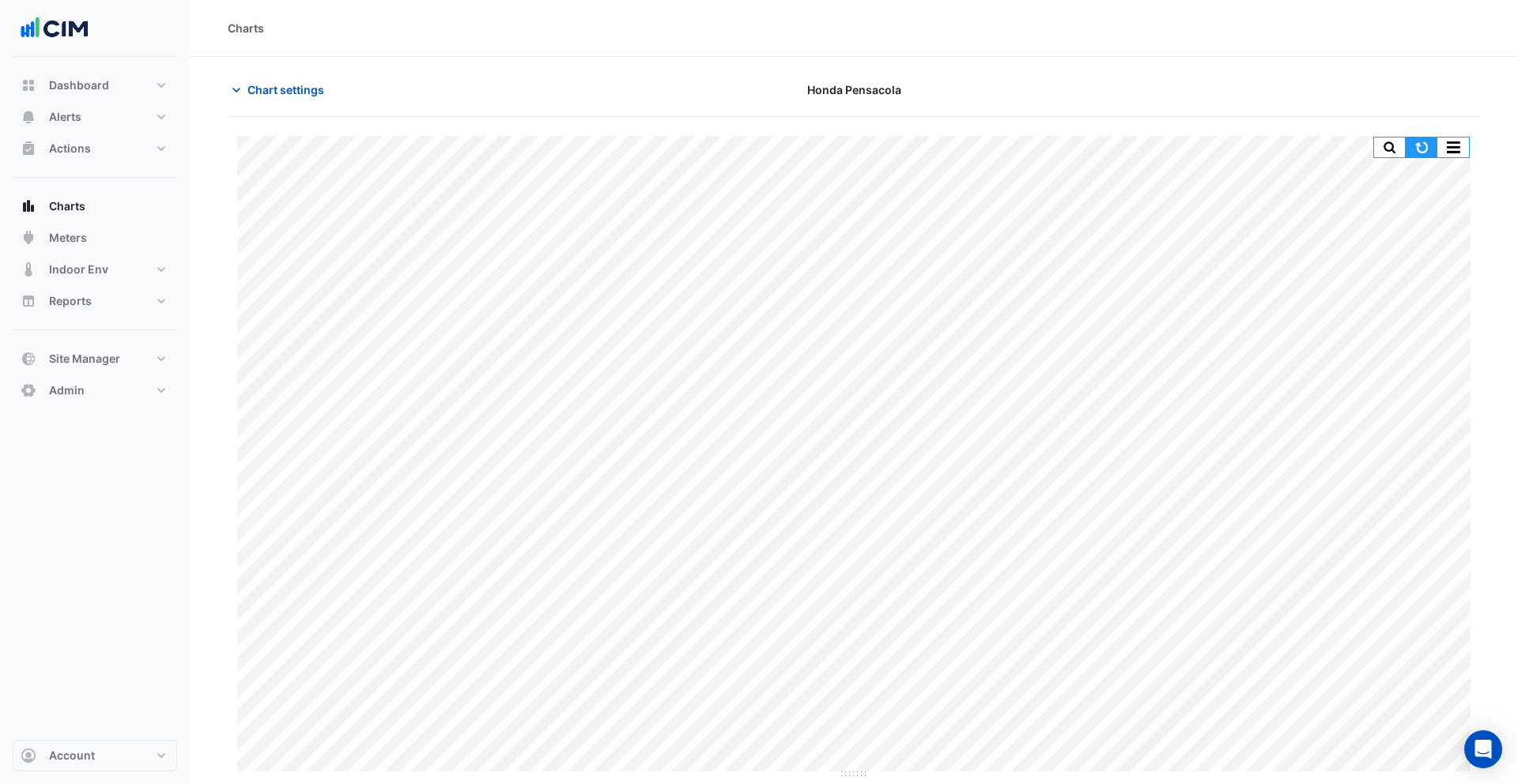
click at [1214, 143] on button "button" at bounding box center [1422, 148] width 31 height 20
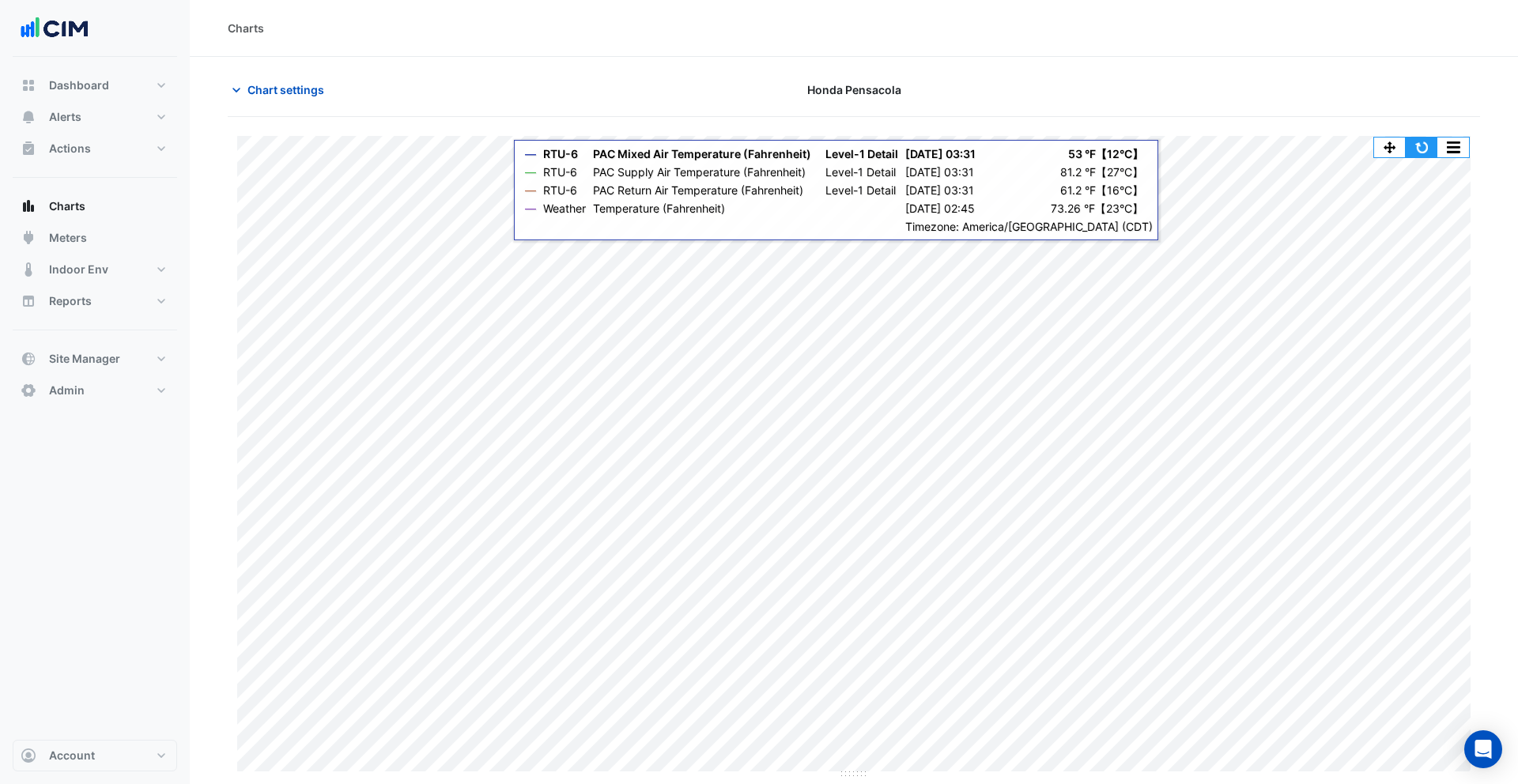
click at [1214, 151] on button "button" at bounding box center [1422, 148] width 31 height 20
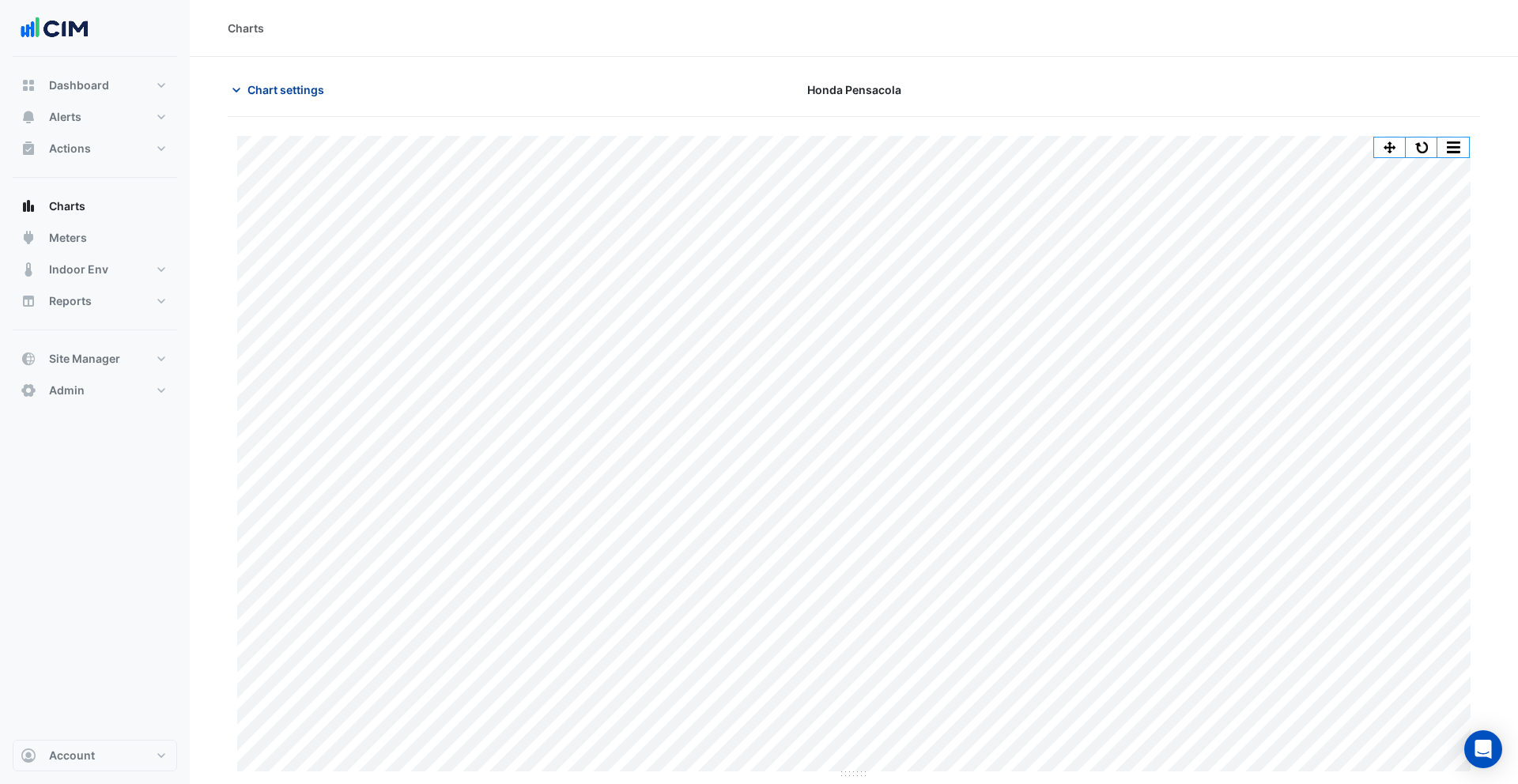
click at [291, 83] on span "Chart settings" at bounding box center [286, 90] width 77 height 17
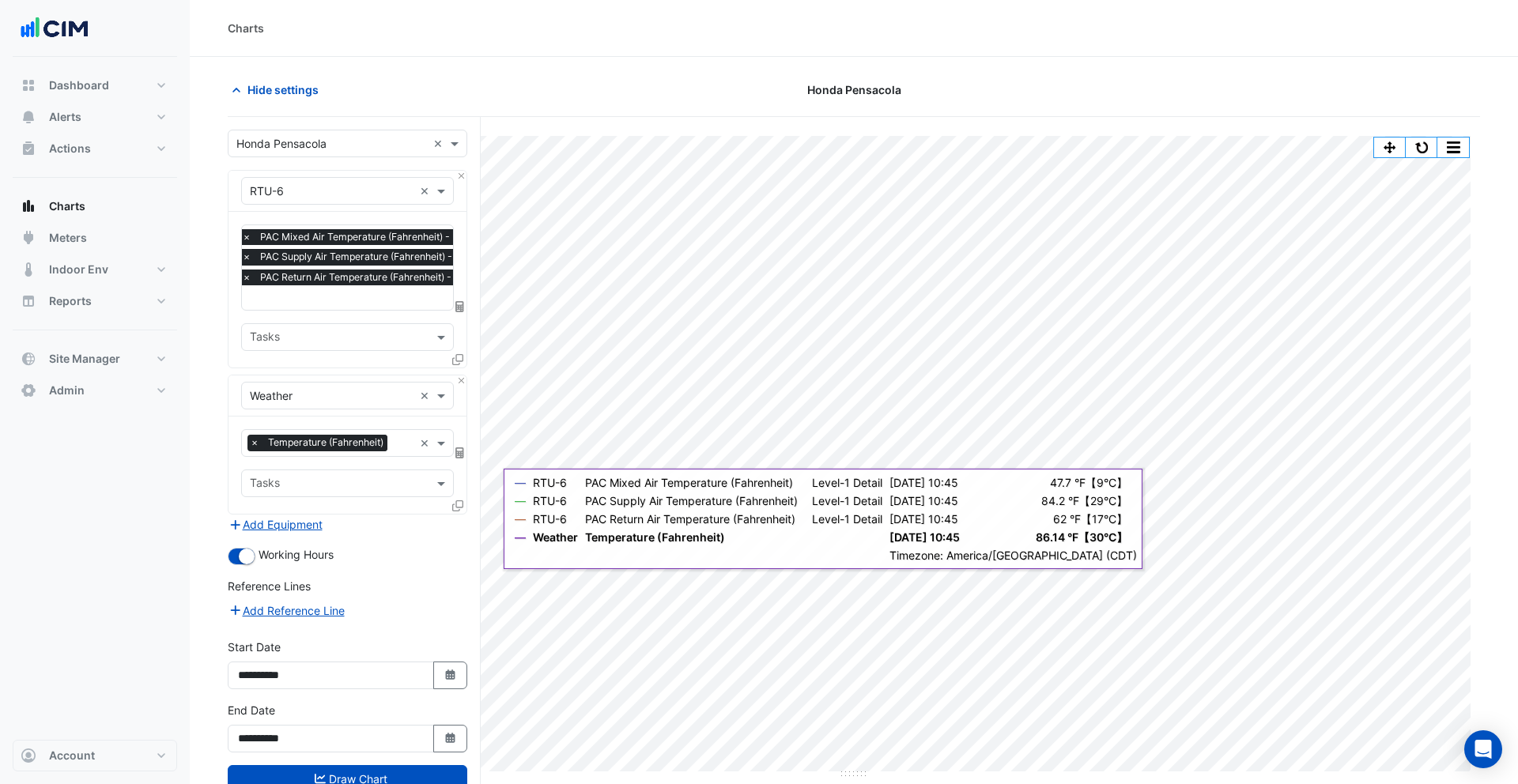
click at [399, 437] on input "text" at bounding box center [403, 445] width 20 height 17
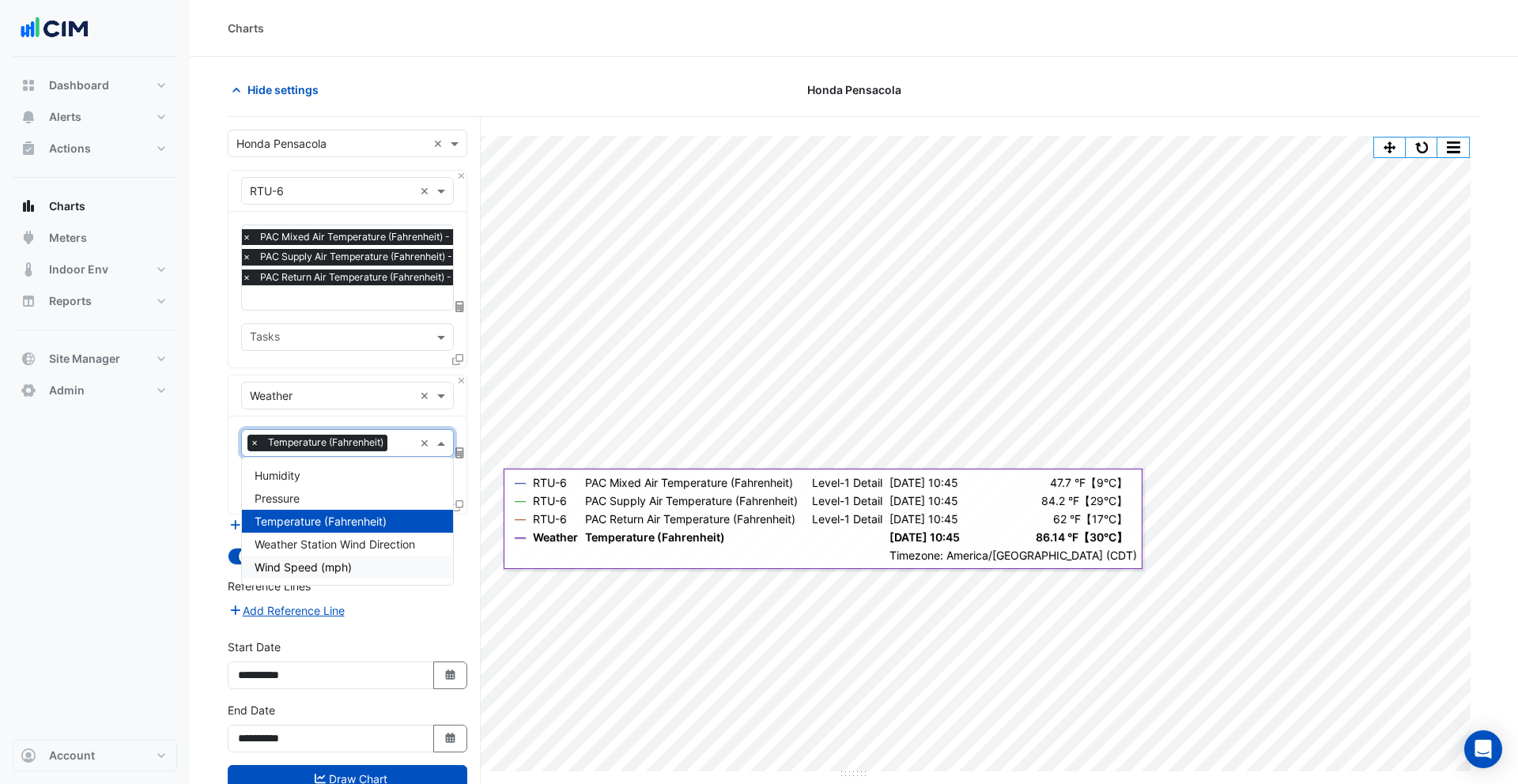
click at [346, 573] on span "Wind Speed (mph)" at bounding box center [303, 568] width 97 height 14
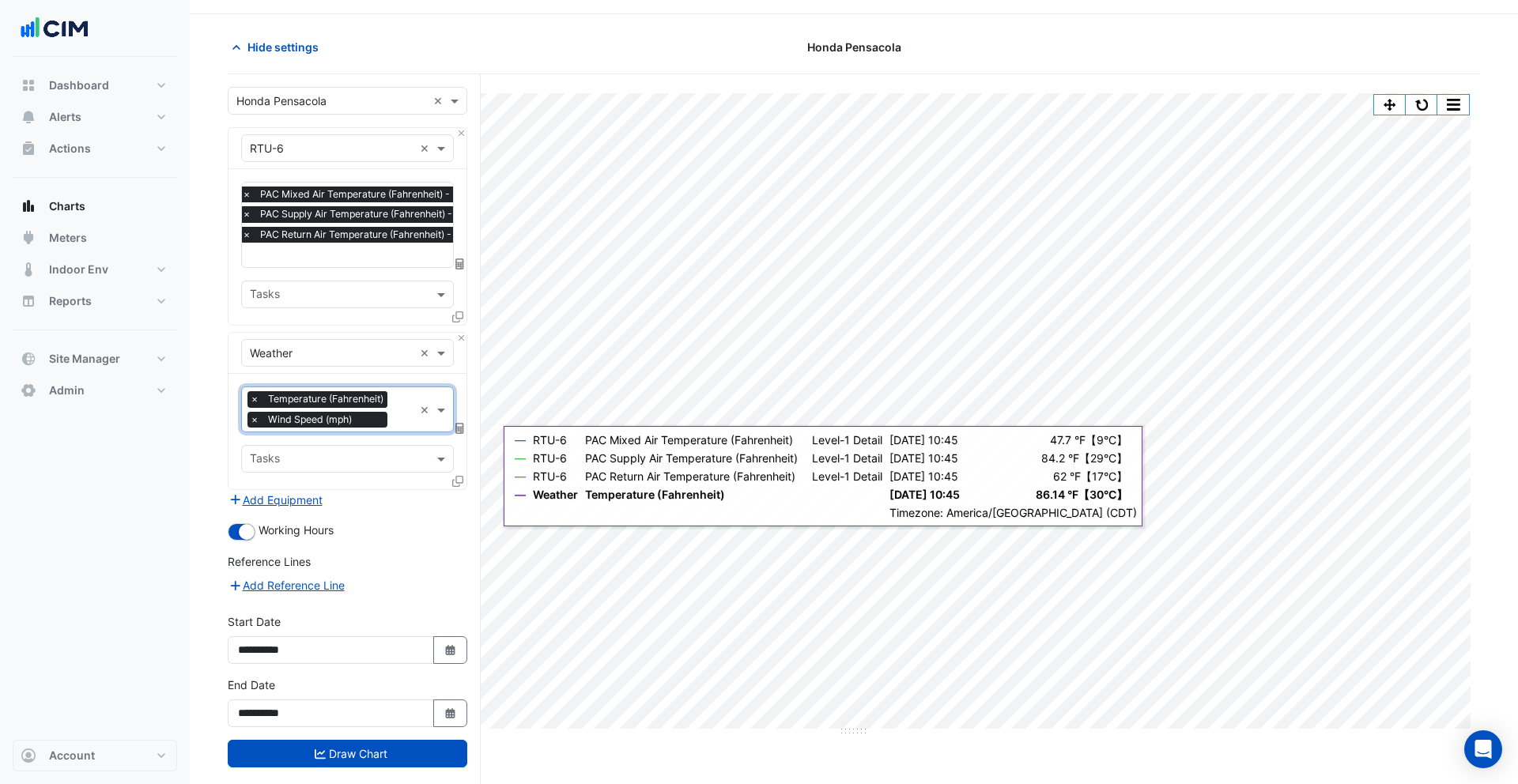
scroll to position [62, 0]
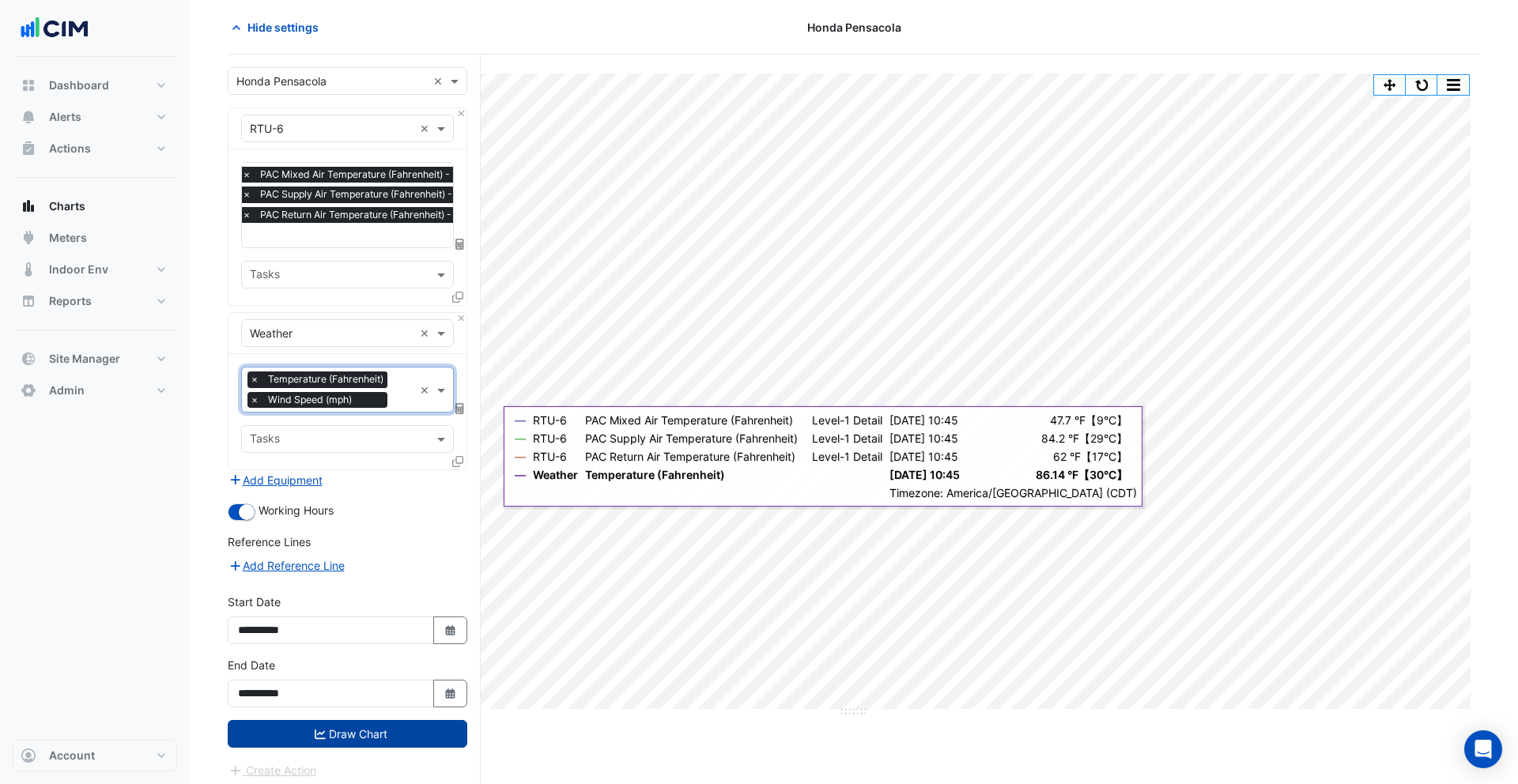
click at [359, 627] on button "Draw Chart" at bounding box center [347, 734] width 240 height 28
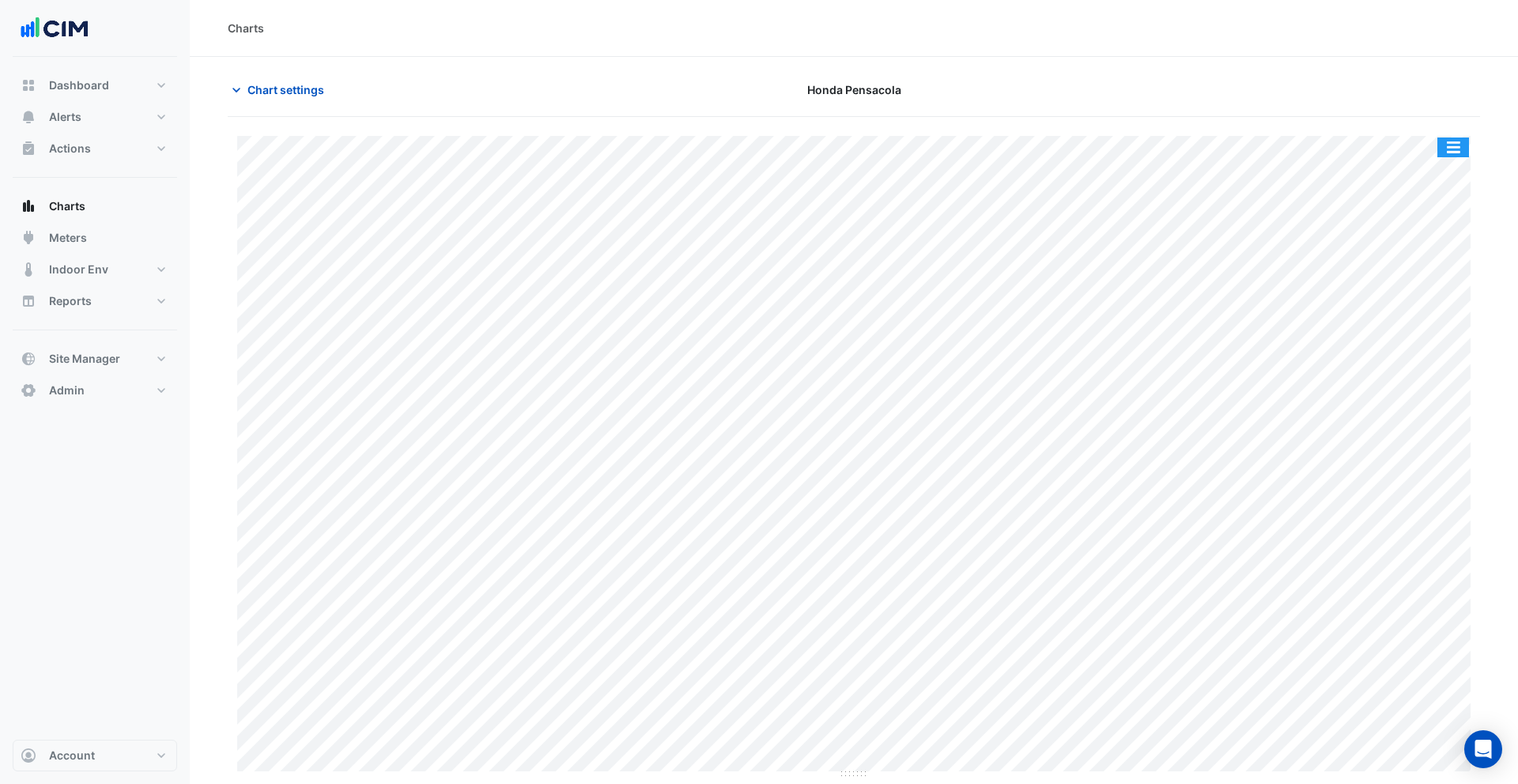
click at [1214, 147] on button "button" at bounding box center [1453, 148] width 31 height 20
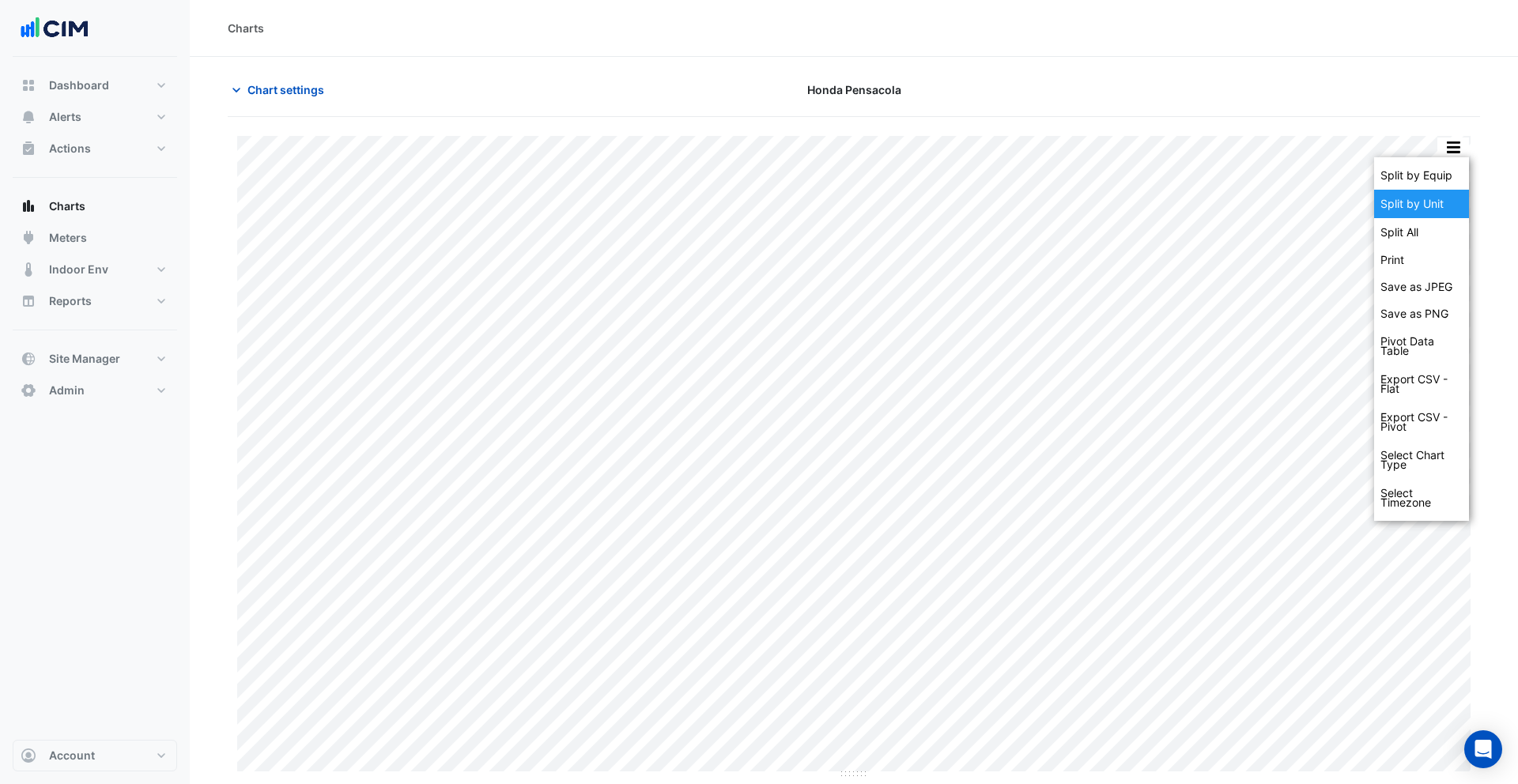
click at [1214, 199] on div "Split by Unit" at bounding box center [1422, 204] width 94 height 29
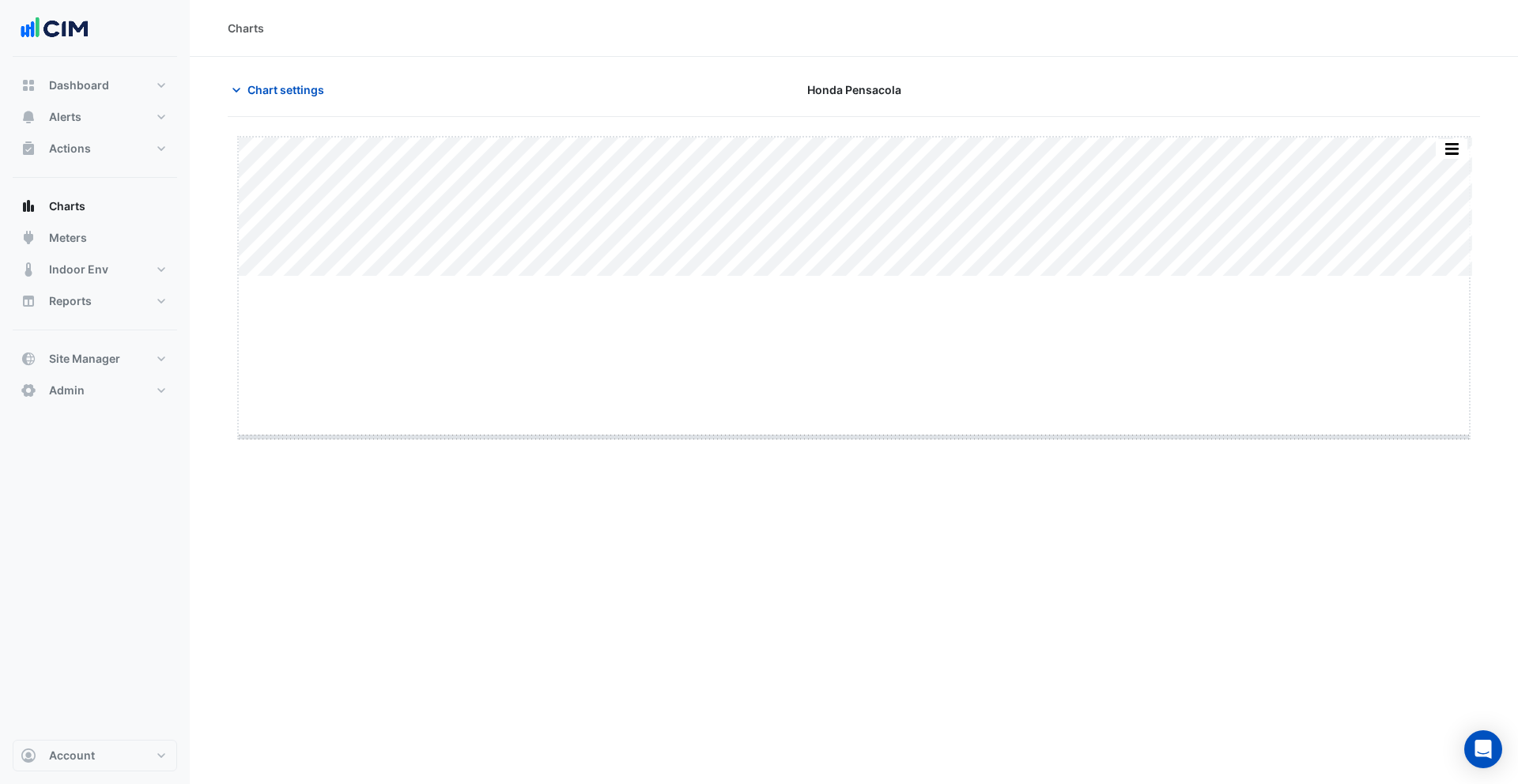
drag, startPoint x: 854, startPoint y: 276, endPoint x: 852, endPoint y: 500, distance: 224.0
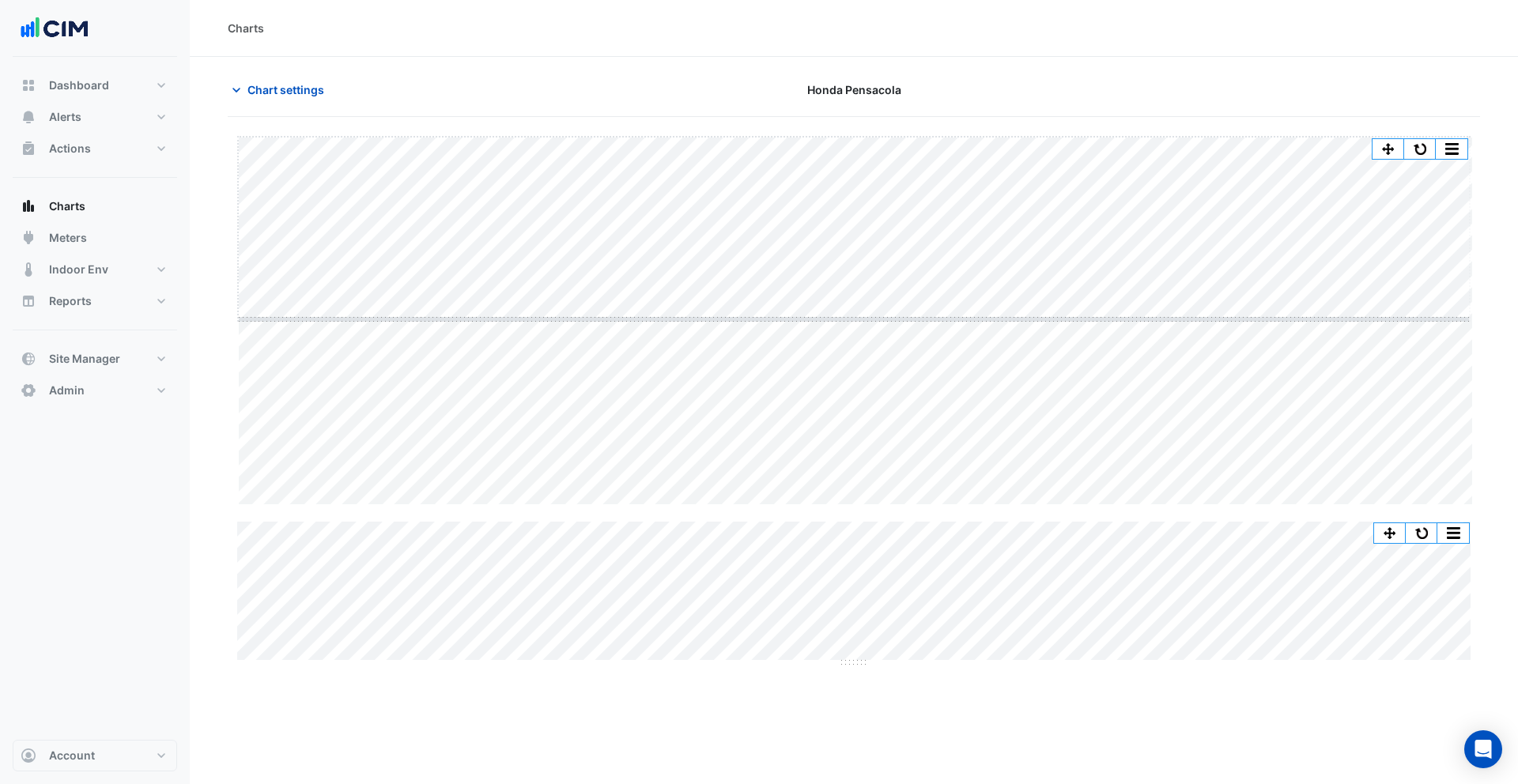
drag, startPoint x: 852, startPoint y: 507, endPoint x: 852, endPoint y: 321, distance: 186.0
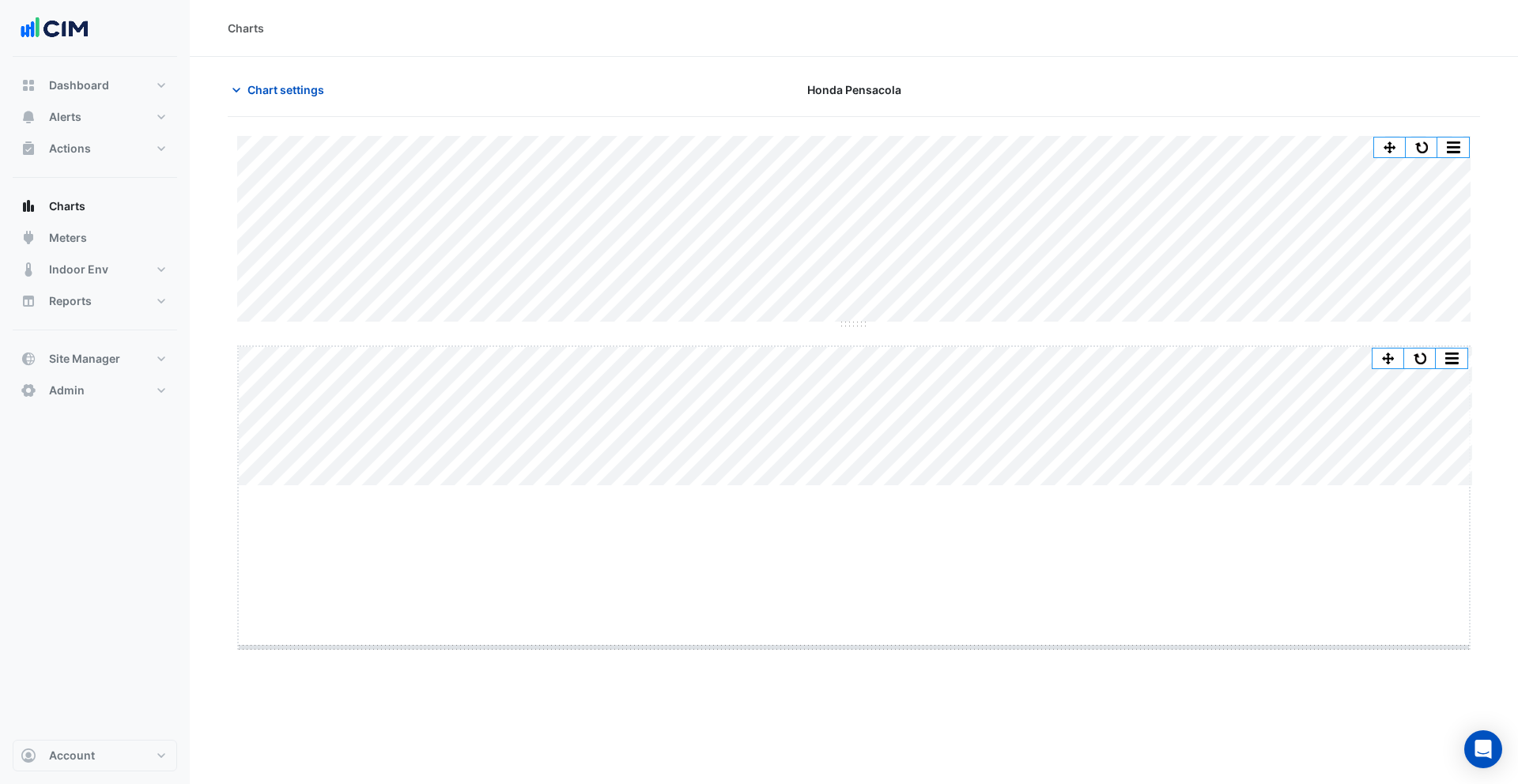
drag, startPoint x: 855, startPoint y: 486, endPoint x: 855, endPoint y: 646, distance: 160.0
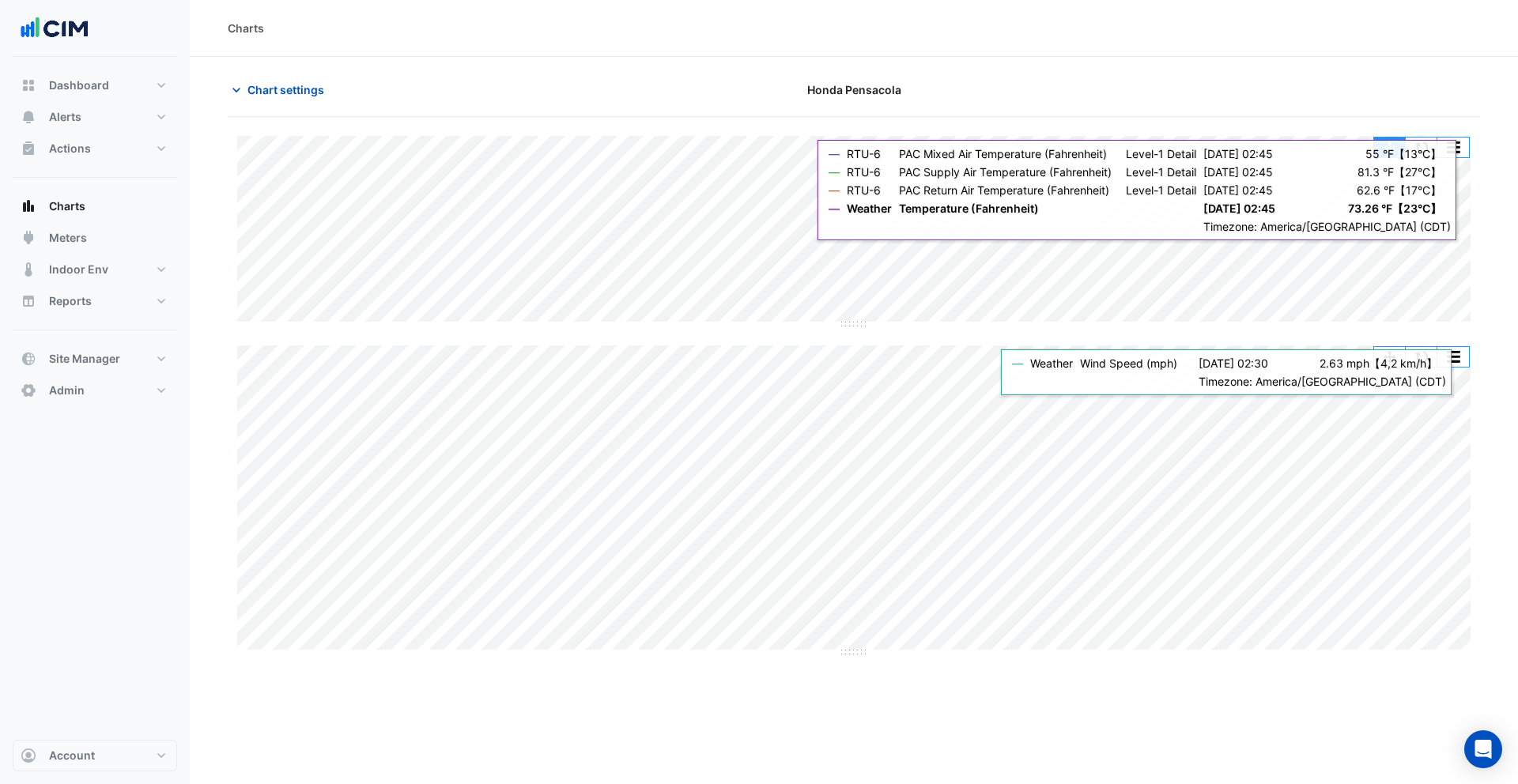
click at [1214, 150] on button "button" at bounding box center [1390, 148] width 31 height 20
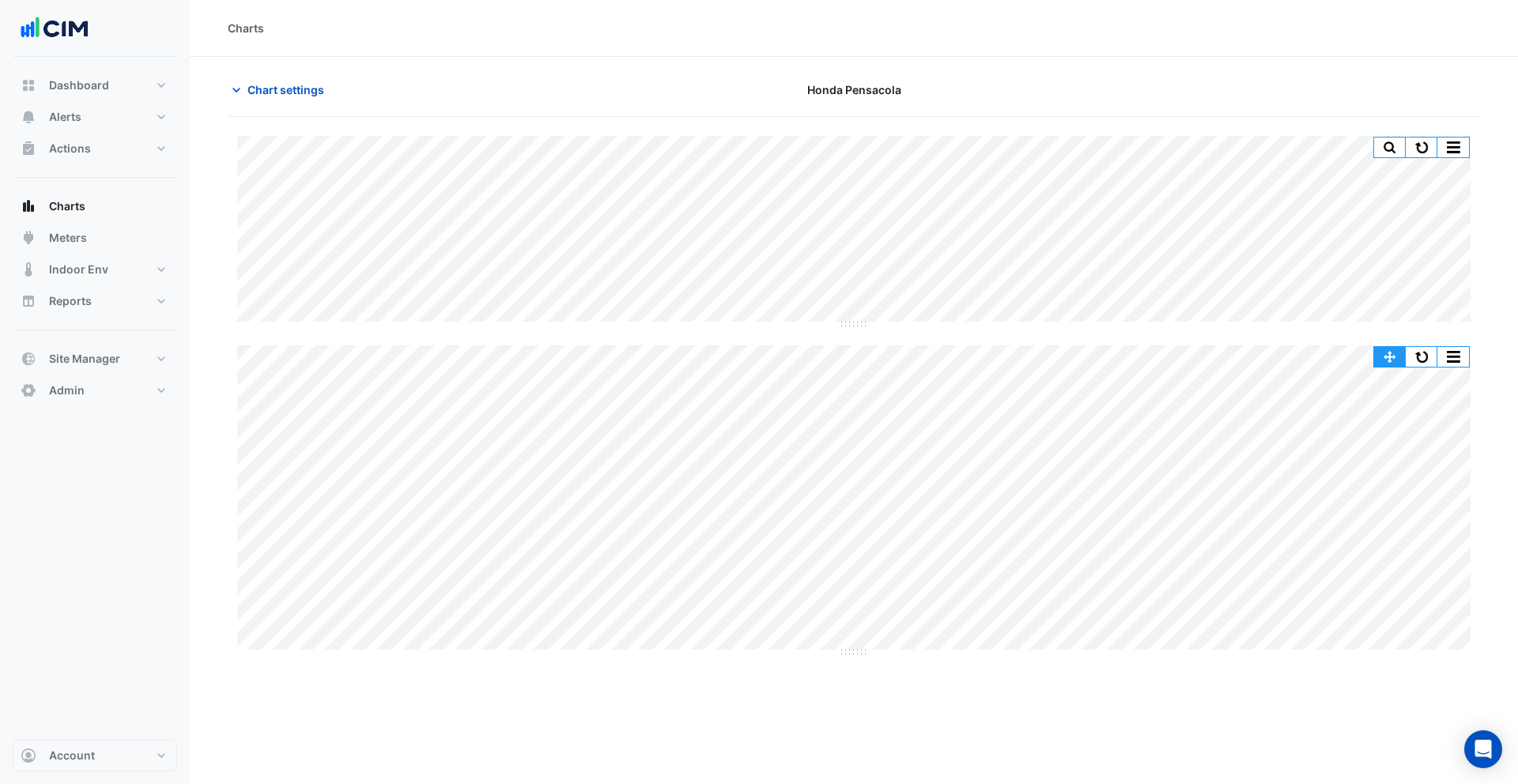
click at [1214, 361] on button "button" at bounding box center [1390, 357] width 31 height 20
drag, startPoint x: 860, startPoint y: 325, endPoint x: 860, endPoint y: 472, distance: 147.0
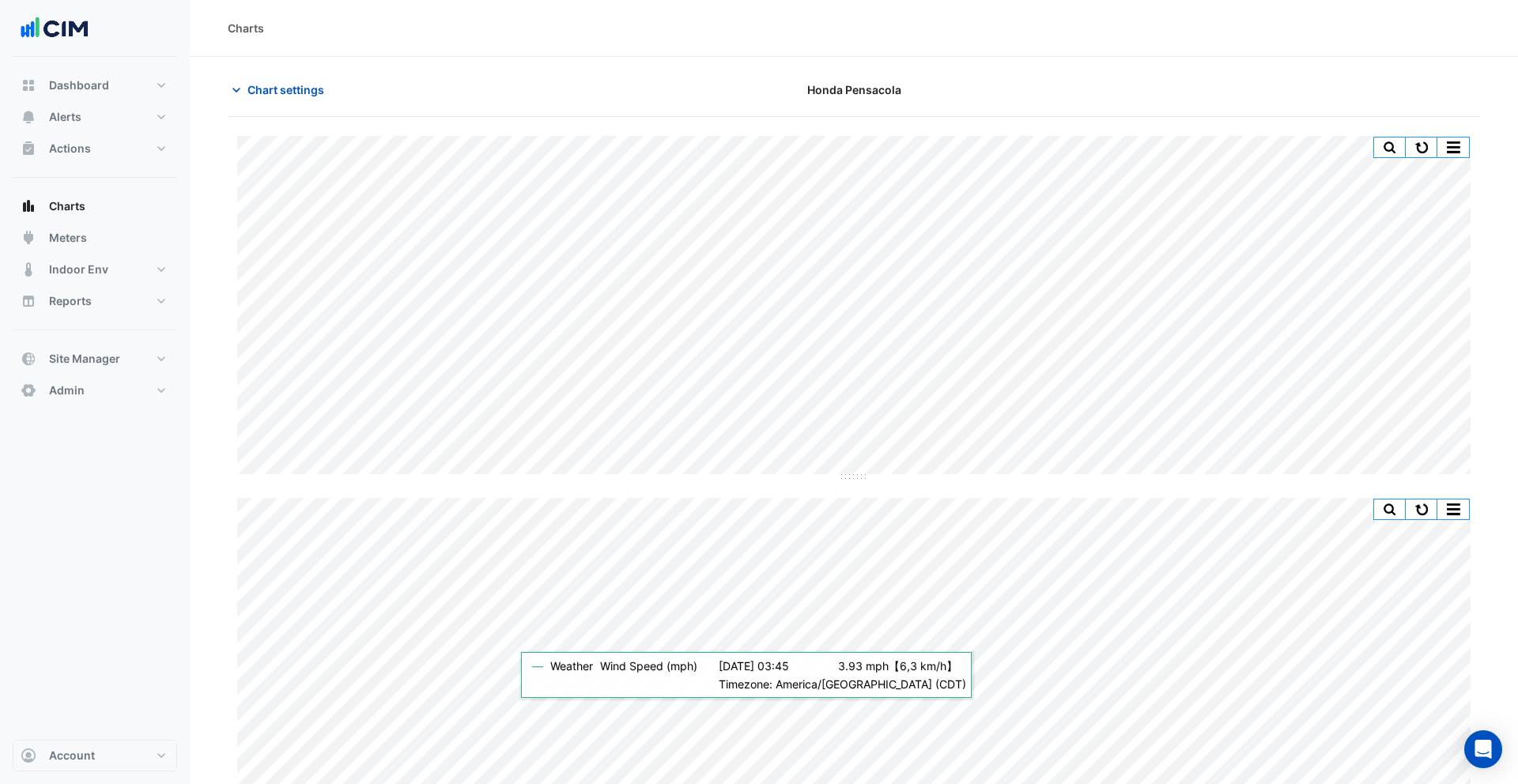
click at [1214, 369] on section "Chart settings Honda Pensacola Split by Equip Split All Split None Print Save a…" at bounding box center [854, 442] width 1328 height 769
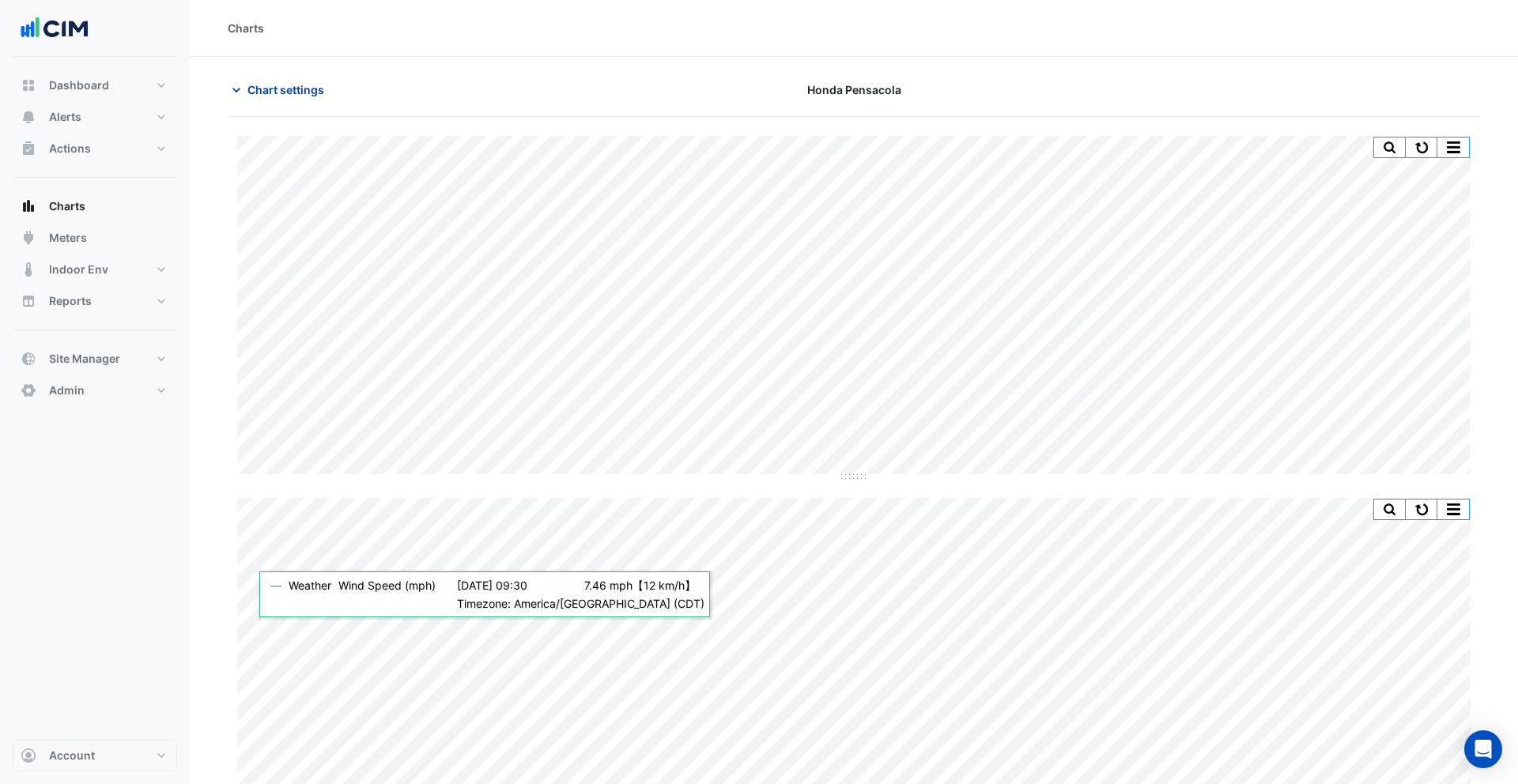
click at [277, 93] on span "Chart settings" at bounding box center [286, 90] width 77 height 17
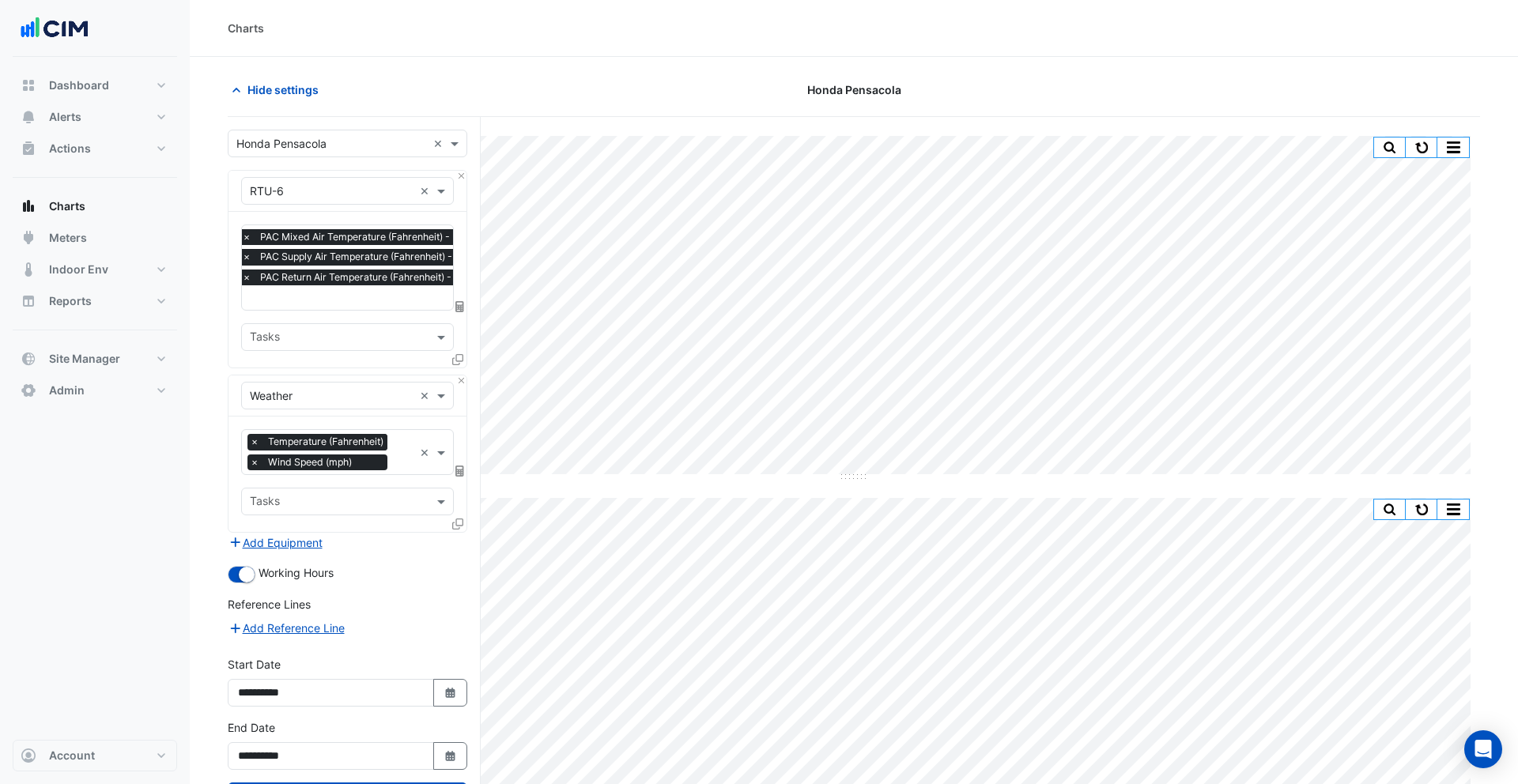
click at [401, 460] on div at bounding box center [402, 454] width 23 height 21
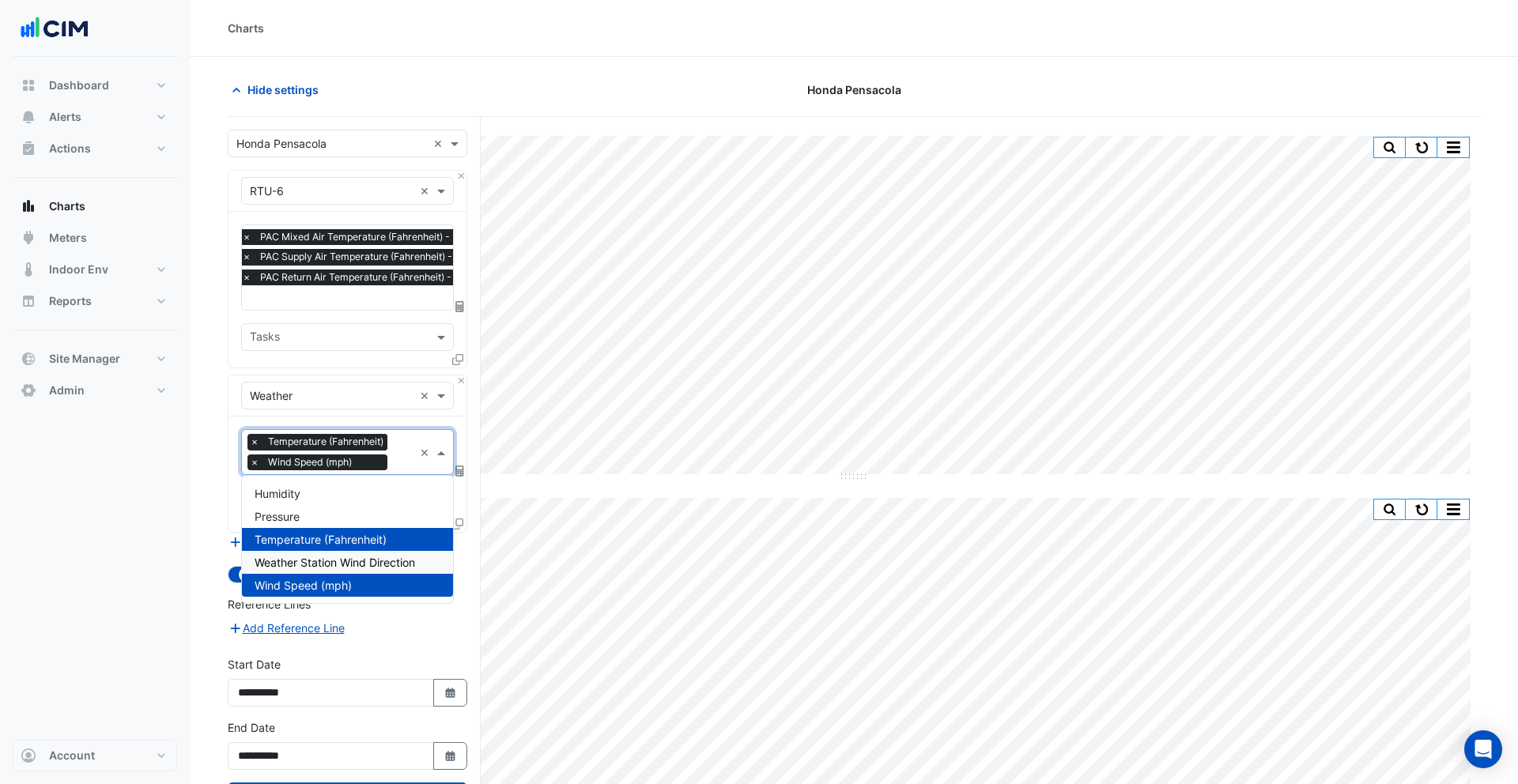
click at [395, 562] on span "Weather Station Wind Direction" at bounding box center [334, 563] width 160 height 14
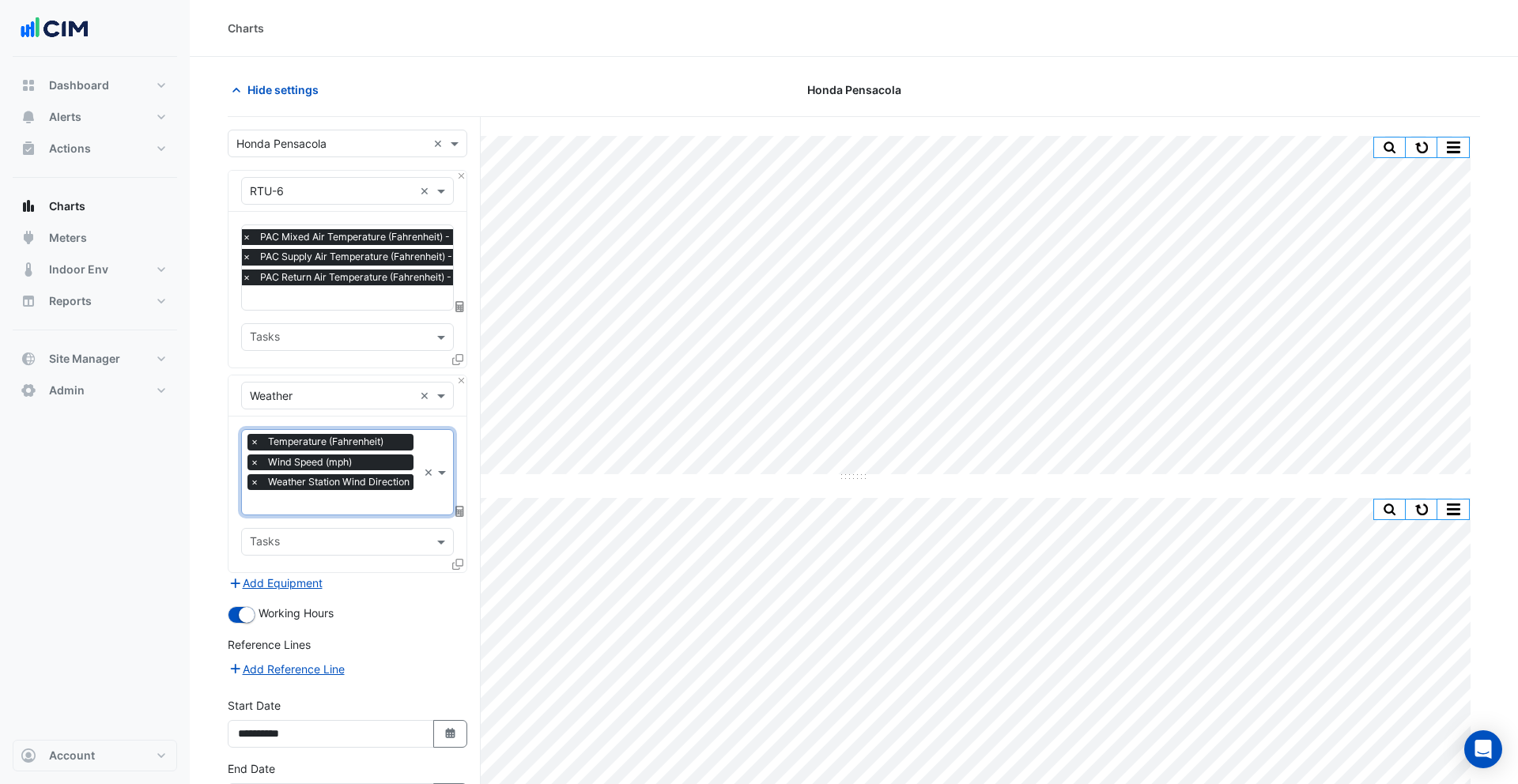
scroll to position [107, 0]
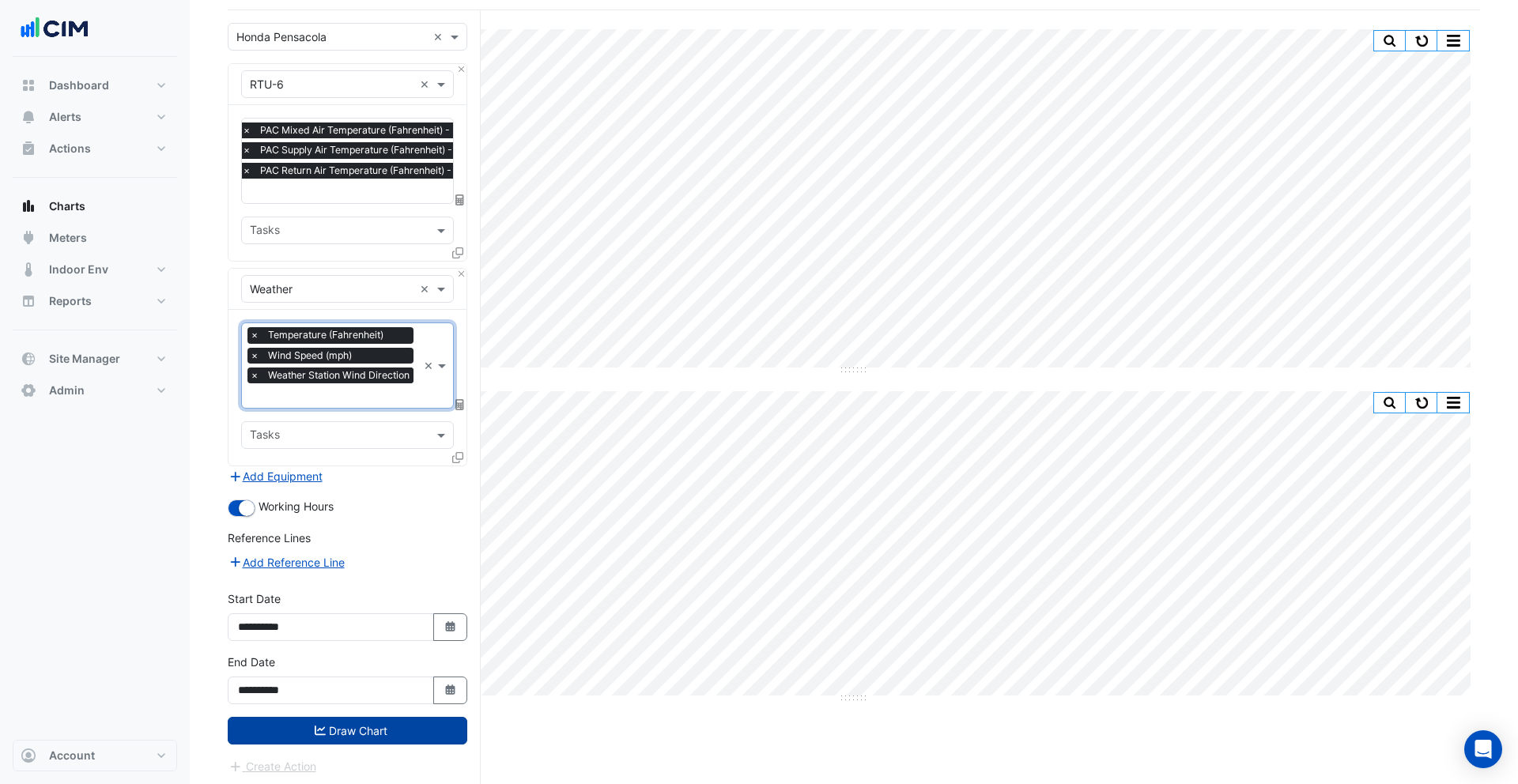
click at [377, 627] on button "Draw Chart" at bounding box center [347, 731] width 240 height 28
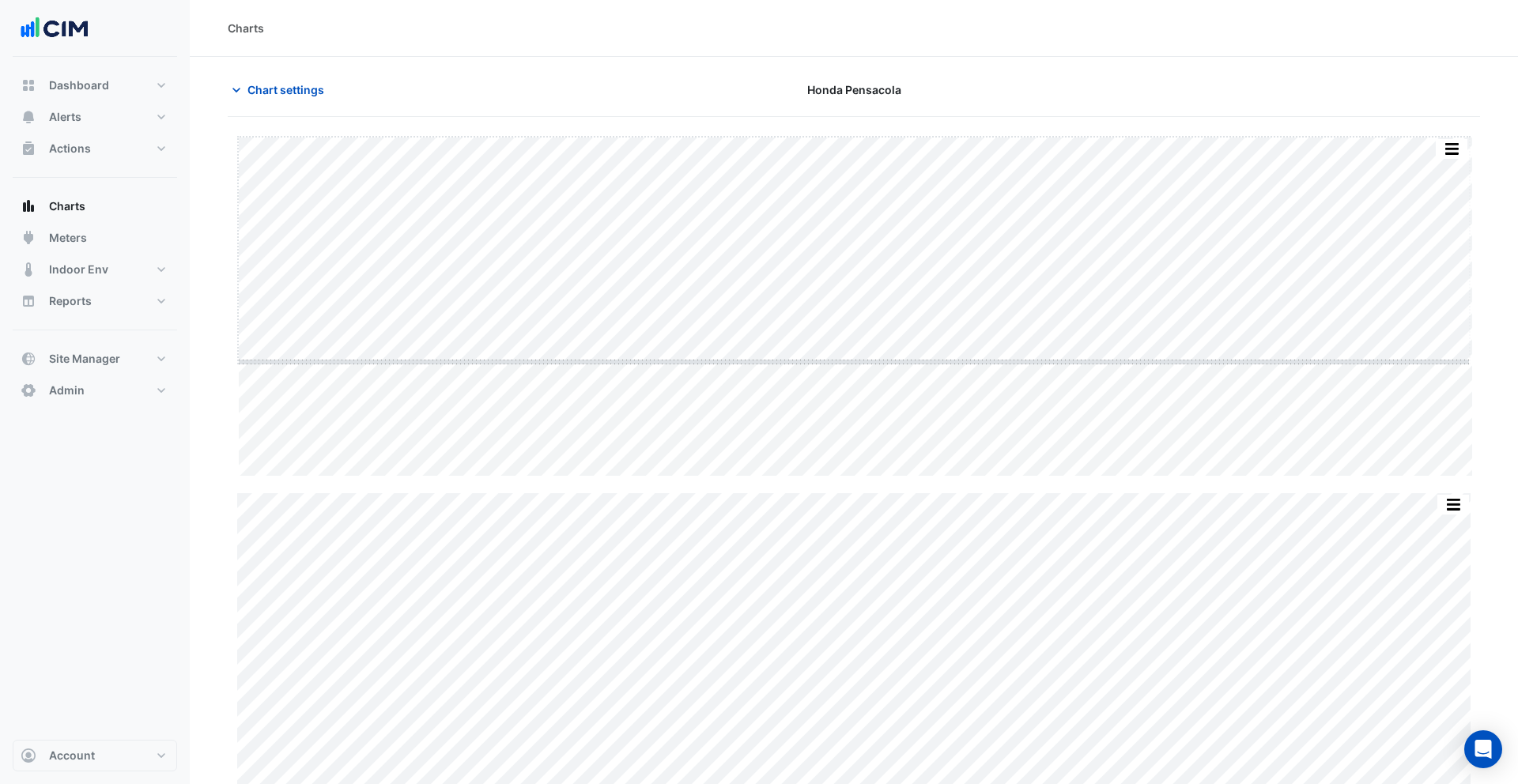
drag, startPoint x: 855, startPoint y: 475, endPoint x: 857, endPoint y: 348, distance: 127.0
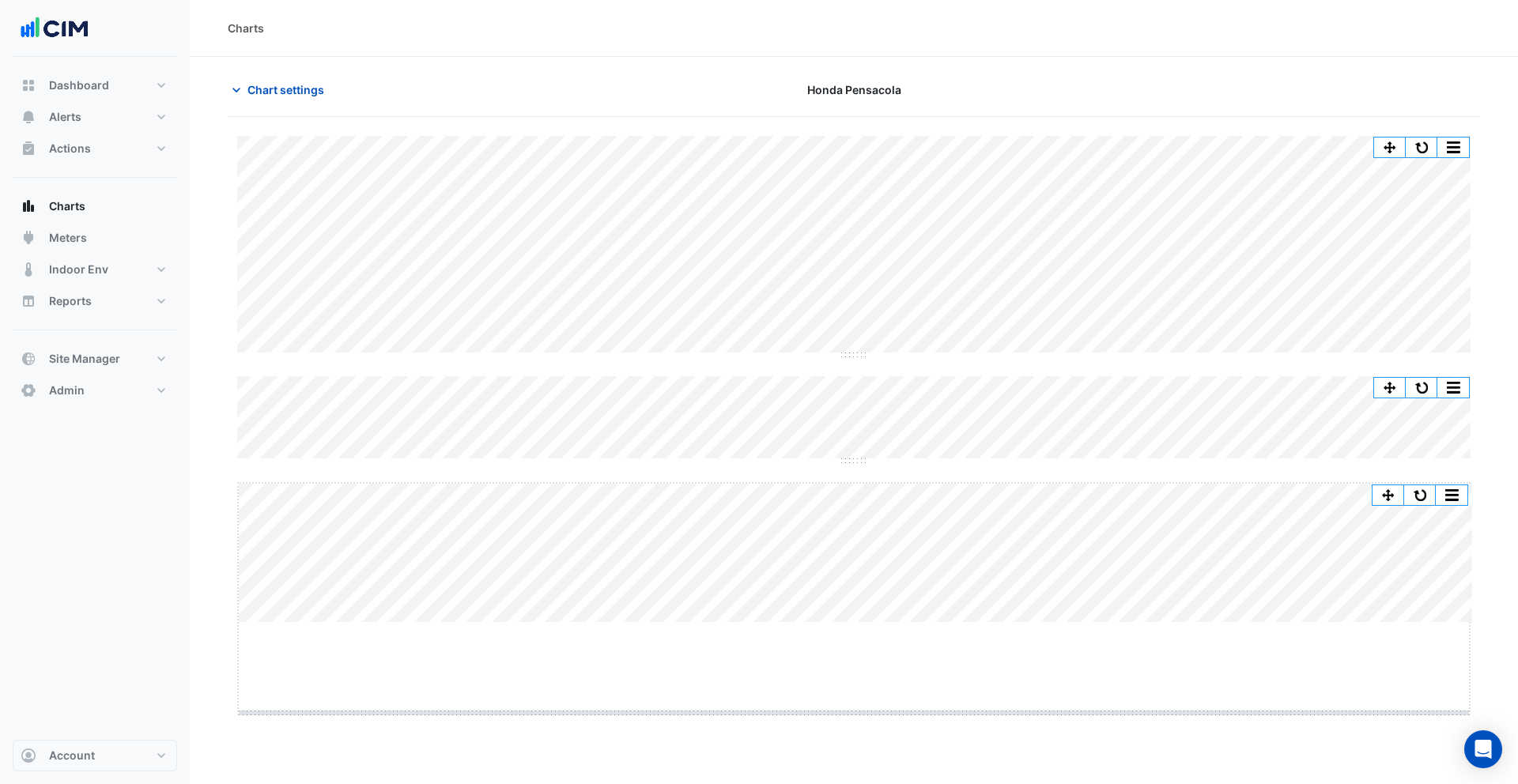
drag, startPoint x: 858, startPoint y: 624, endPoint x: 858, endPoint y: 725, distance: 101.0
drag, startPoint x: 851, startPoint y: 458, endPoint x: 851, endPoint y: 513, distance: 55.0
drag, startPoint x: 855, startPoint y: 356, endPoint x: 855, endPoint y: 365, distance: 9.0
click at [1214, 145] on button "button" at bounding box center [1390, 148] width 31 height 20
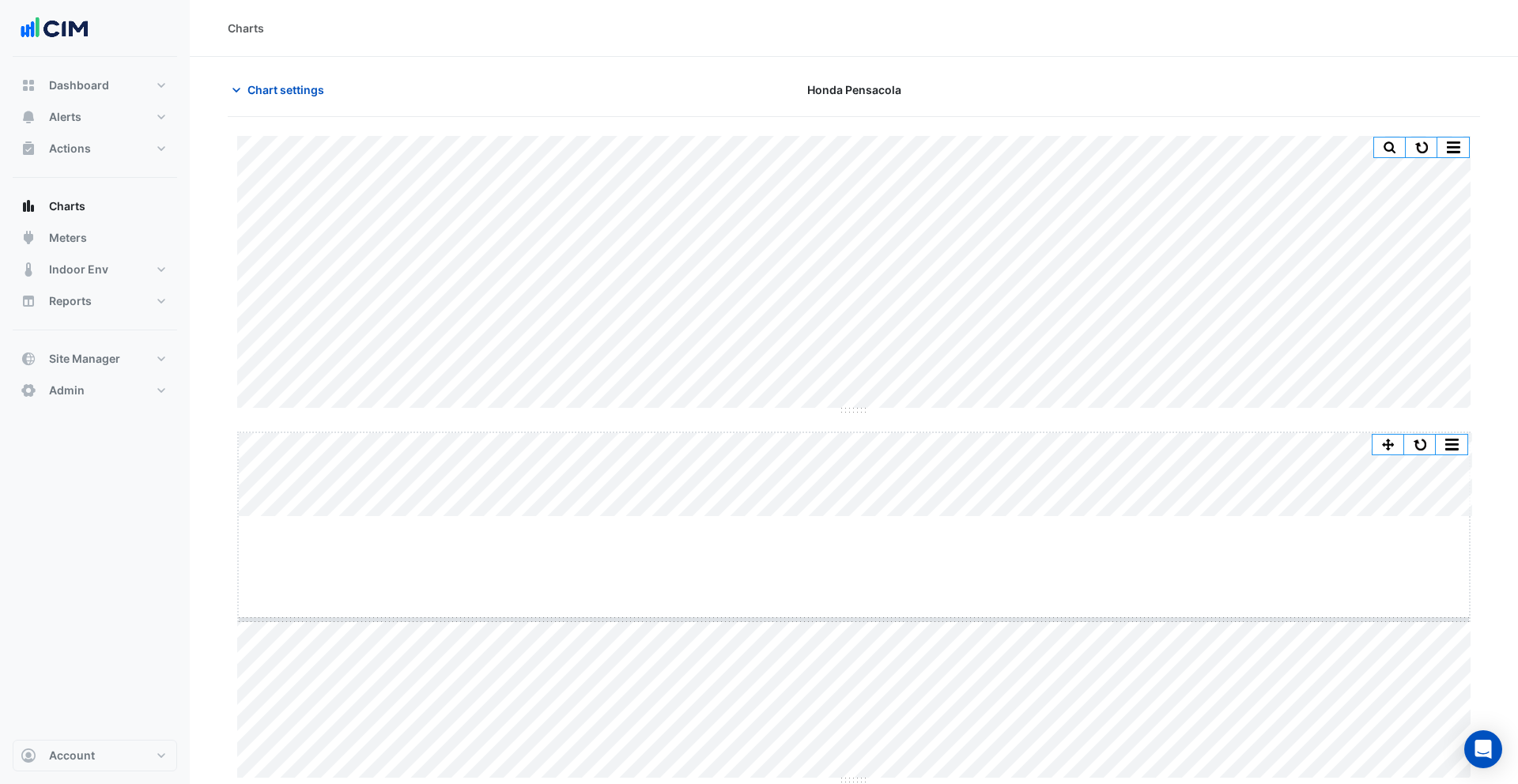
drag, startPoint x: 858, startPoint y: 517, endPoint x: 858, endPoint y: 622, distance: 105.0
click at [1214, 554] on button "button" at bounding box center [1390, 556] width 31 height 20
click at [1214, 138] on button "button" at bounding box center [1422, 148] width 31 height 20
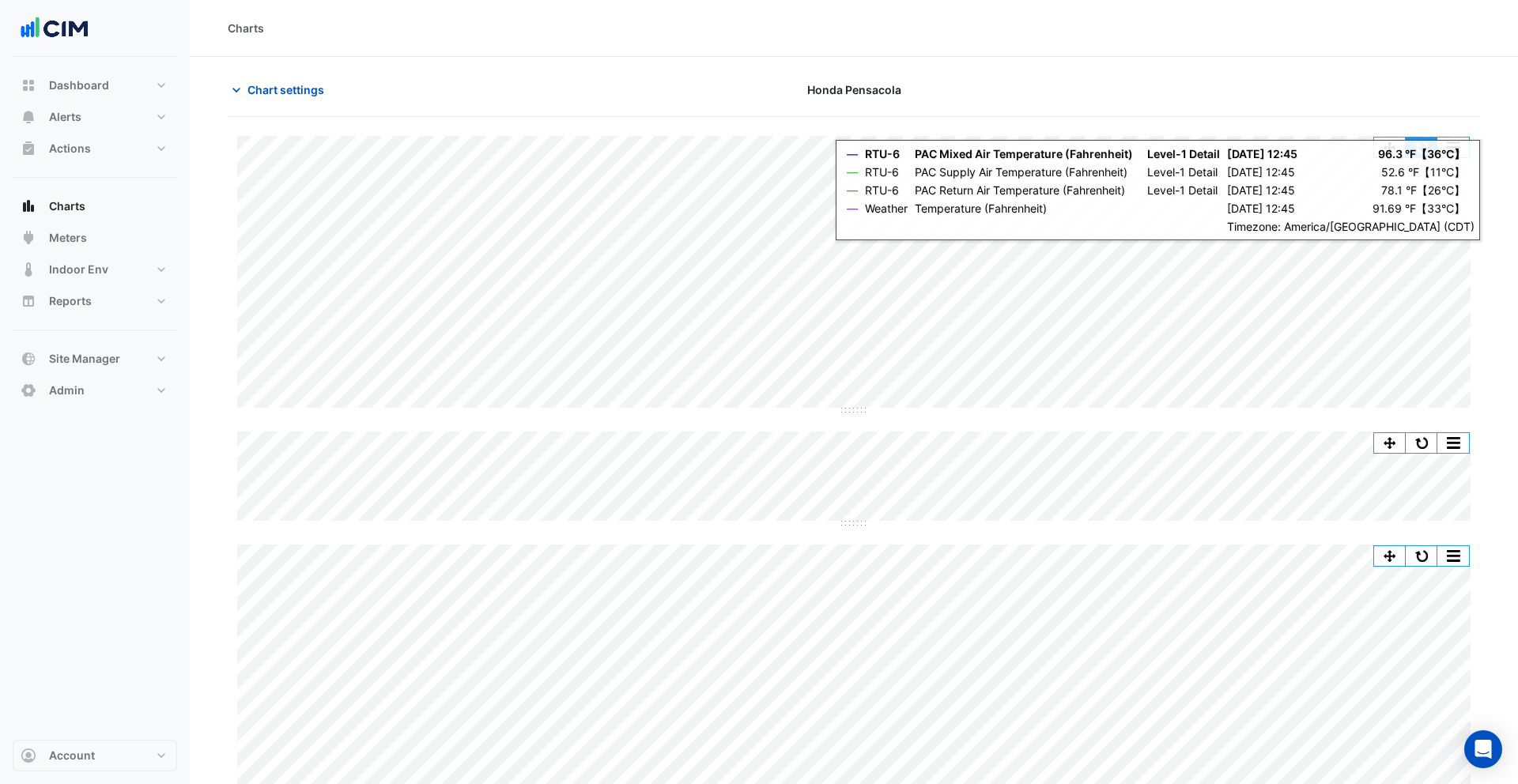
click at [1214, 152] on button "button" at bounding box center [1422, 148] width 31 height 20
click at [1214, 154] on button "button" at bounding box center [1422, 148] width 31 height 20
click at [1214, 151] on button "button" at bounding box center [1422, 148] width 31 height 20
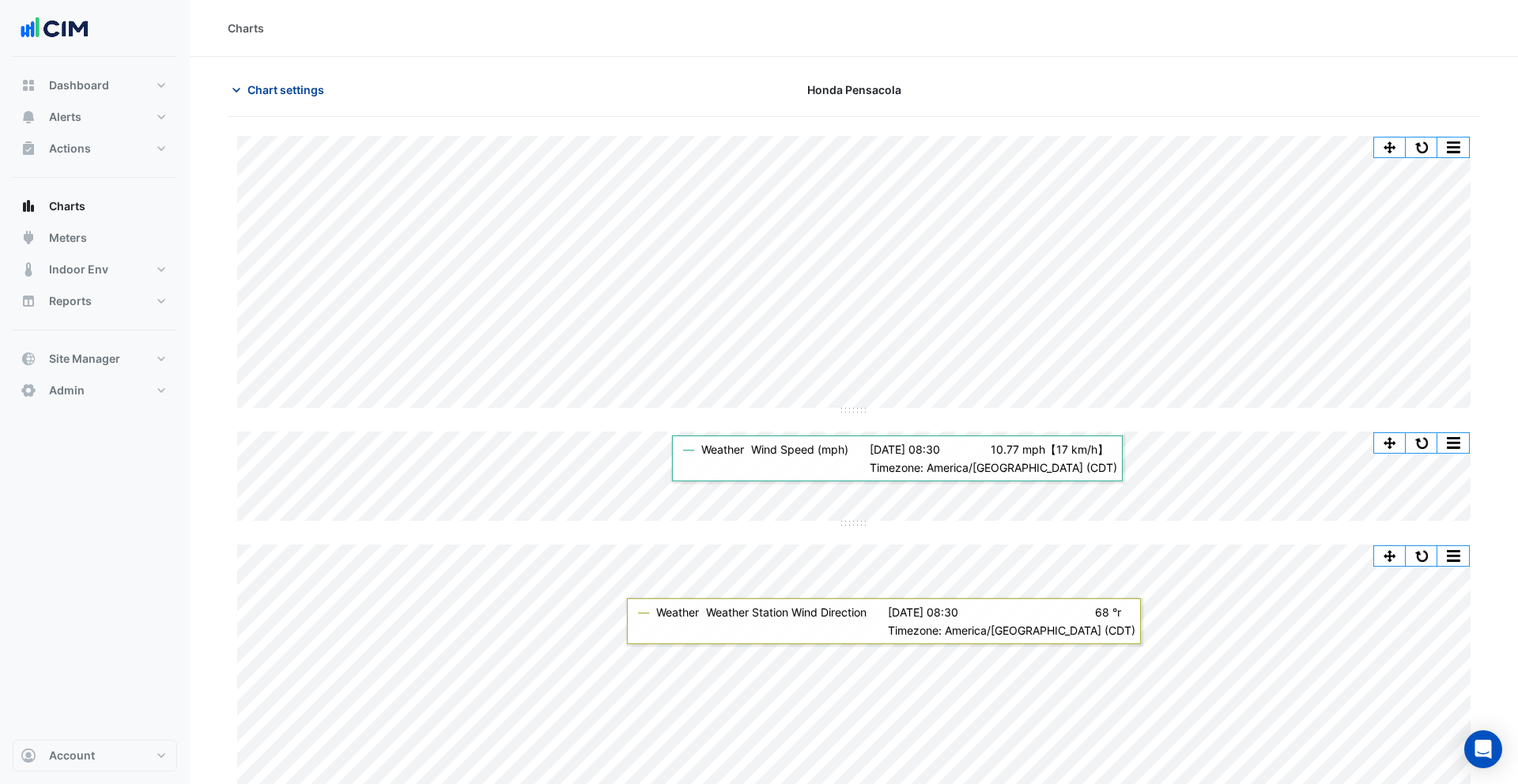
click at [291, 91] on span "Chart settings" at bounding box center [286, 90] width 77 height 17
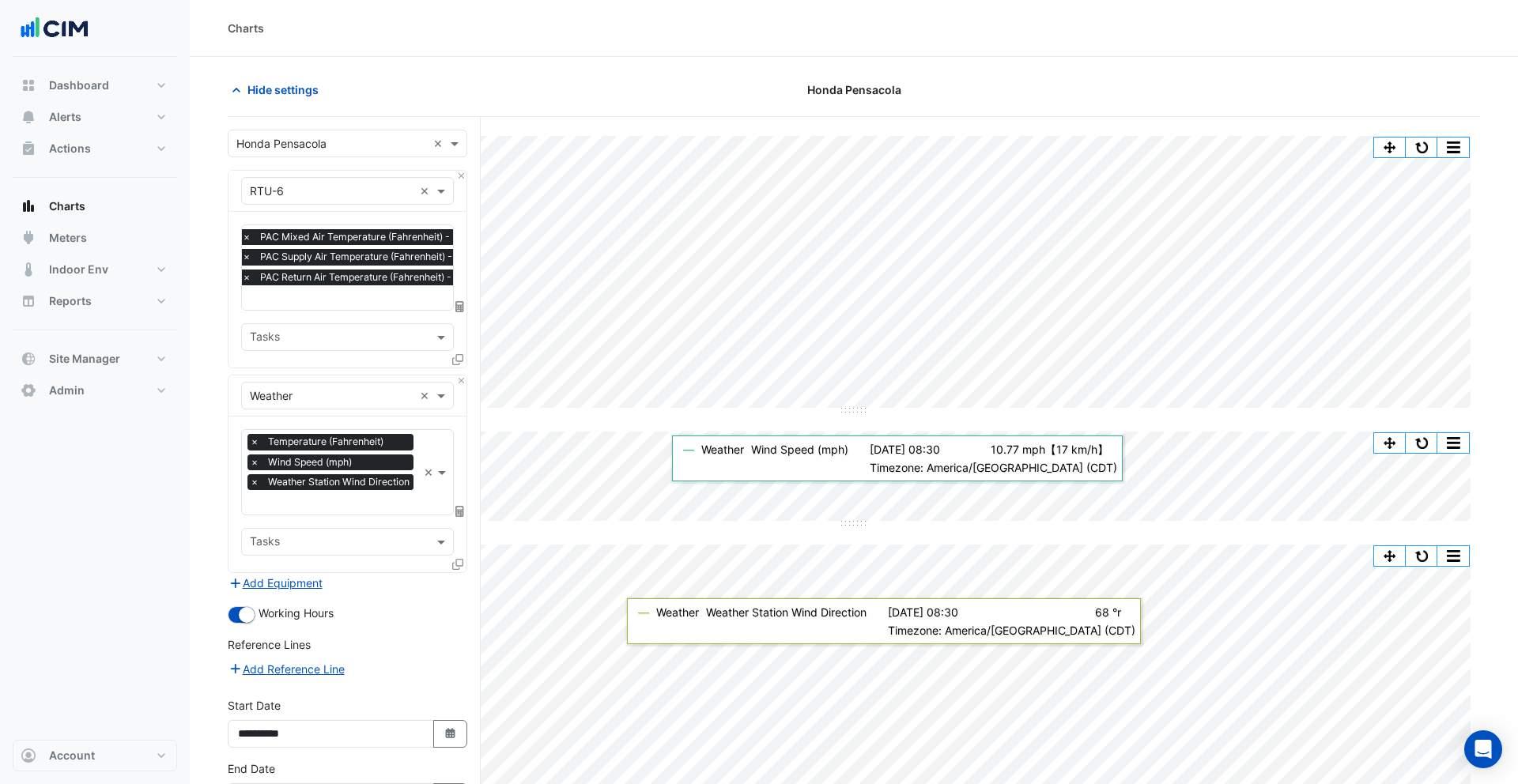
click at [344, 301] on input "text" at bounding box center [384, 299] width 284 height 17
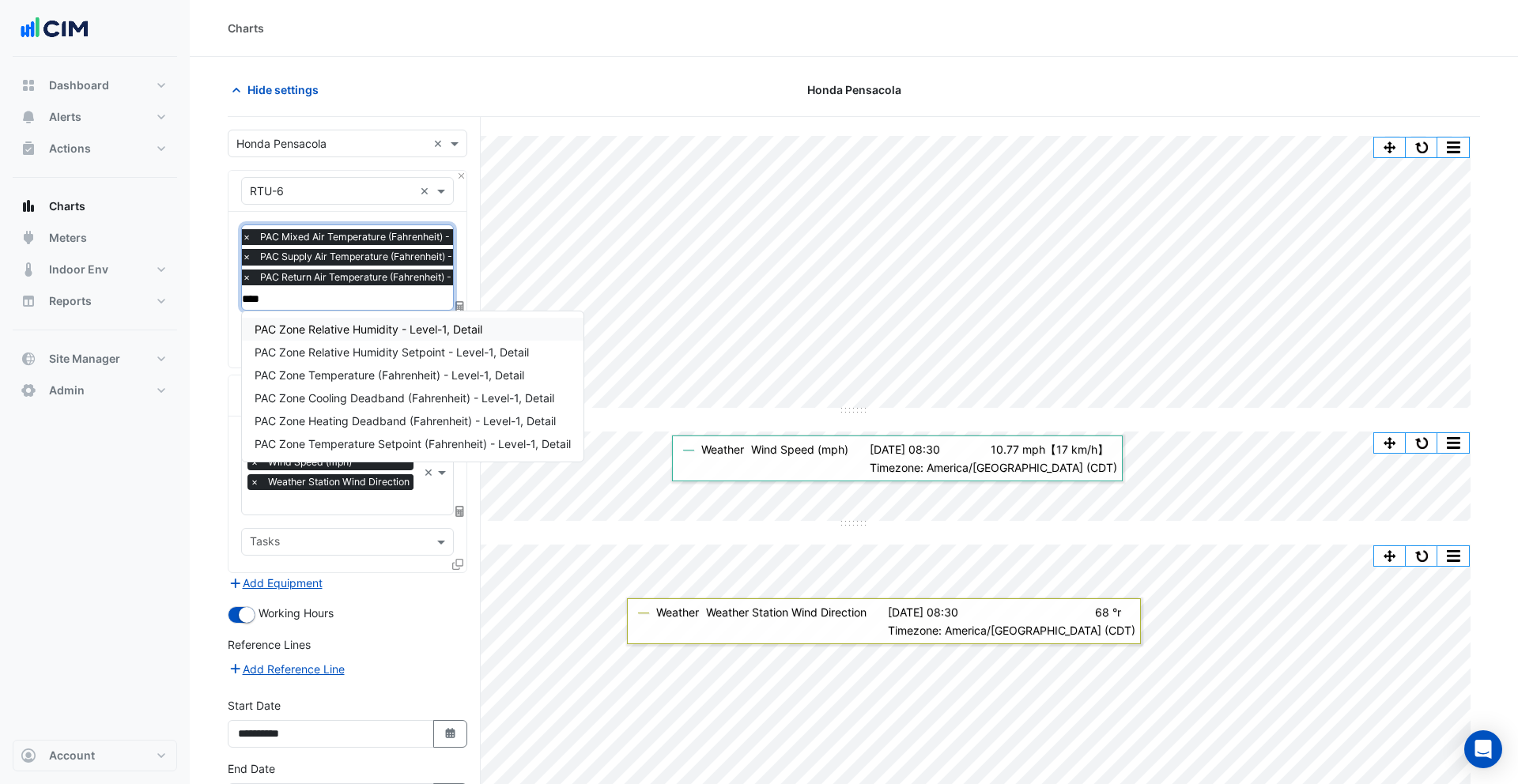
type input "****"
click at [429, 375] on span "PAC Zone Temperature (Fahrenheit) - Level-1, Detail" at bounding box center [390, 376] width 270 height 14
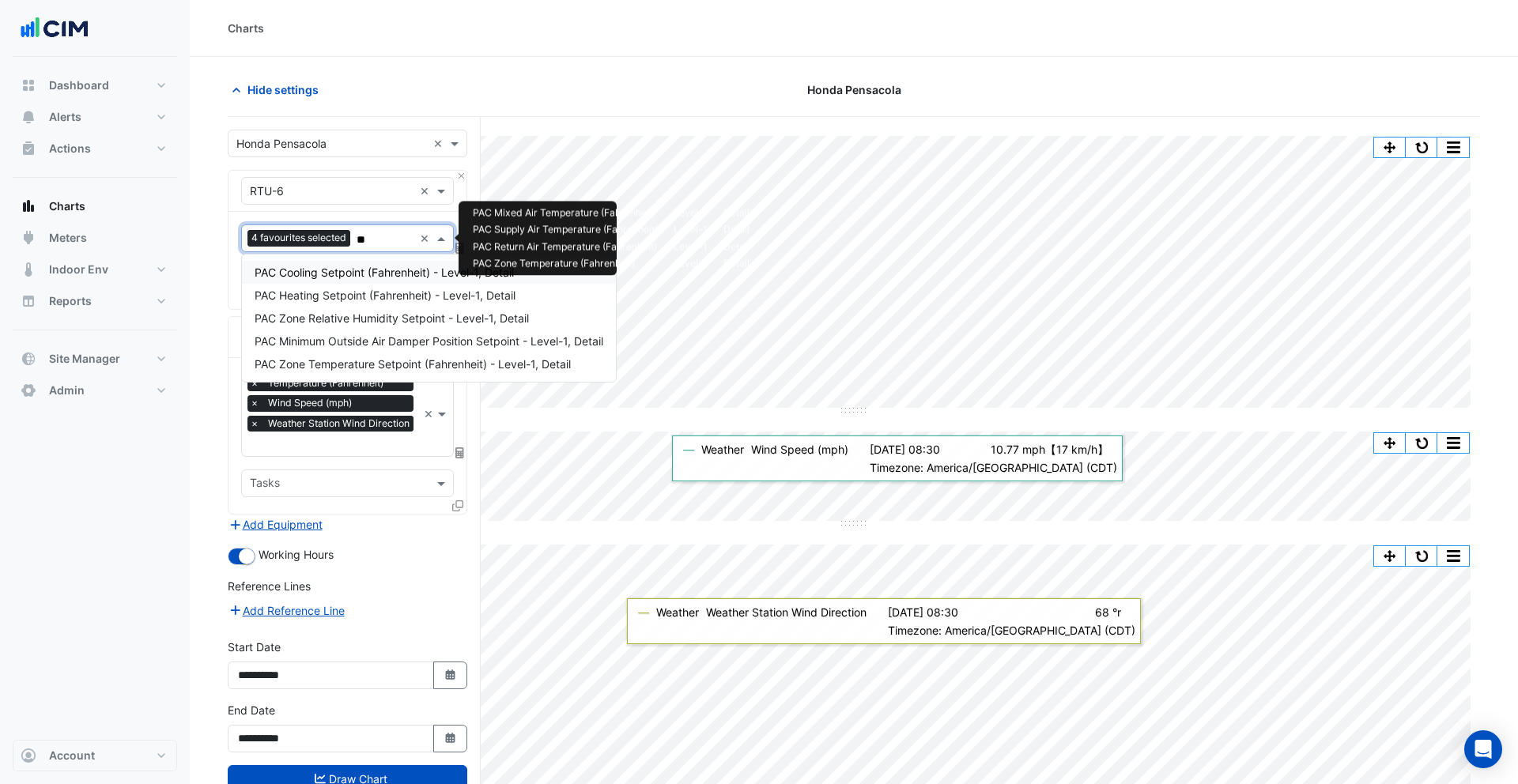
type input "*"
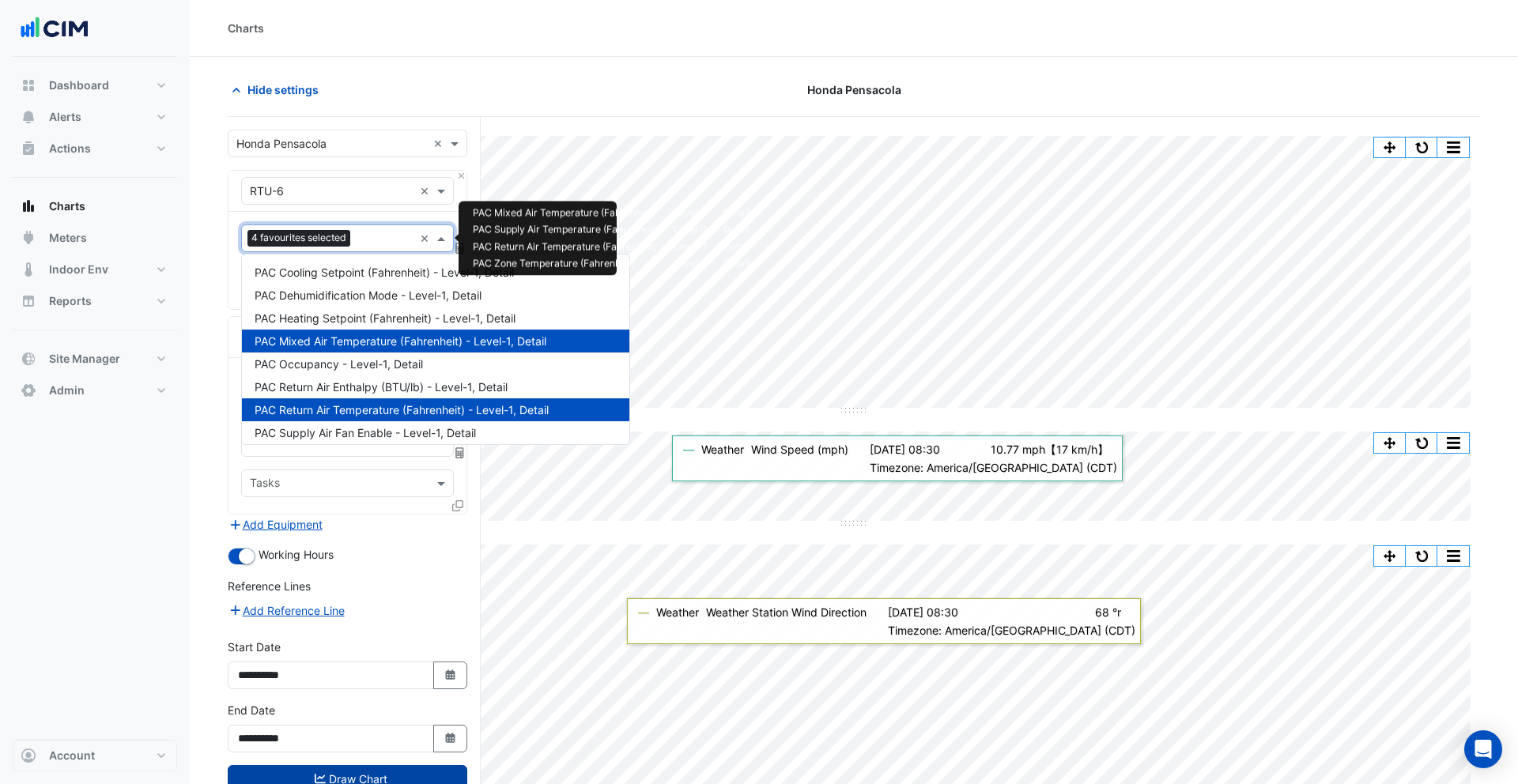
click at [368, 627] on button "Draw Chart" at bounding box center [347, 779] width 240 height 28
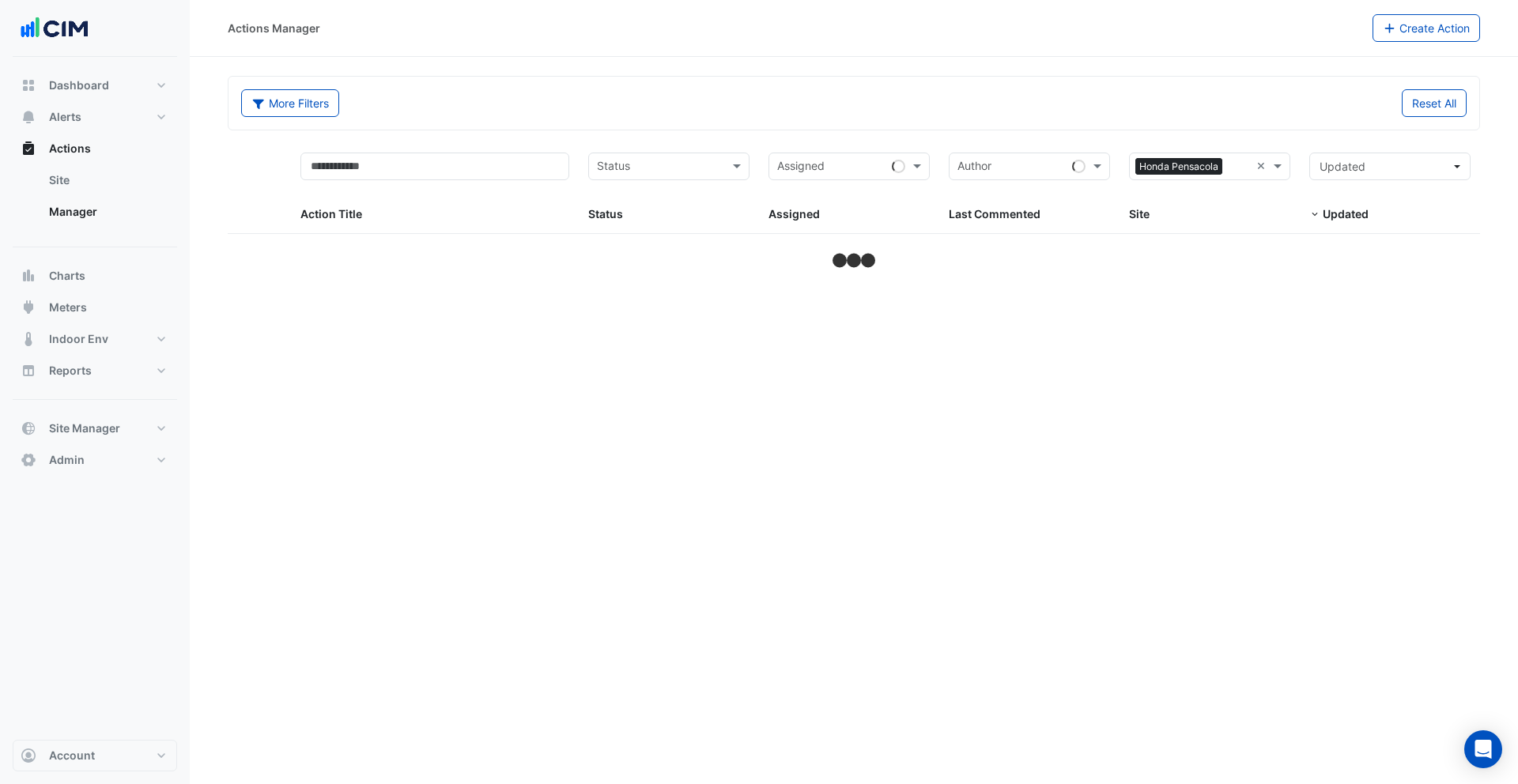
select select "***"
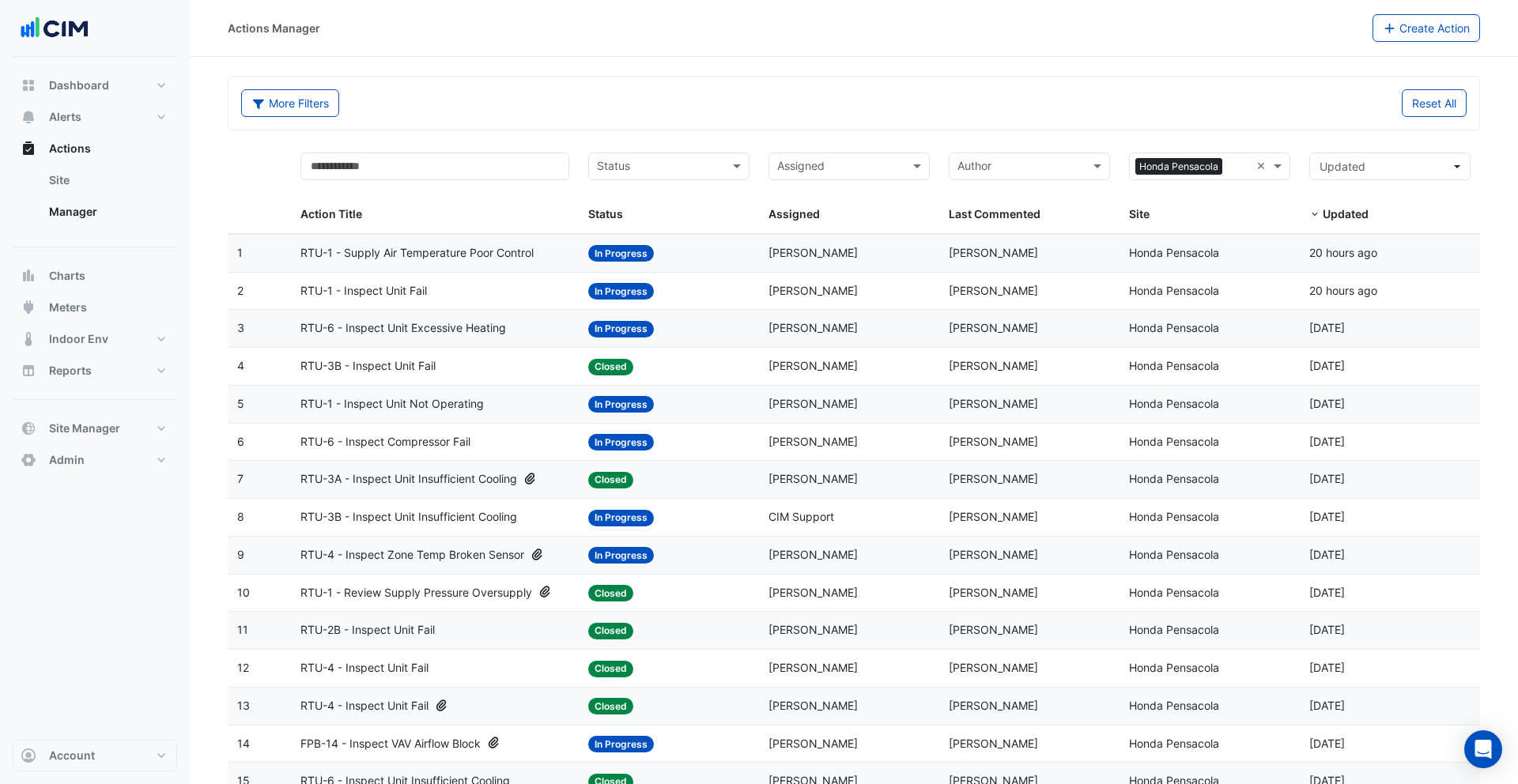
click at [474, 338] on datatable-body-cell "Action Title: RTU-6 - Inspect Unit Excessive Heating" at bounding box center [435, 329] width 288 height 37
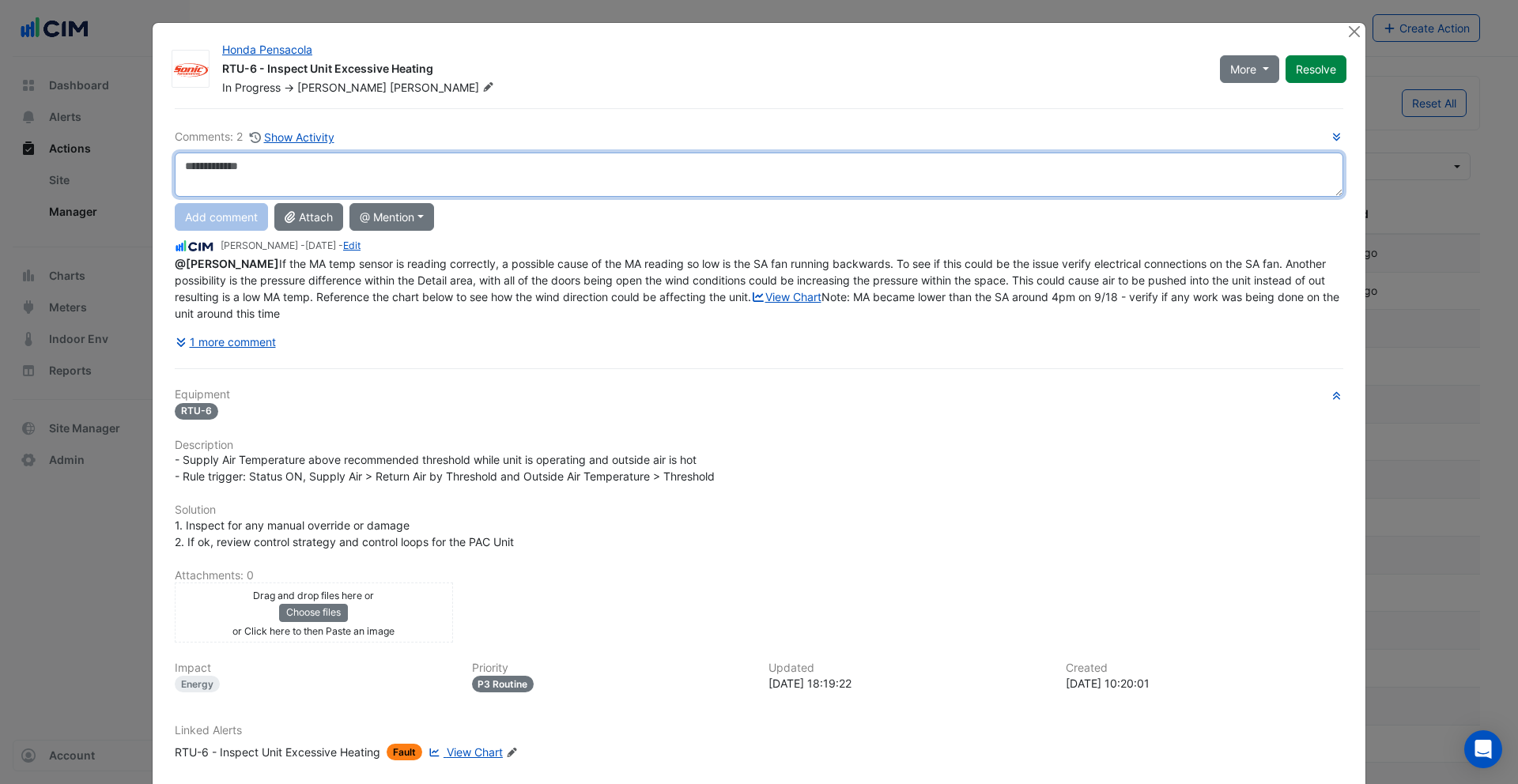
click at [274, 162] on textarea at bounding box center [759, 174] width 1169 height 44
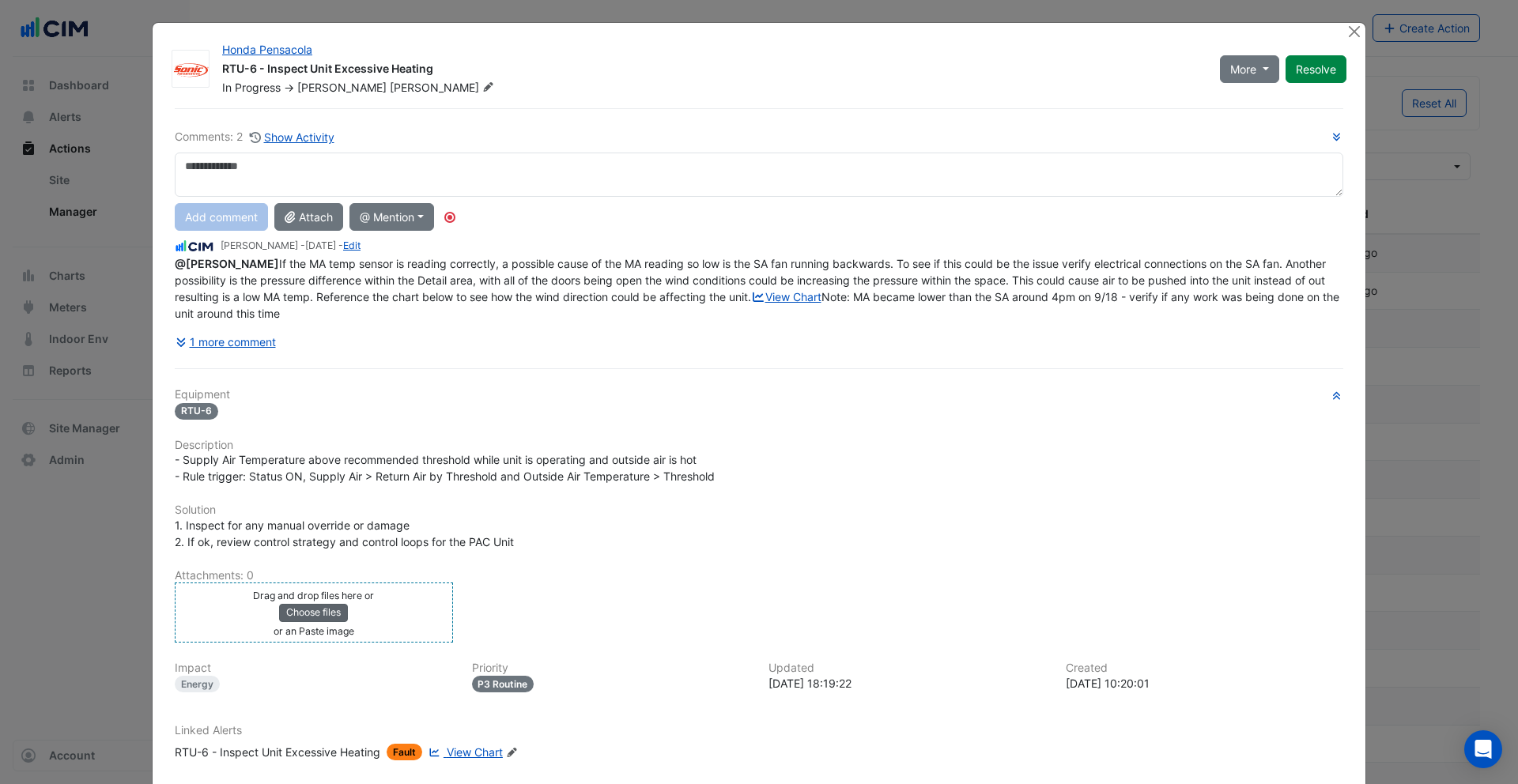
click at [327, 622] on button "Choose files" at bounding box center [314, 613] width 69 height 18
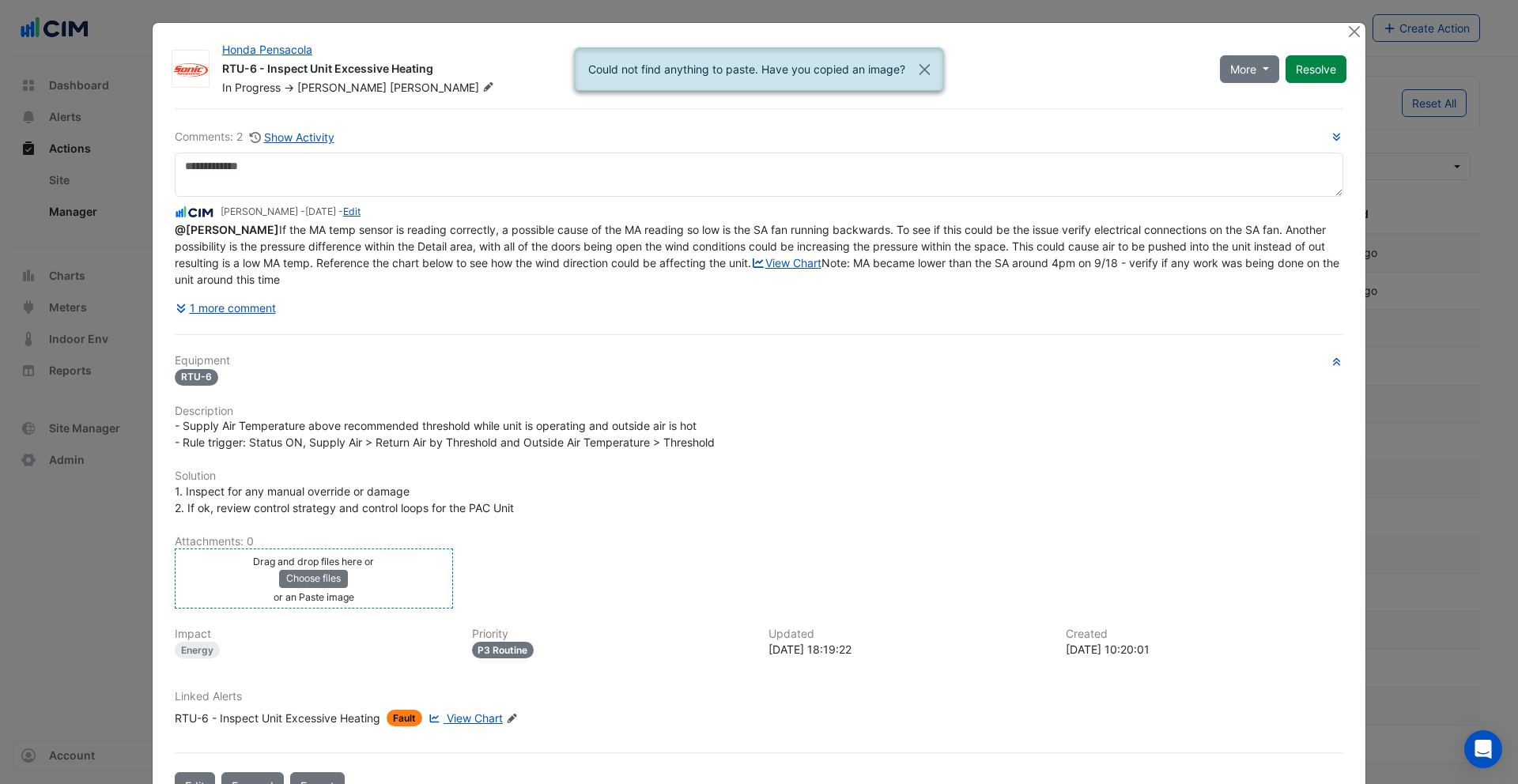
click at [421, 605] on div "Drag and drop files here or Choose files or an Paste image" at bounding box center [314, 578] width 271 height 52
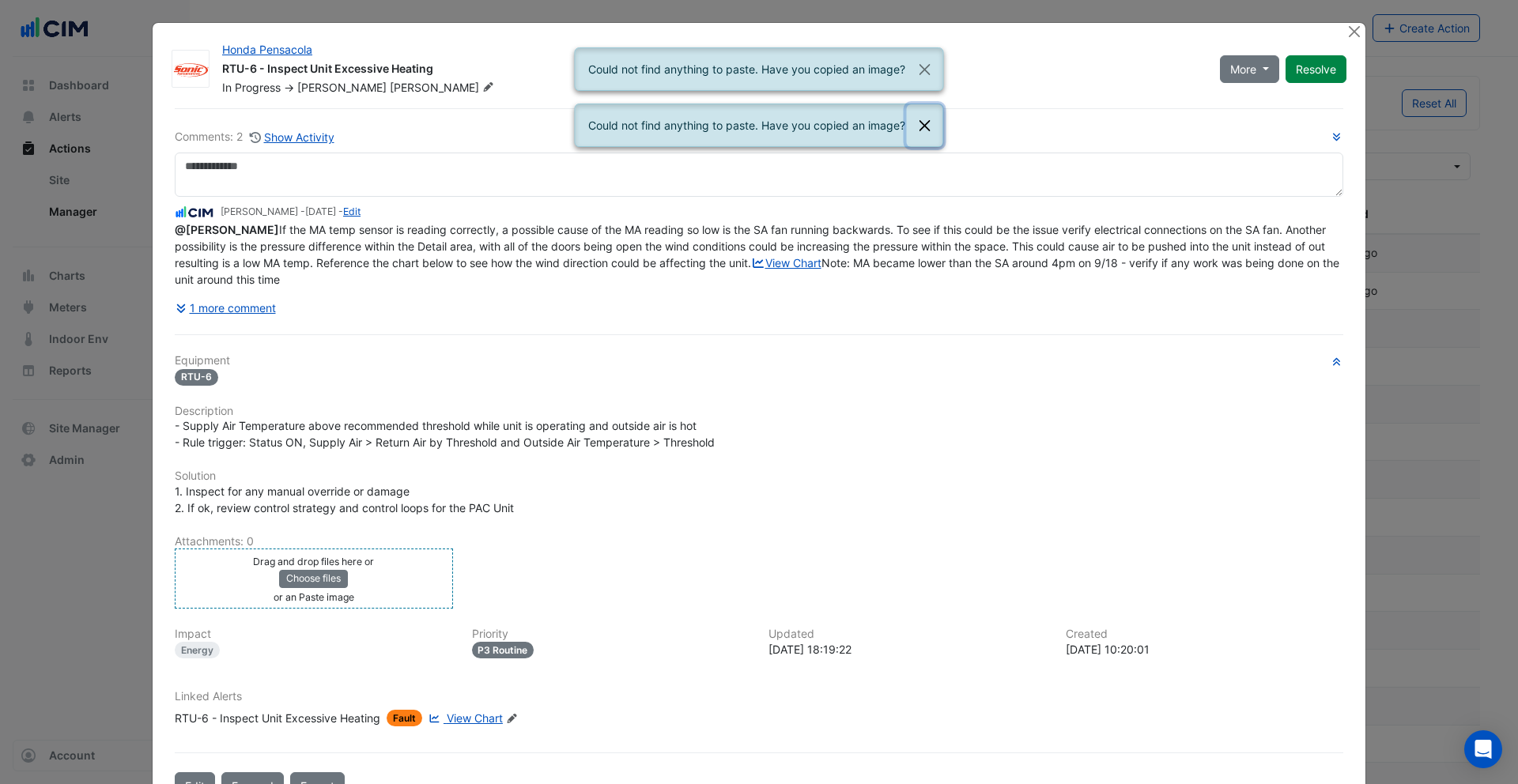
click at [929, 135] on button "Close" at bounding box center [925, 125] width 36 height 42
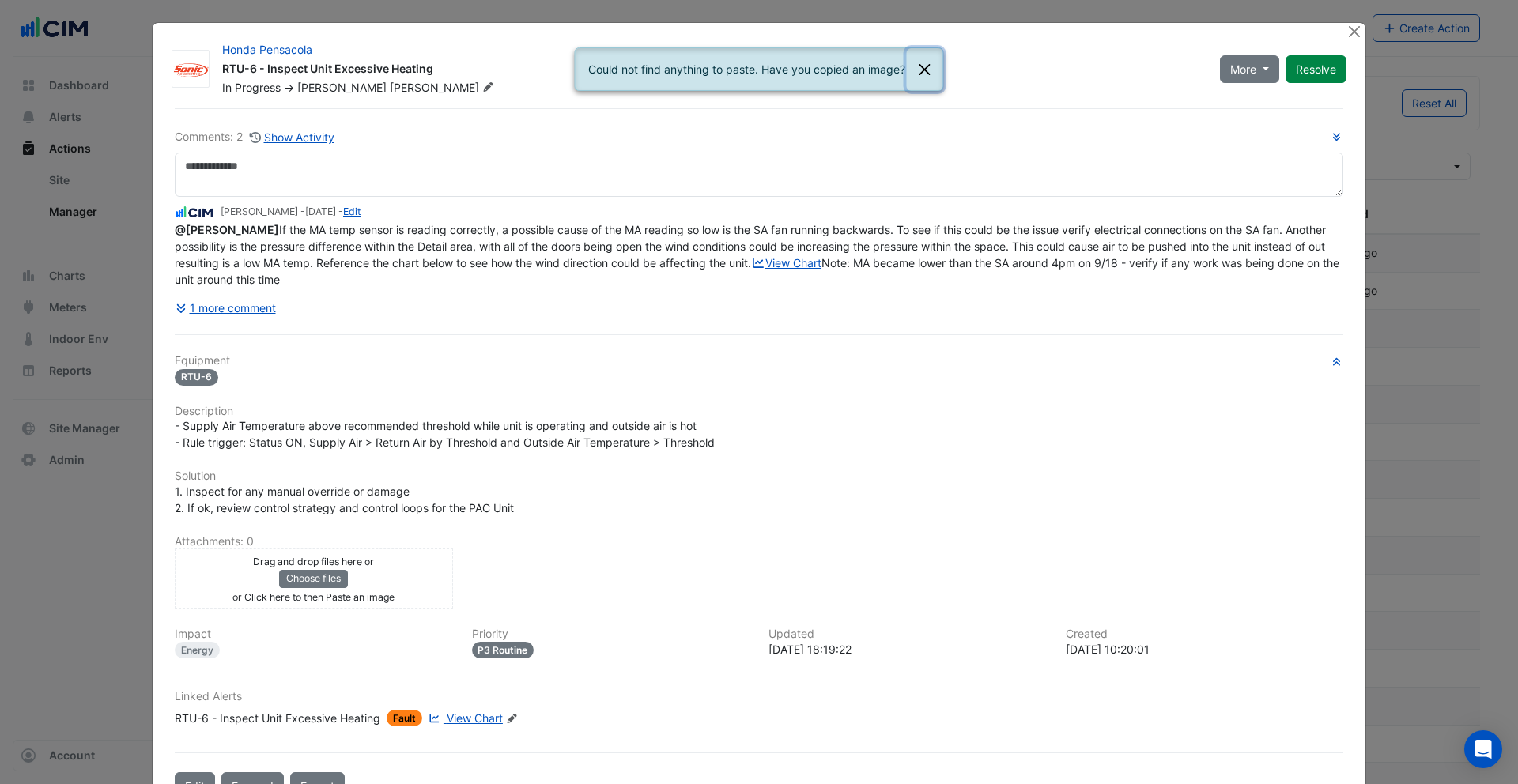
click at [930, 75] on button "Close" at bounding box center [925, 69] width 36 height 42
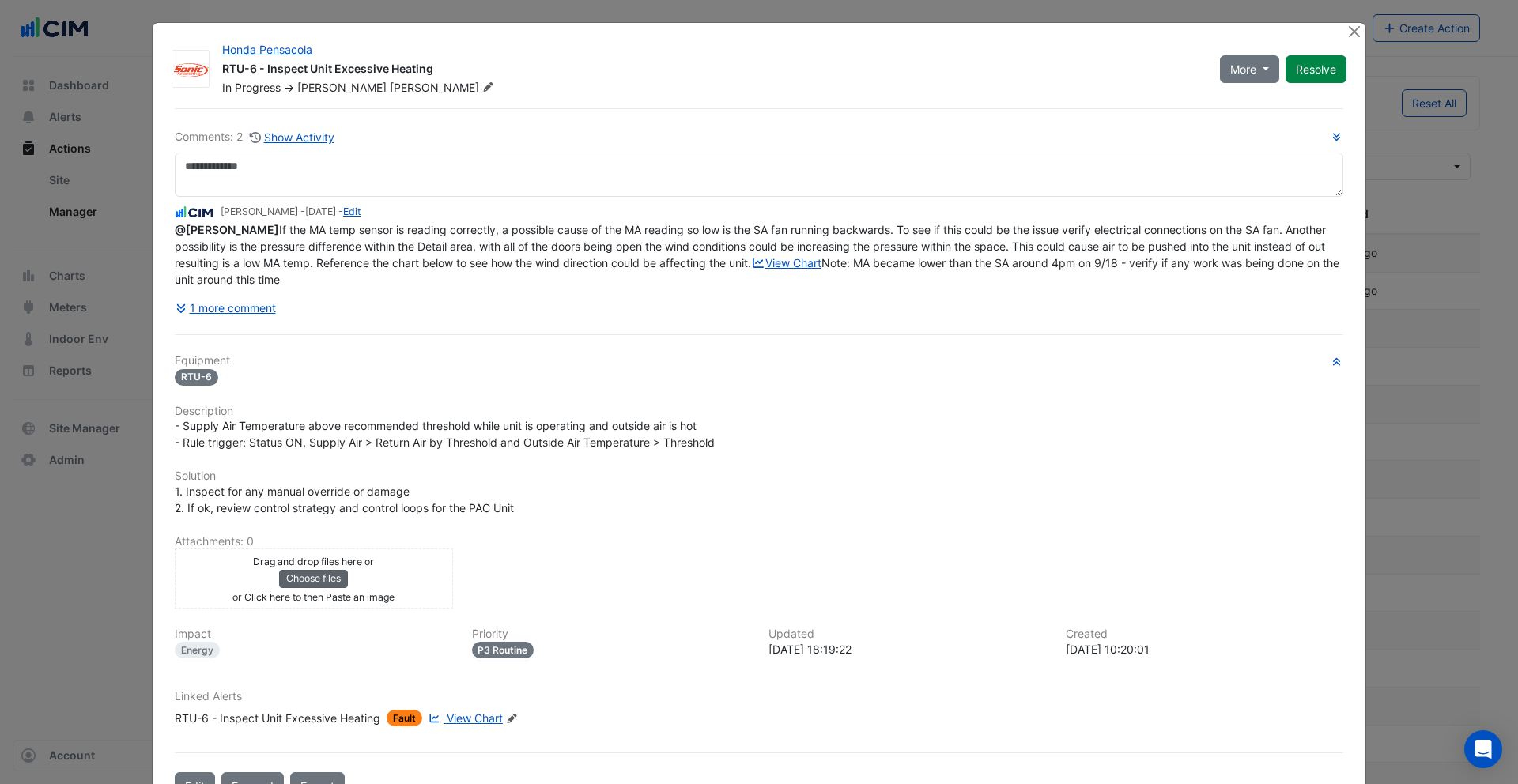
click at [296, 587] on button "Choose files" at bounding box center [314, 579] width 69 height 18
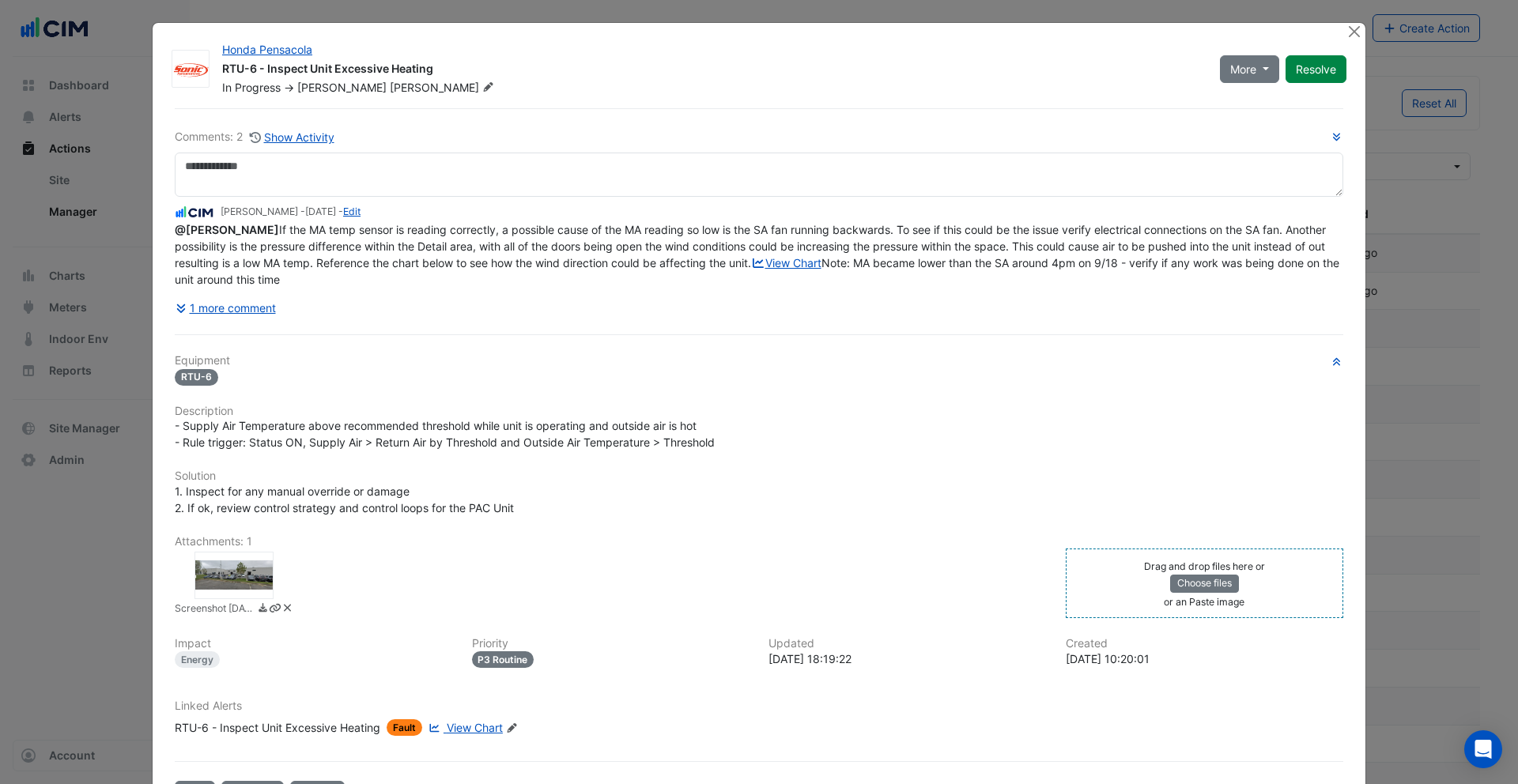
click at [239, 590] on div at bounding box center [234, 575] width 79 height 47
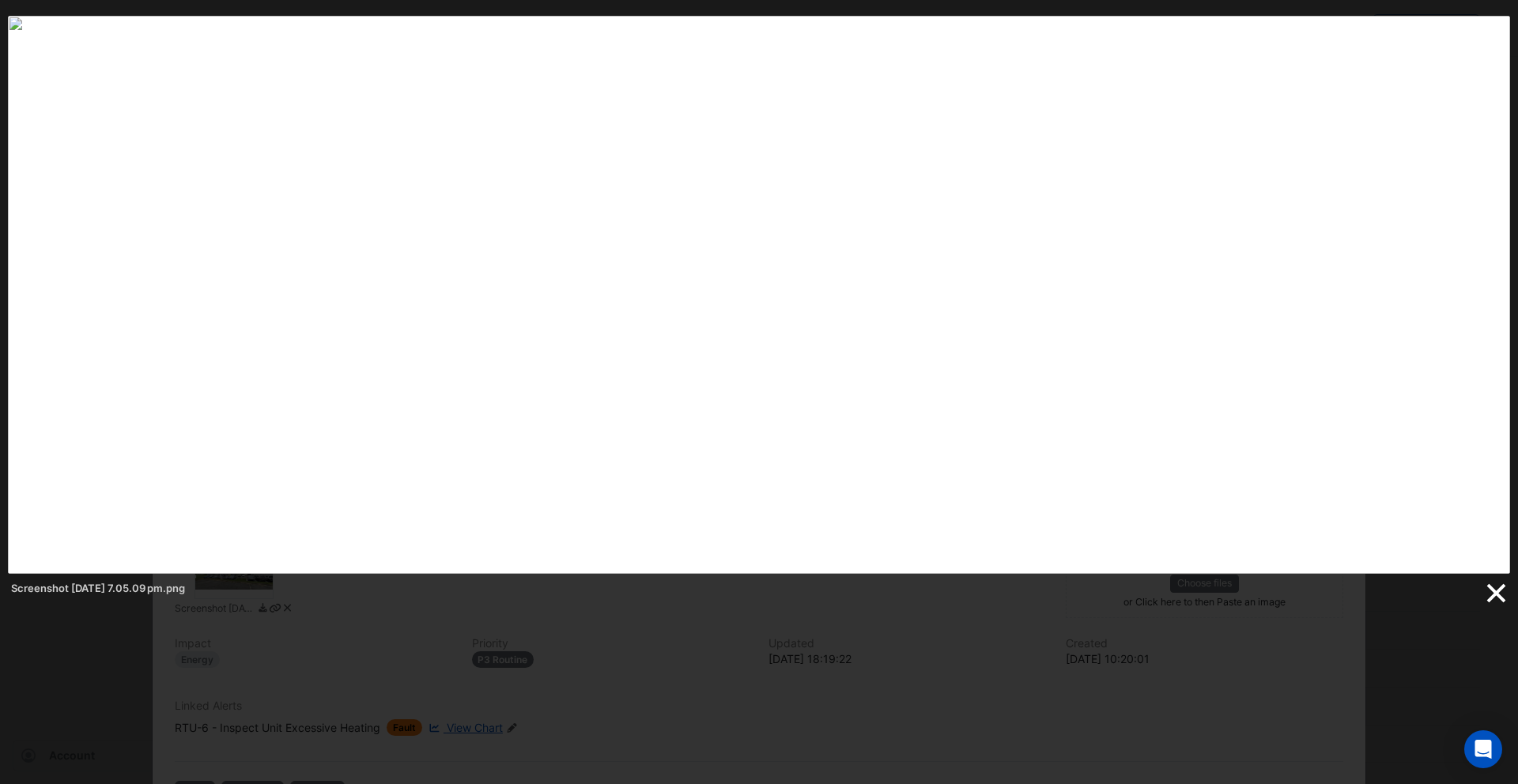
click at [1500, 592] on link at bounding box center [1495, 594] width 24 height 24
